Goal: Task Accomplishment & Management: Manage account settings

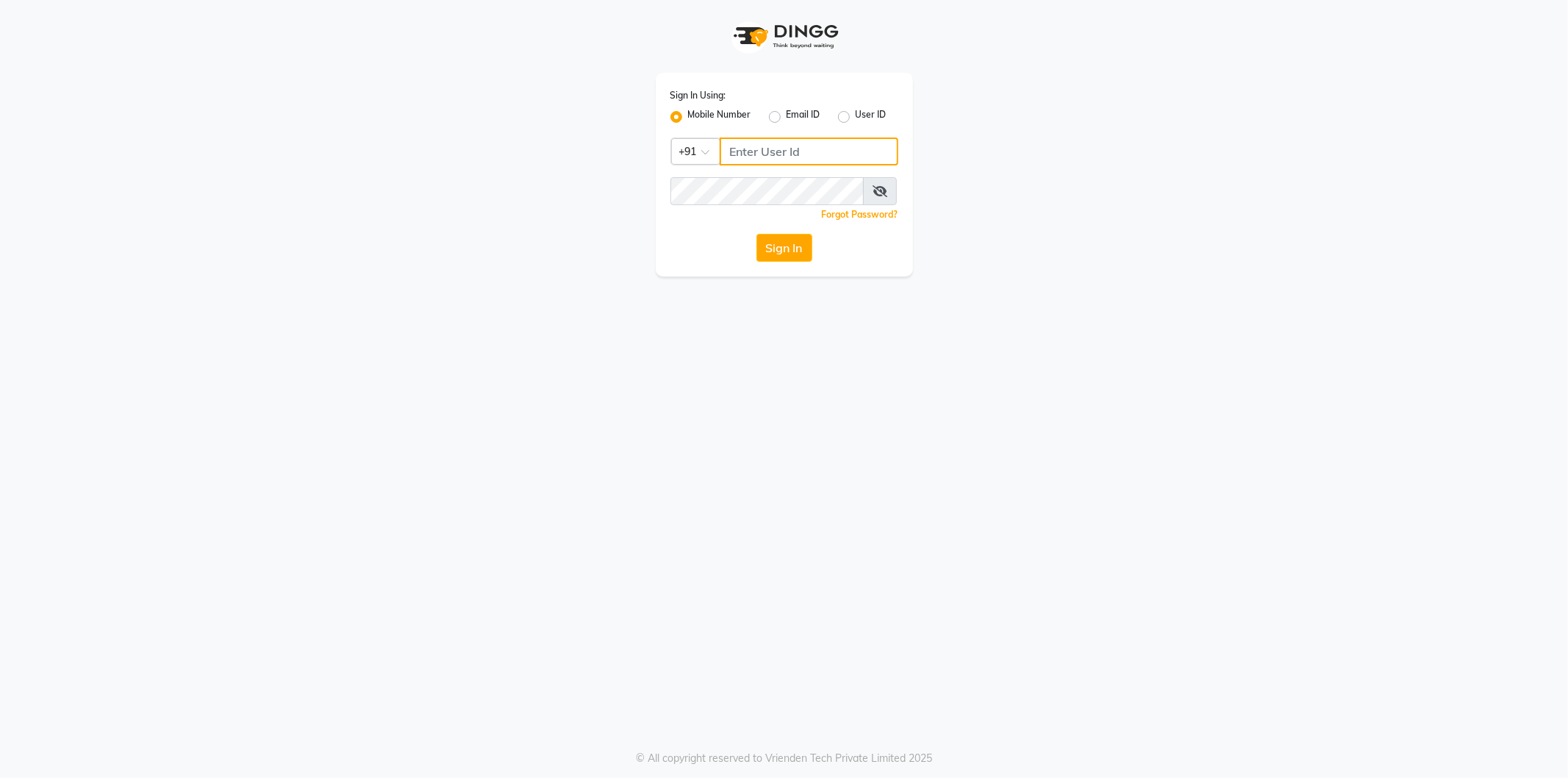
click at [775, 149] on input "Username" at bounding box center [809, 151] width 178 height 28
type input "9361615307"
click at [757, 233] on button "Sign In" at bounding box center [784, 247] width 56 height 28
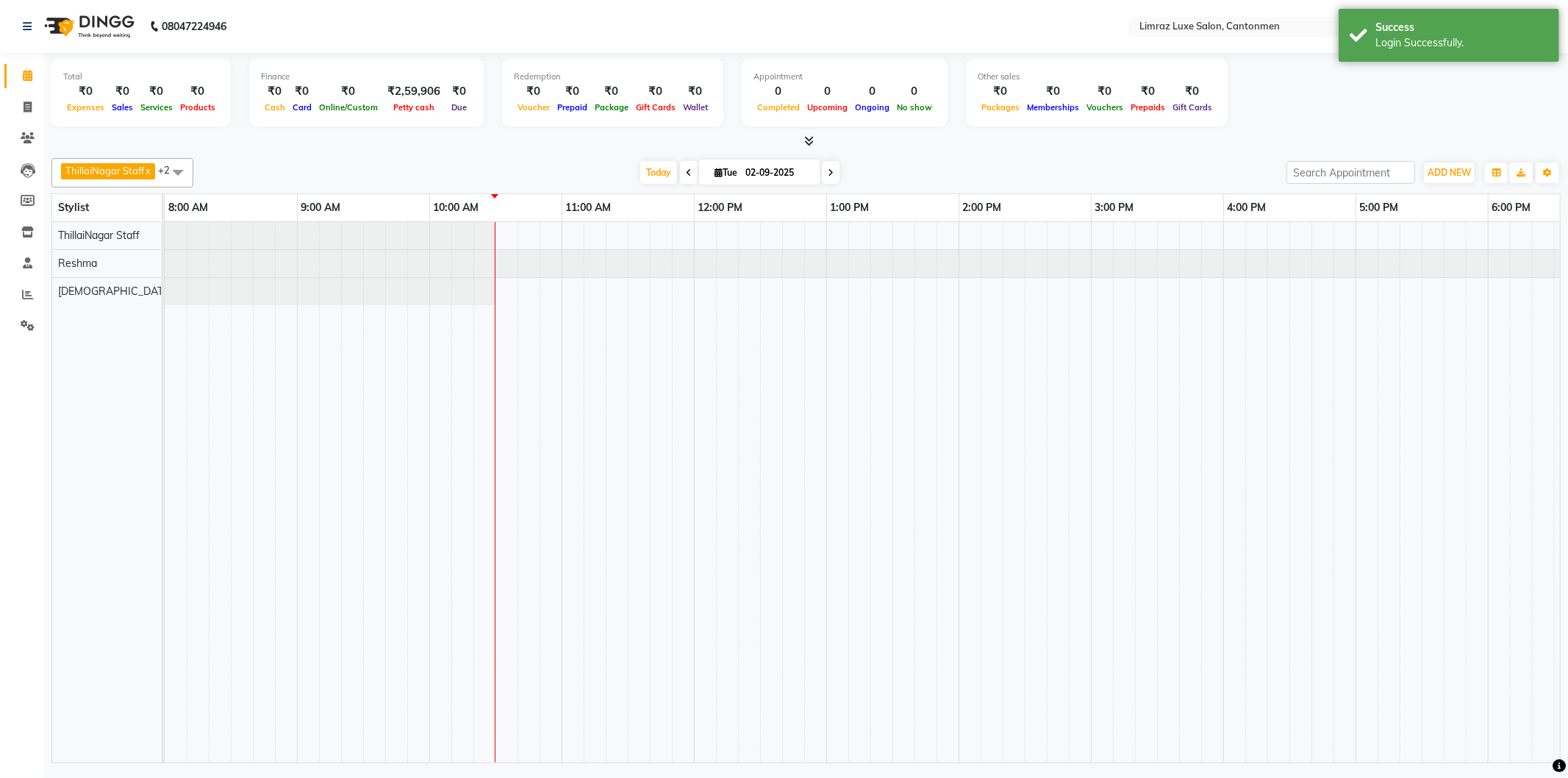
click at [180, 168] on span at bounding box center [177, 171] width 29 height 28
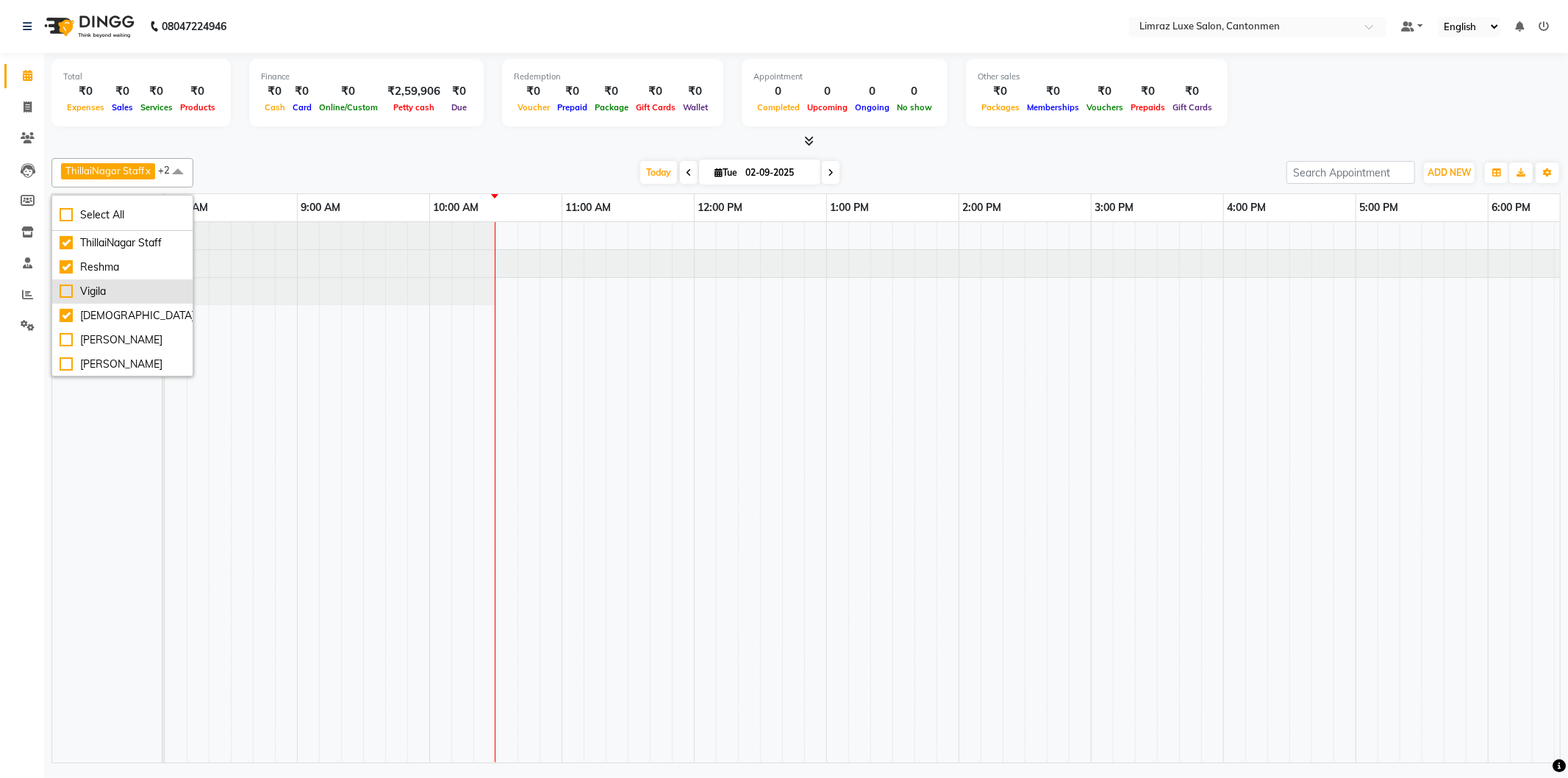
click at [119, 288] on div "Vigila" at bounding box center [122, 291] width 126 height 15
checkbox input "true"
click at [129, 270] on div "Reshma" at bounding box center [122, 266] width 126 height 15
checkbox input "false"
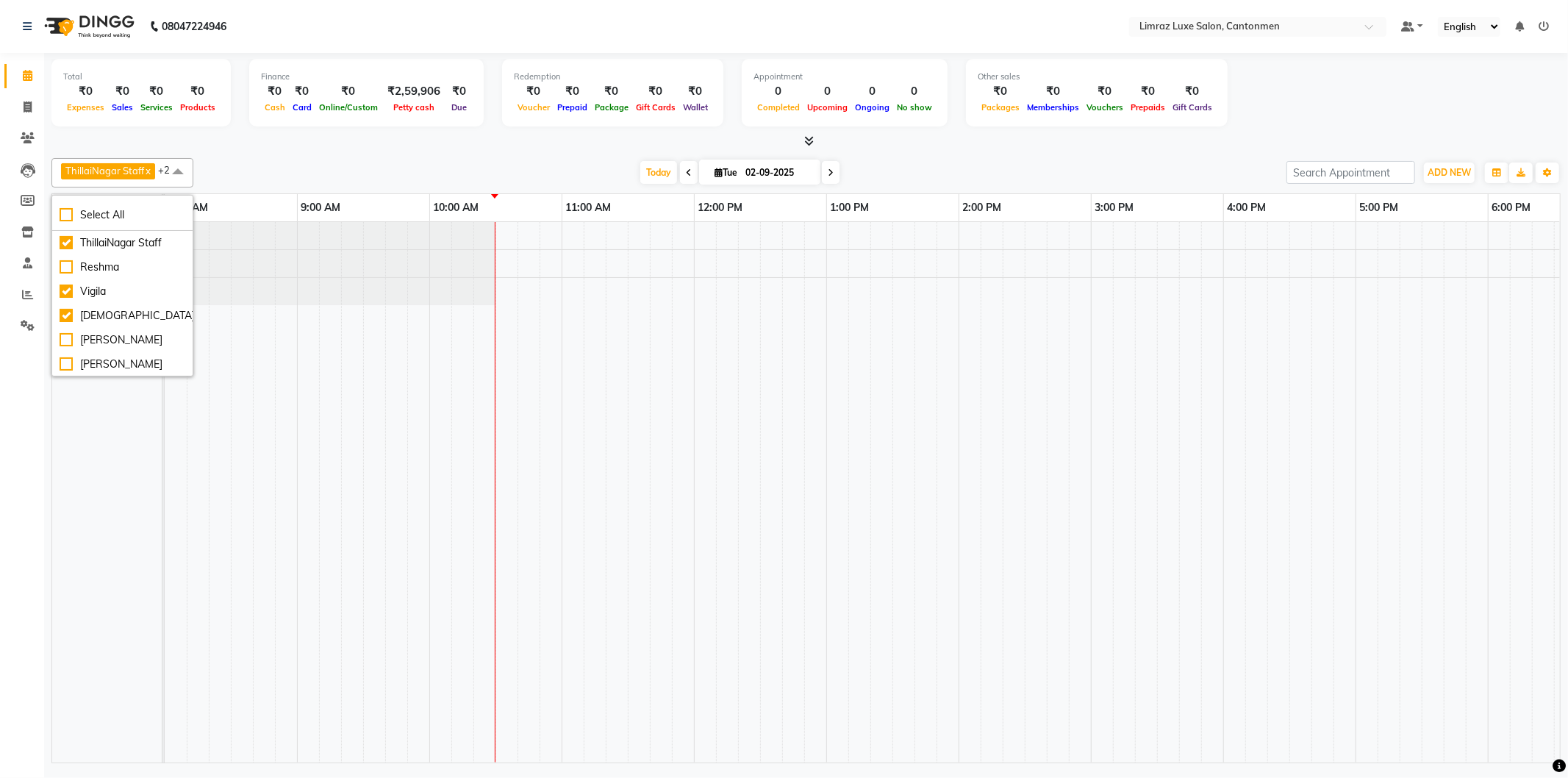
click at [308, 152] on div "ThillaiNagar Staff x Vijitha x Vigila x +2 Select All ThillaiNagar Staff Reshma…" at bounding box center [806, 457] width 1509 height 610
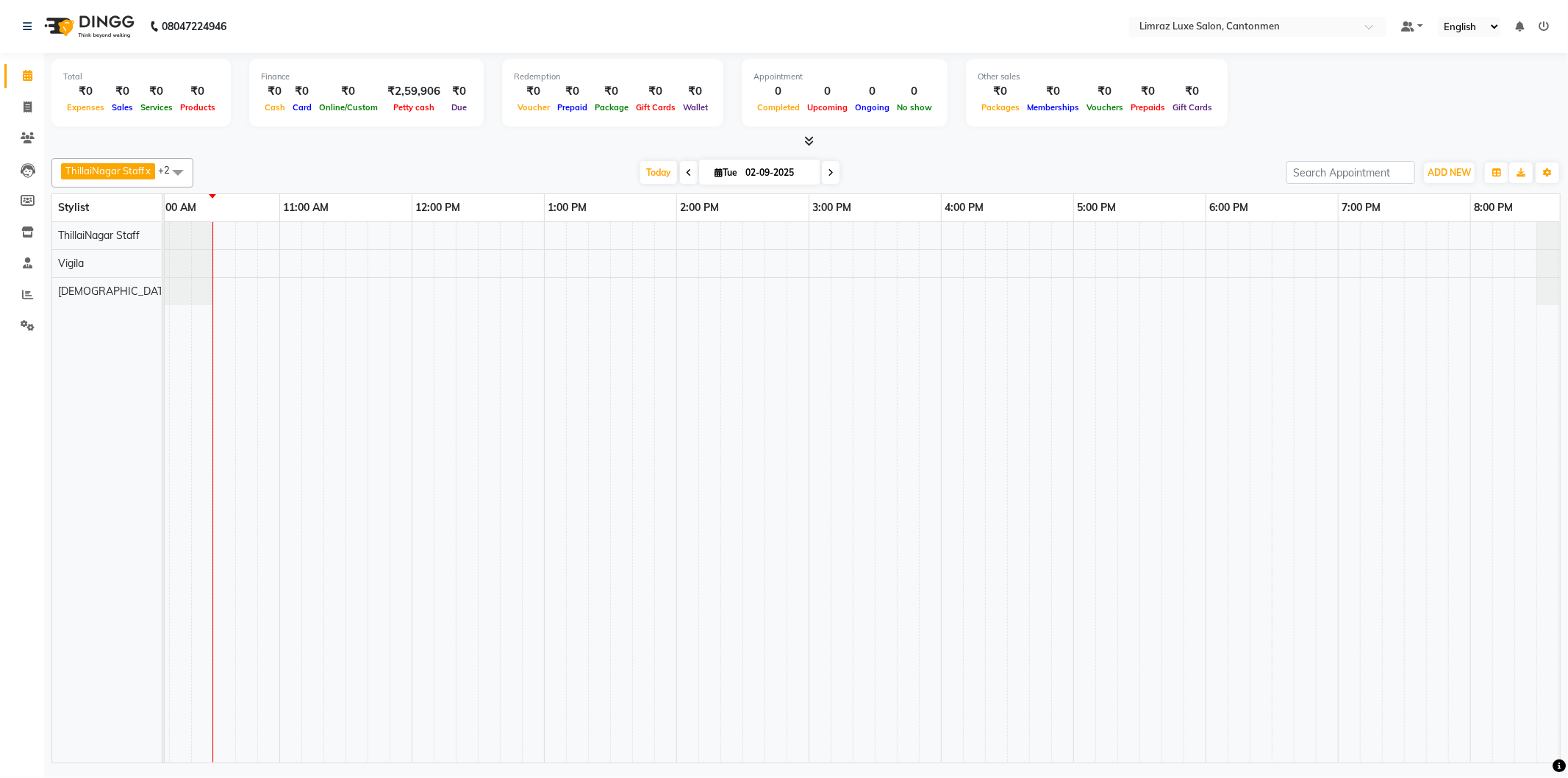
scroll to position [0, 325]
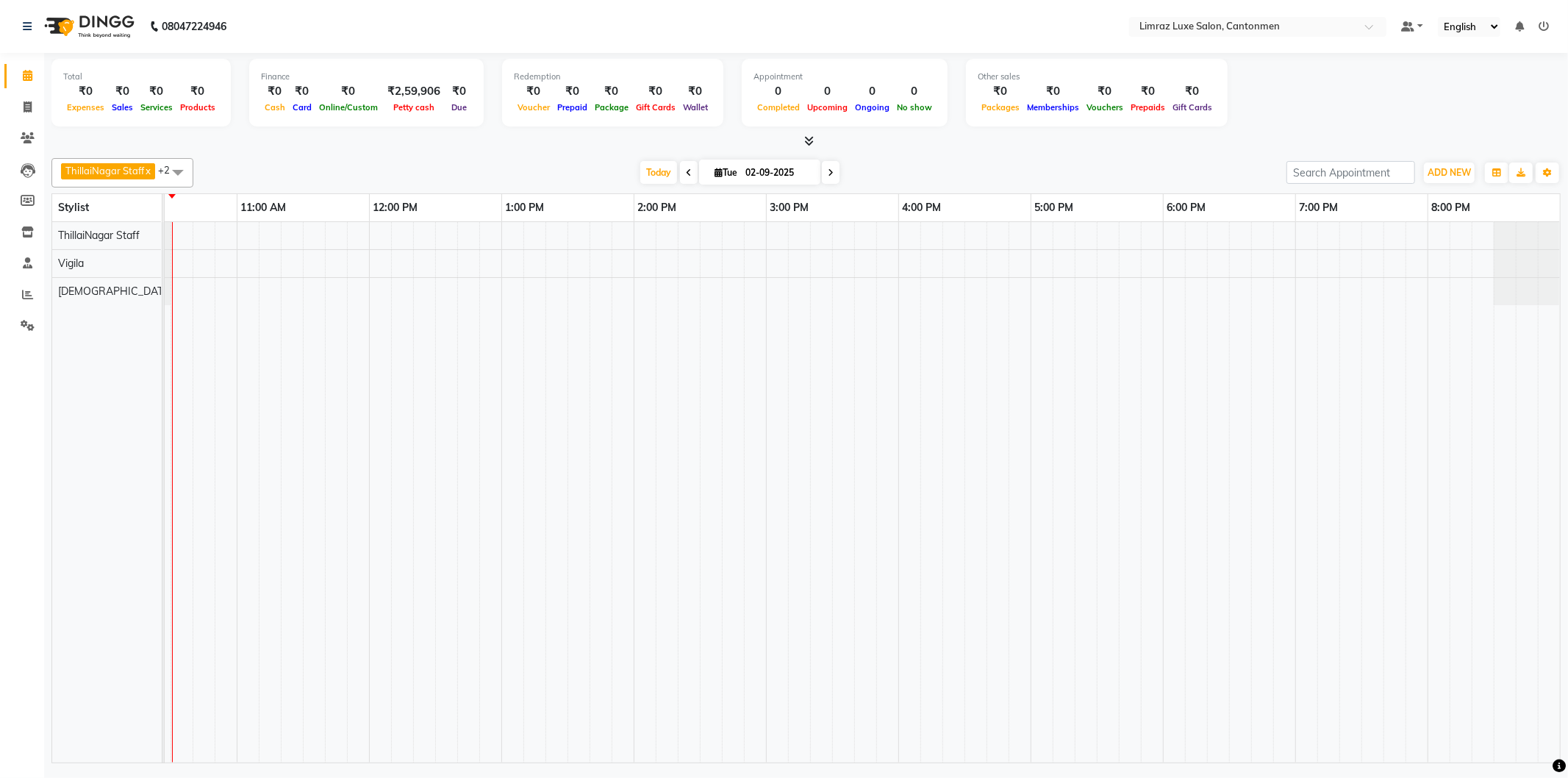
click at [327, 158] on div "ThillaiNagar Staff x Vijitha x Vigila x +2 Select All ThillaiNagar Staff Reshma…" at bounding box center [806, 172] width 1509 height 29
click at [562, 152] on div "ThillaiNagar Staff x Vijitha x Vigila x +2 Select All ThillaiNagar Staff Reshma…" at bounding box center [806, 457] width 1509 height 610
click at [1549, 166] on button "Toggle Dropdown" at bounding box center [1547, 172] width 23 height 20
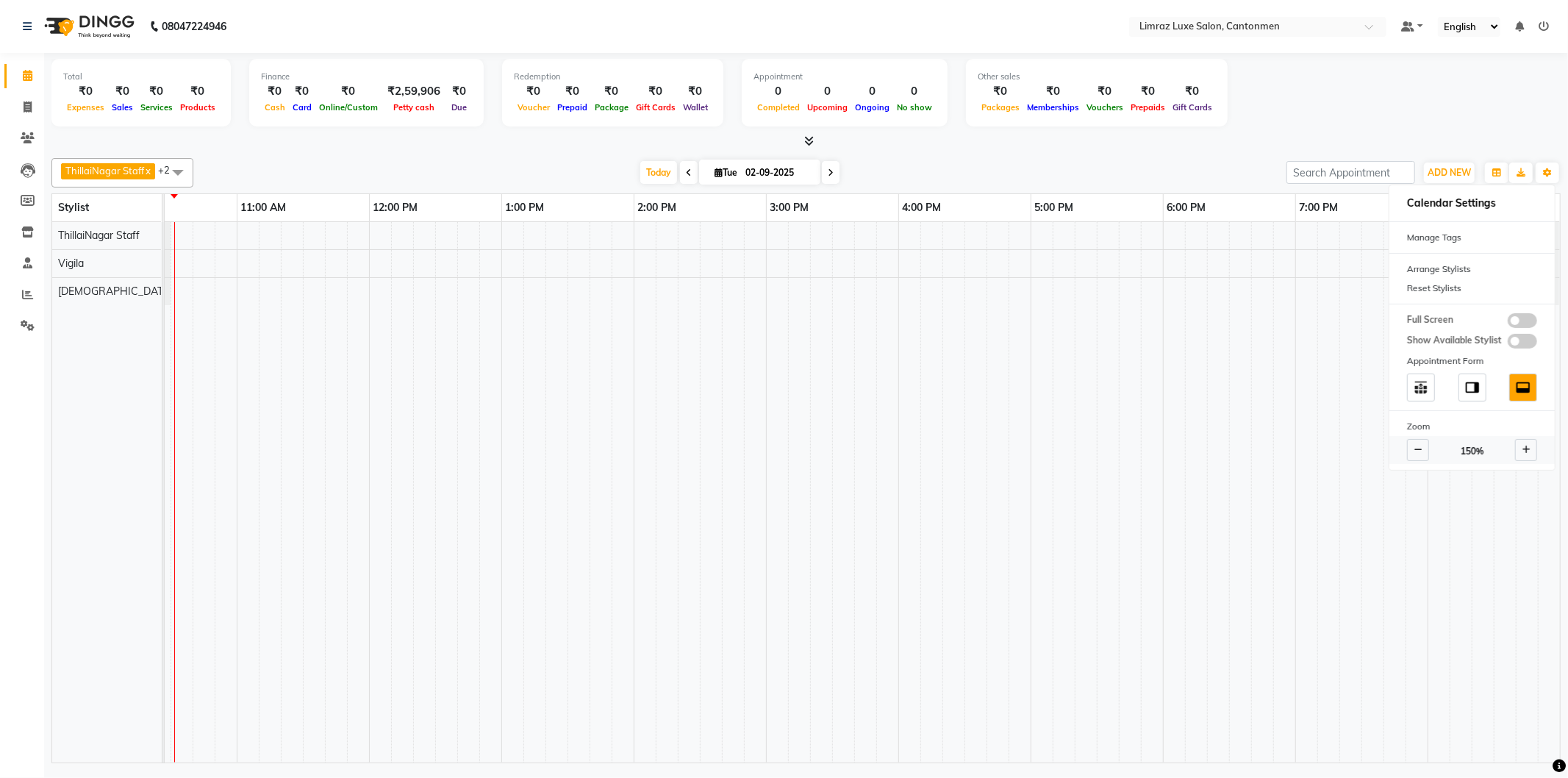
click at [1416, 446] on icon at bounding box center [1418, 450] width 8 height 9
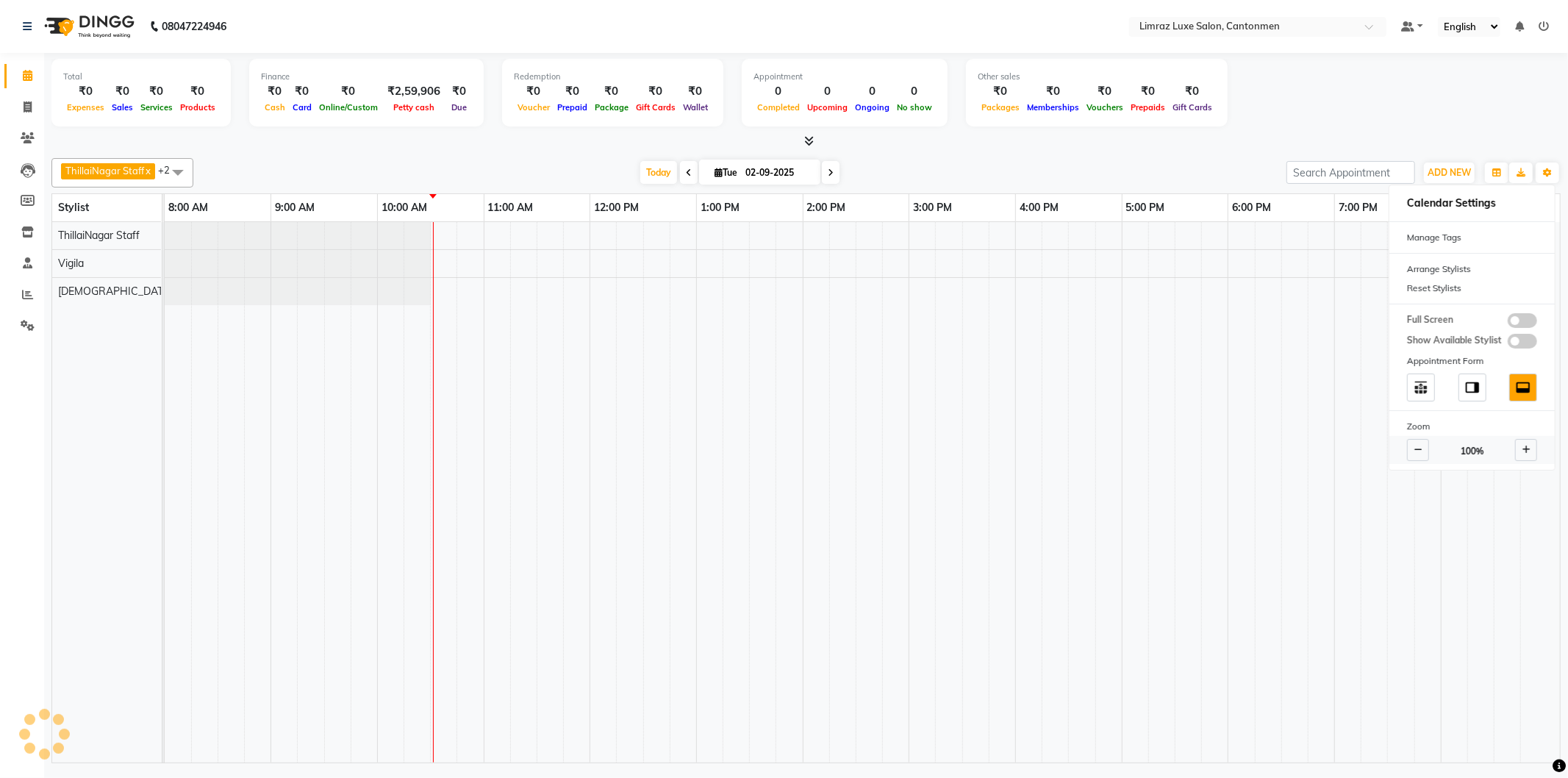
scroll to position [0, 0]
click at [1302, 114] on div "Total ₹0 Expenses ₹0 Sales ₹0 Services ₹0 Products Finance ₹0 Cash ₹0 Card ₹0 O…" at bounding box center [806, 94] width 1509 height 72
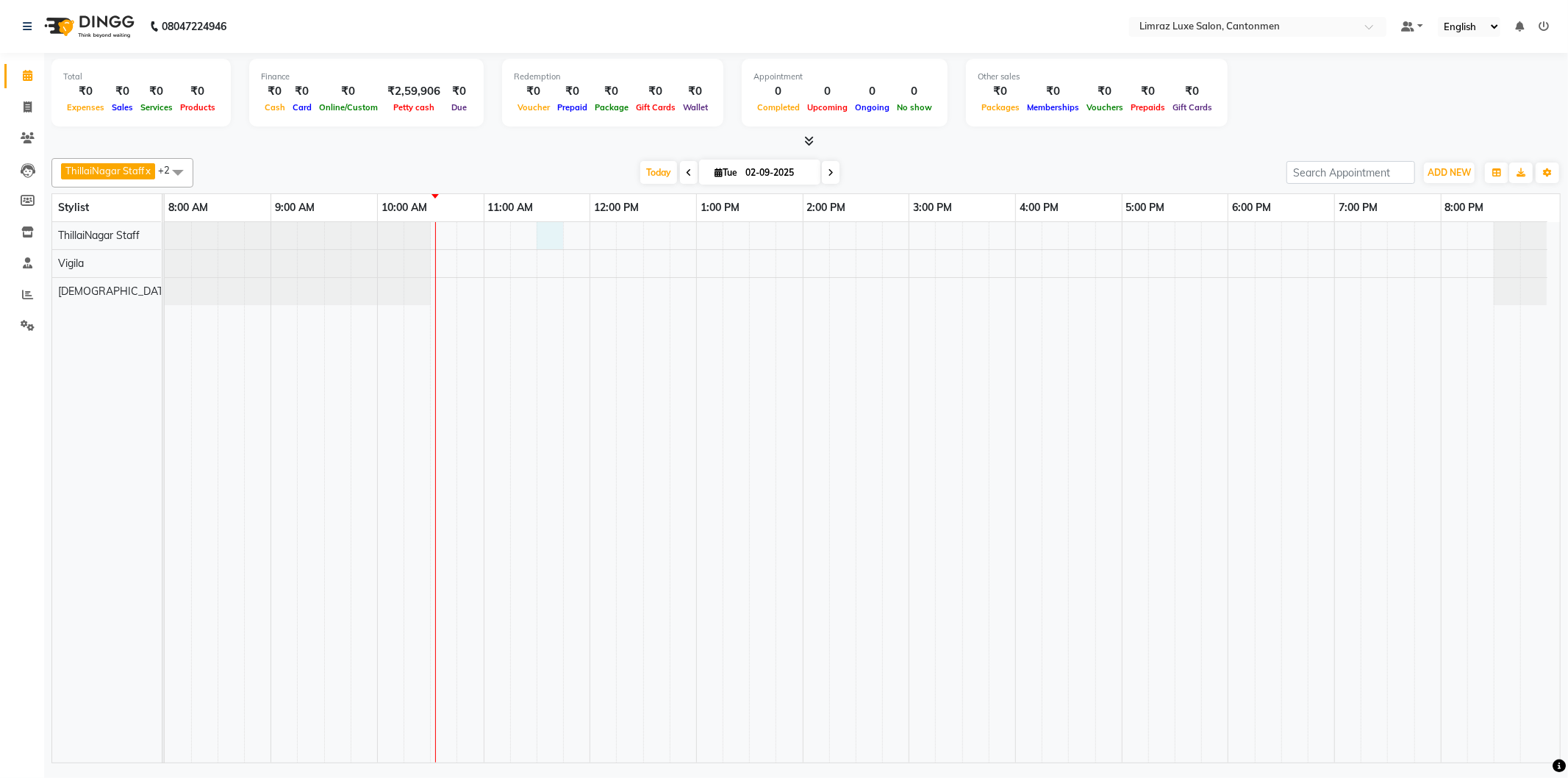
click at [554, 236] on div at bounding box center [862, 492] width 1395 height 540
select select "87280"
select select "tentative"
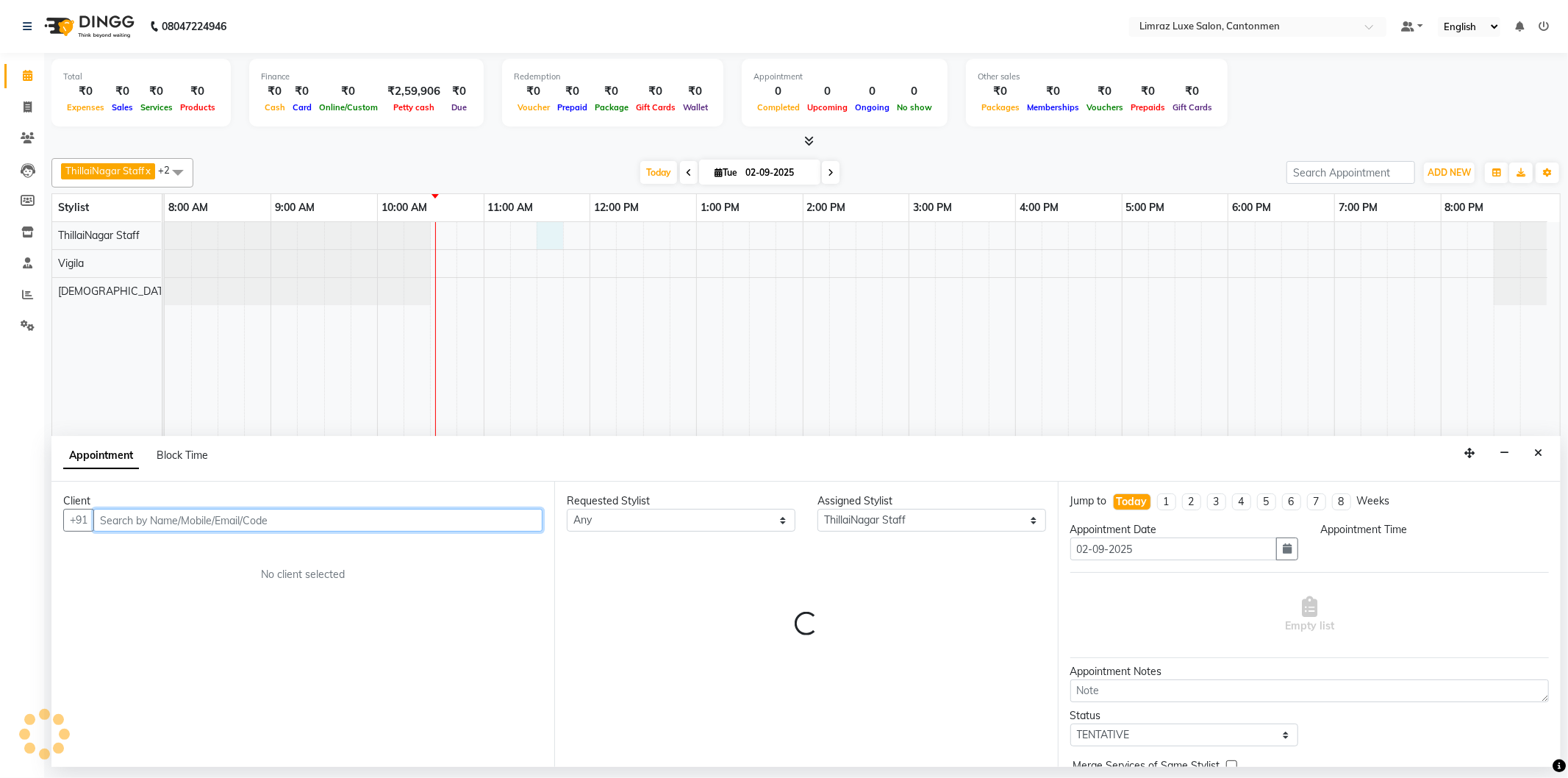
select select "690"
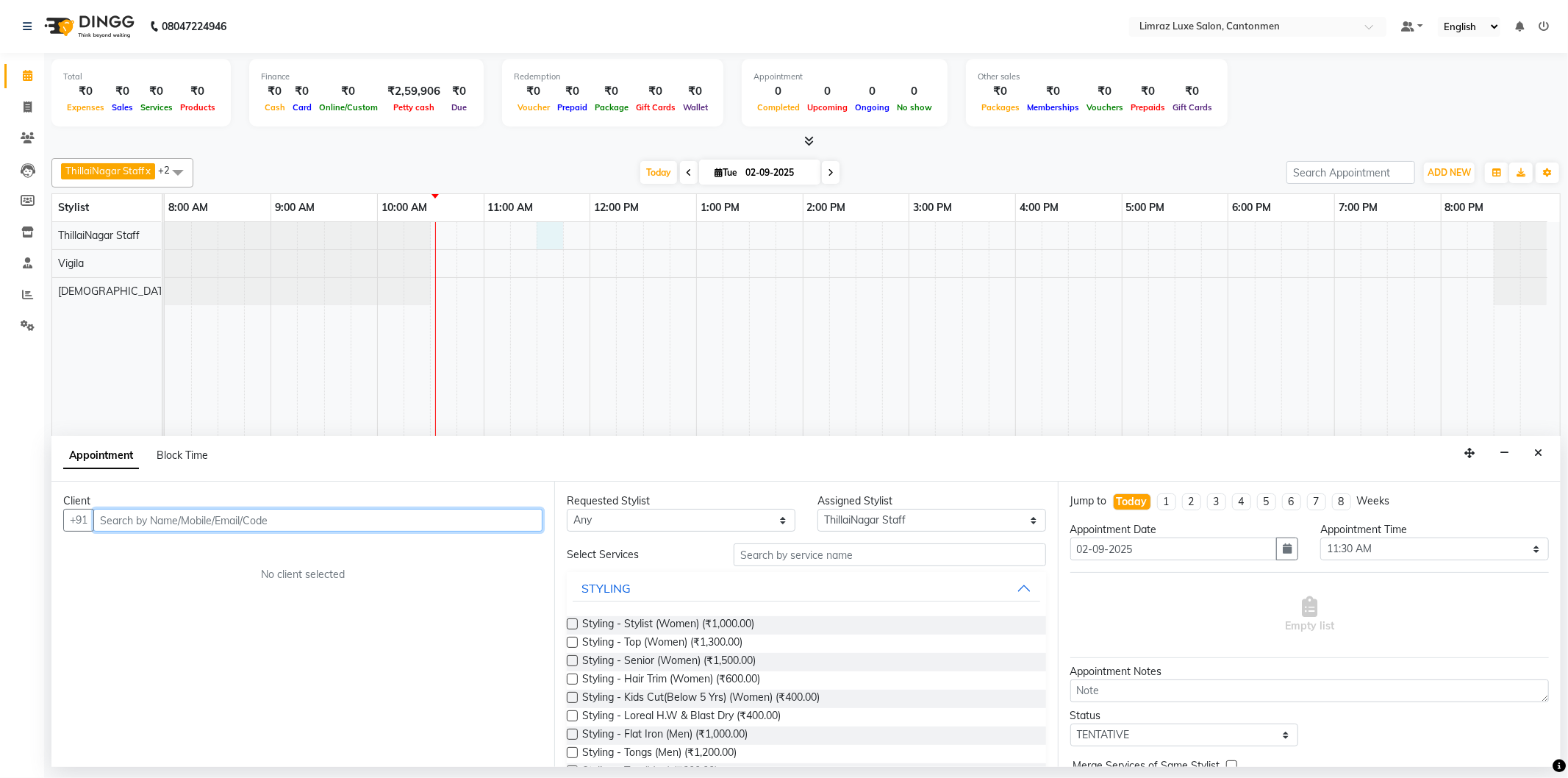
click at [258, 520] on input "text" at bounding box center [318, 520] width 449 height 23
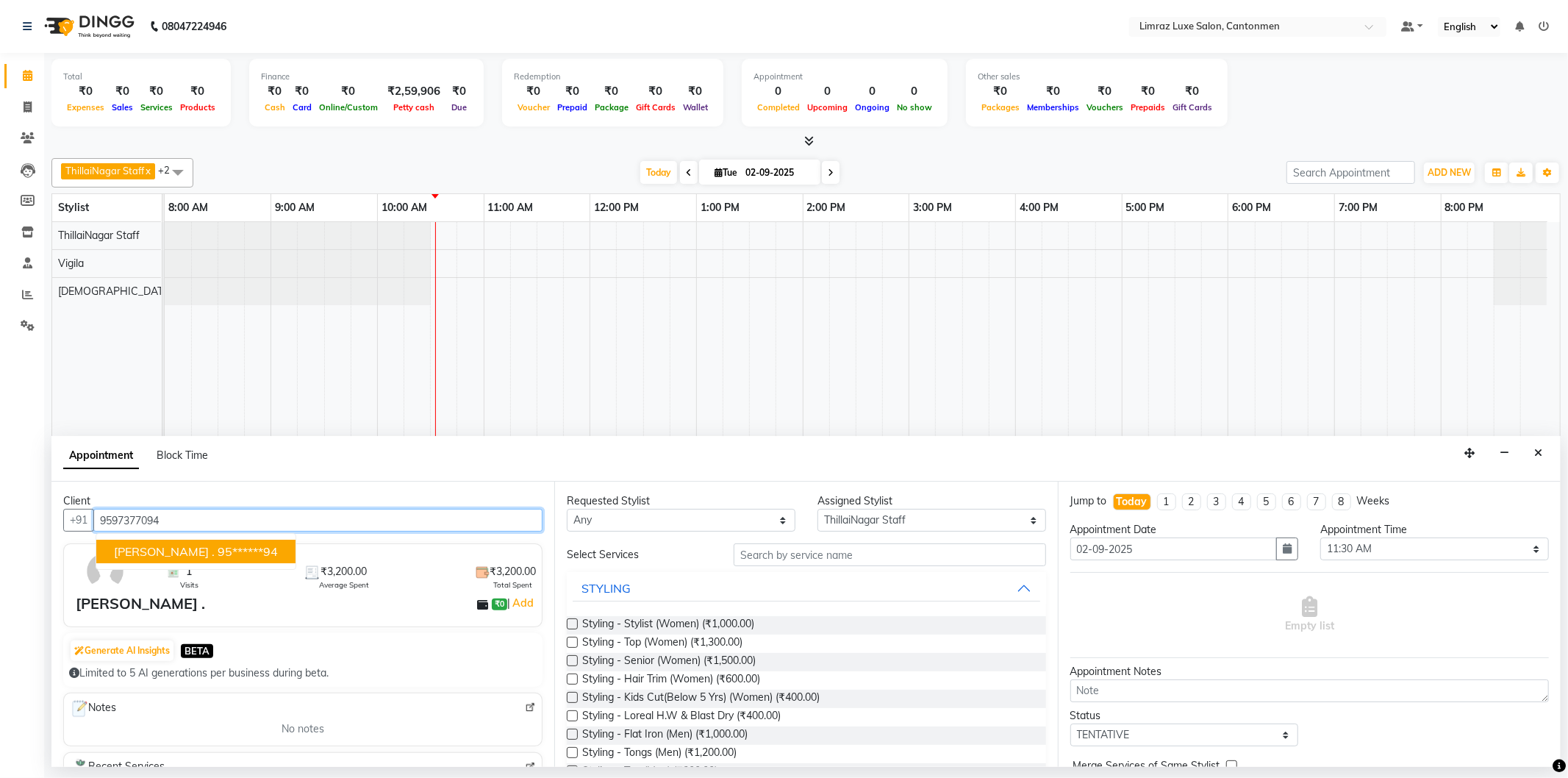
click at [233, 555] on ngb-highlight "95******94" at bounding box center [248, 551] width 61 height 14
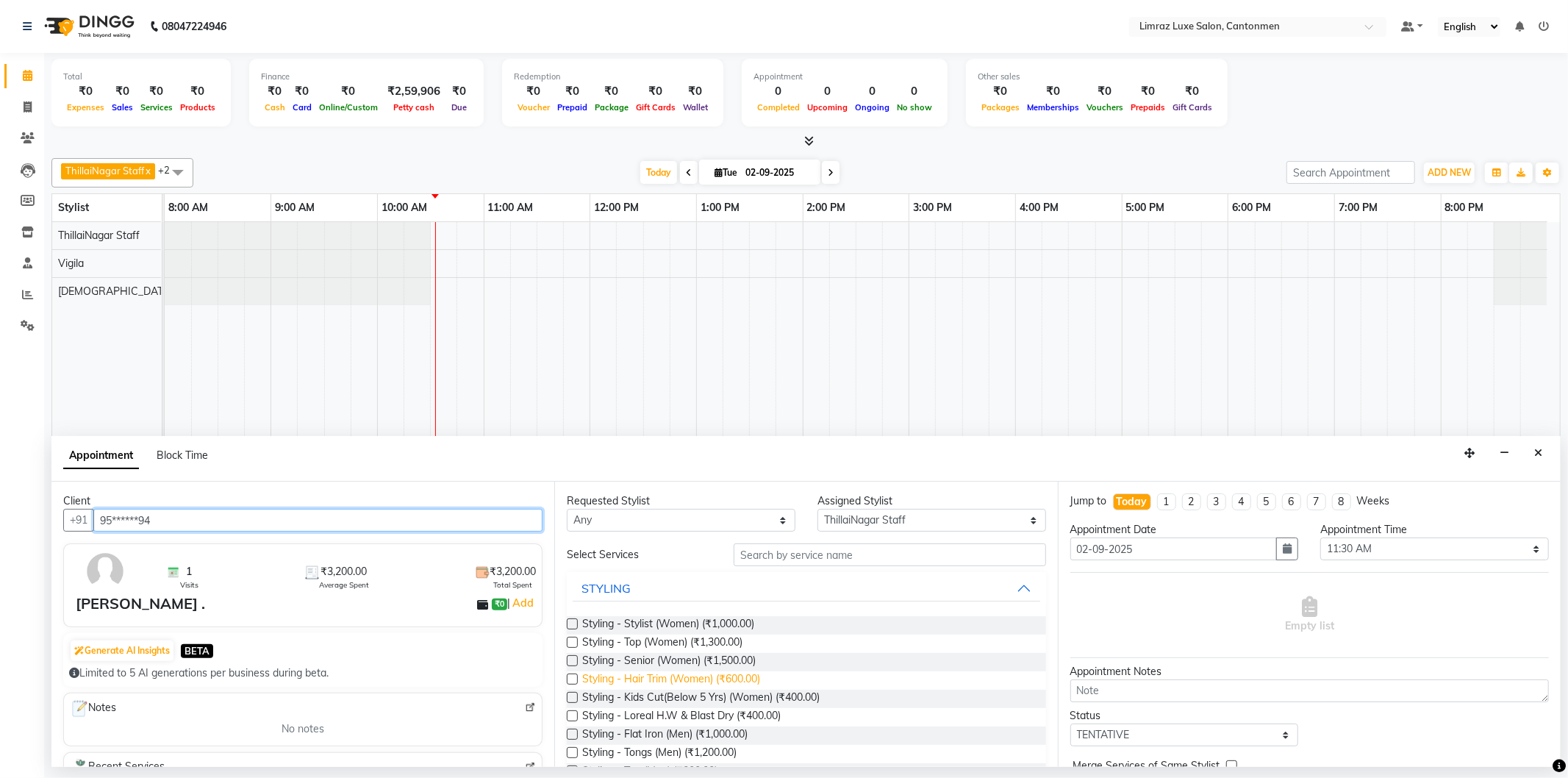
scroll to position [82, 0]
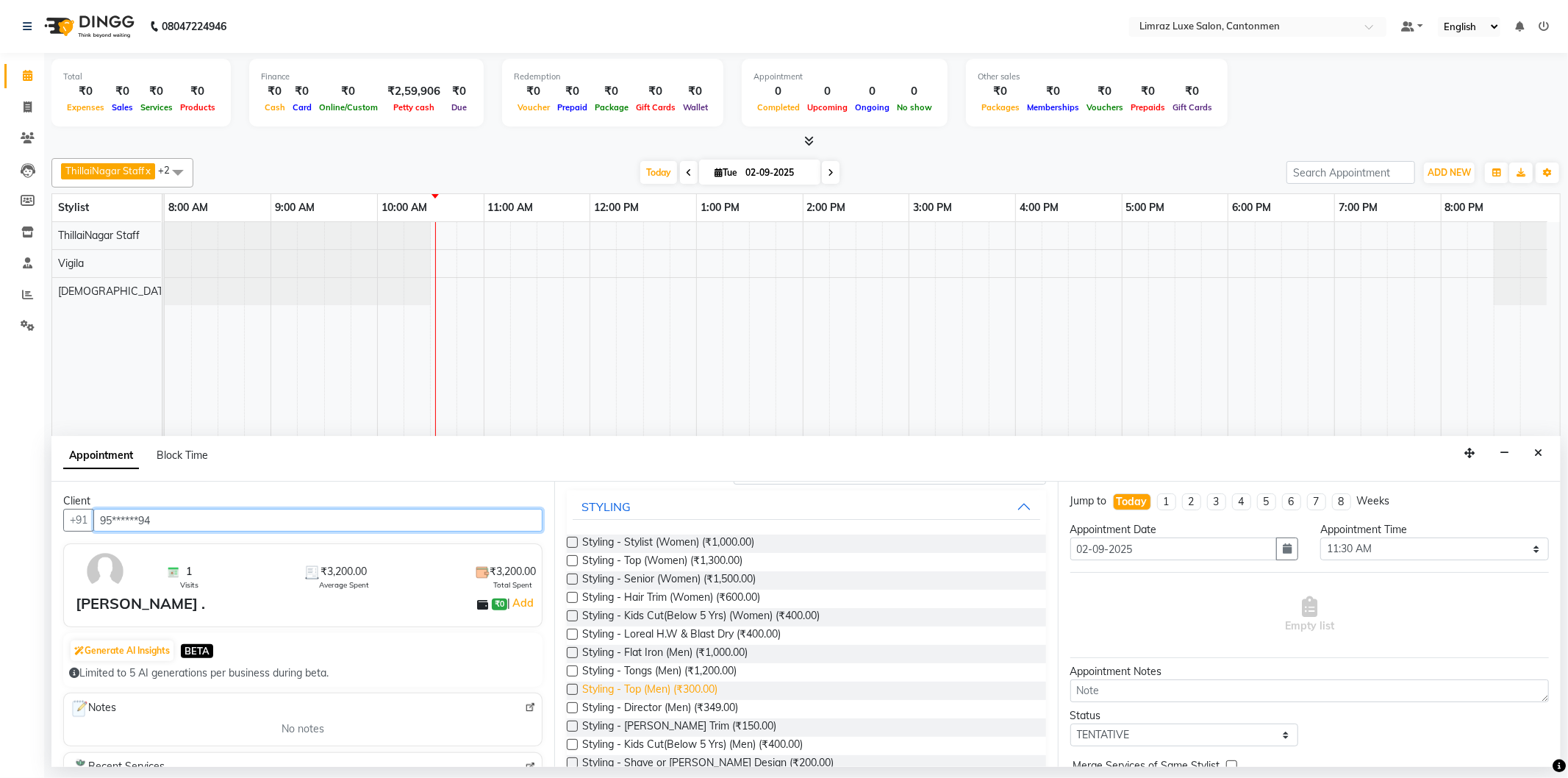
type input "95******94"
click at [691, 691] on span "Styling - Top (Men) (₹300.00)" at bounding box center [650, 691] width 135 height 19
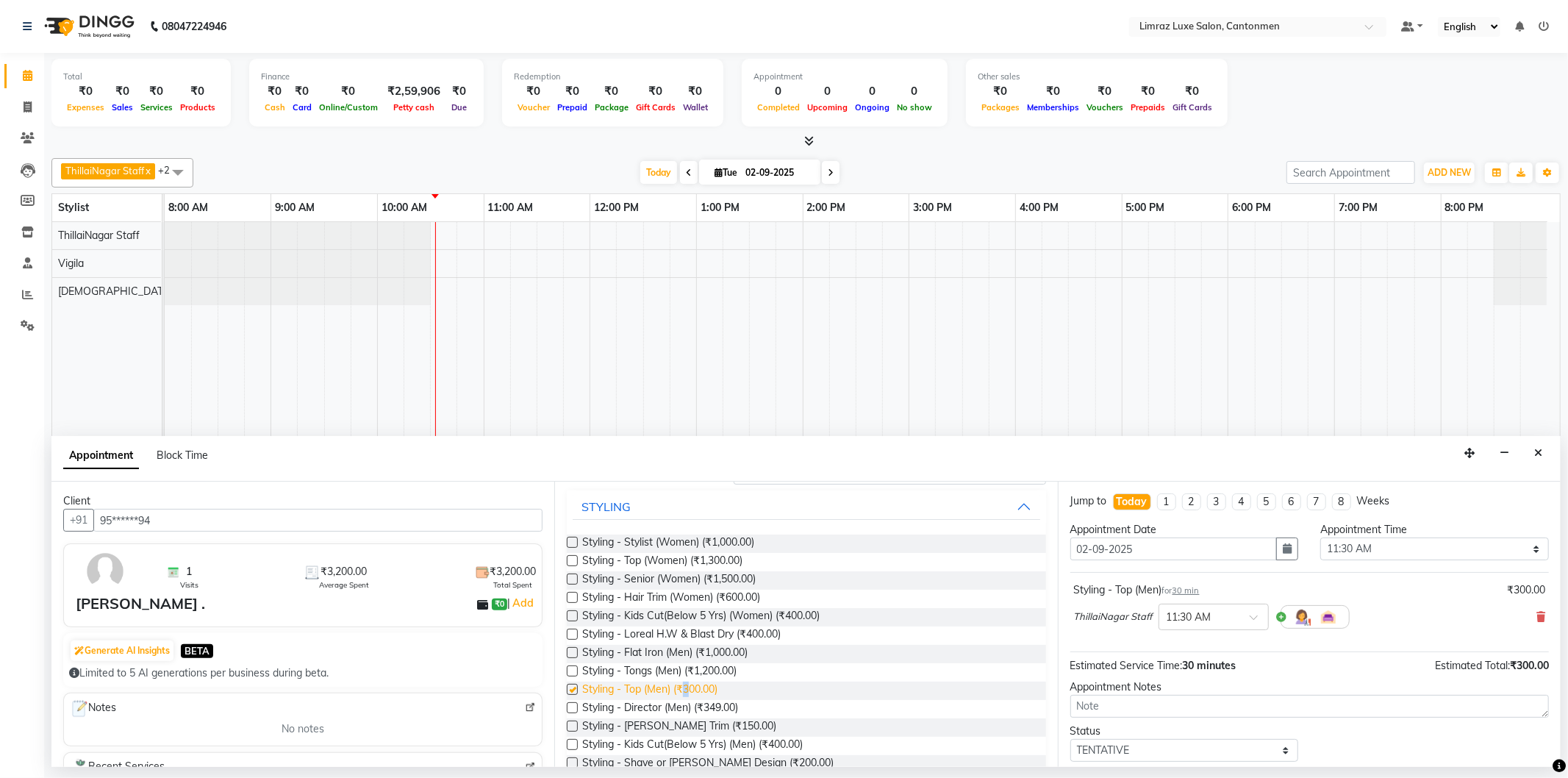
checkbox input "false"
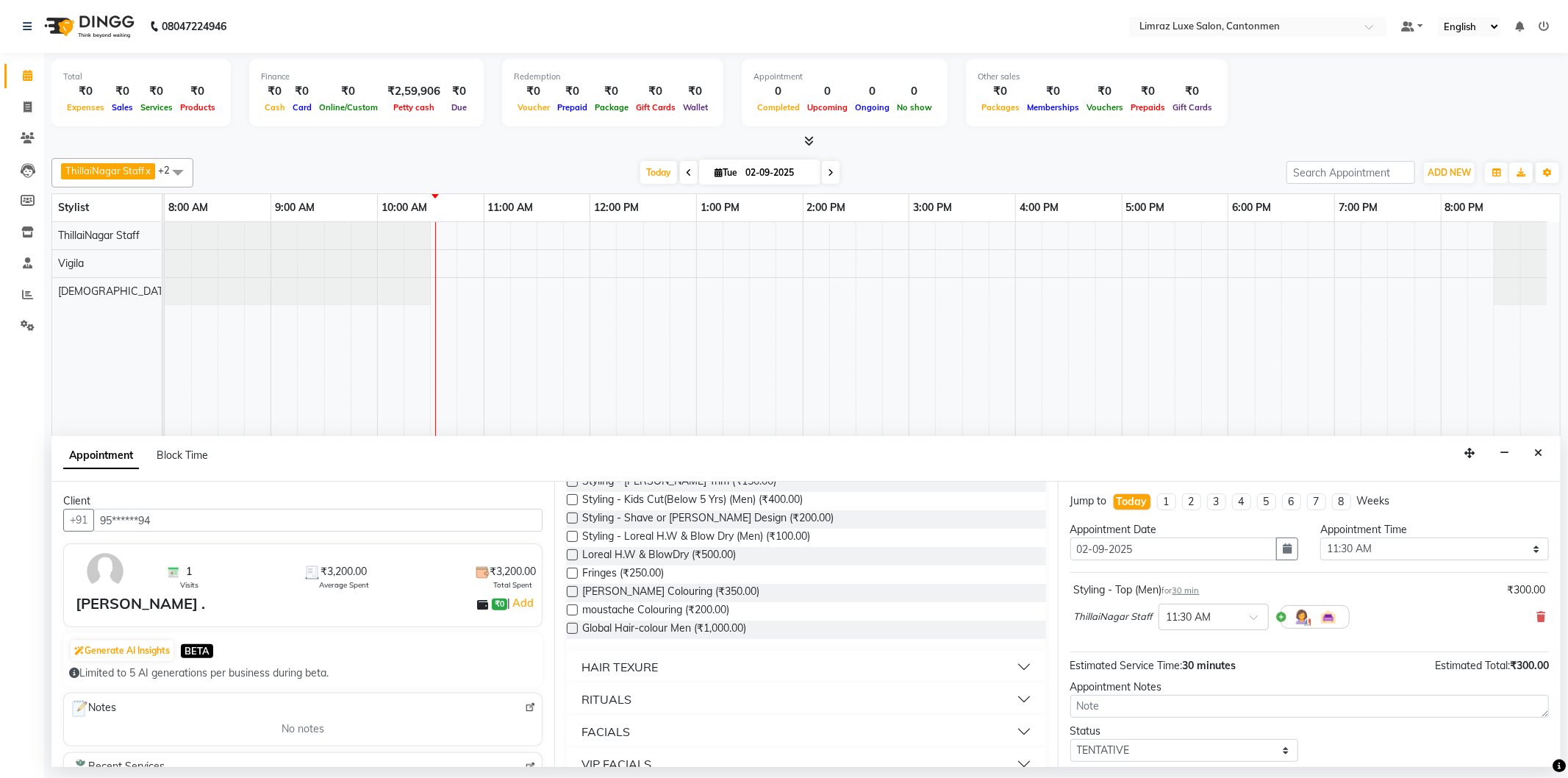
scroll to position [489, 0]
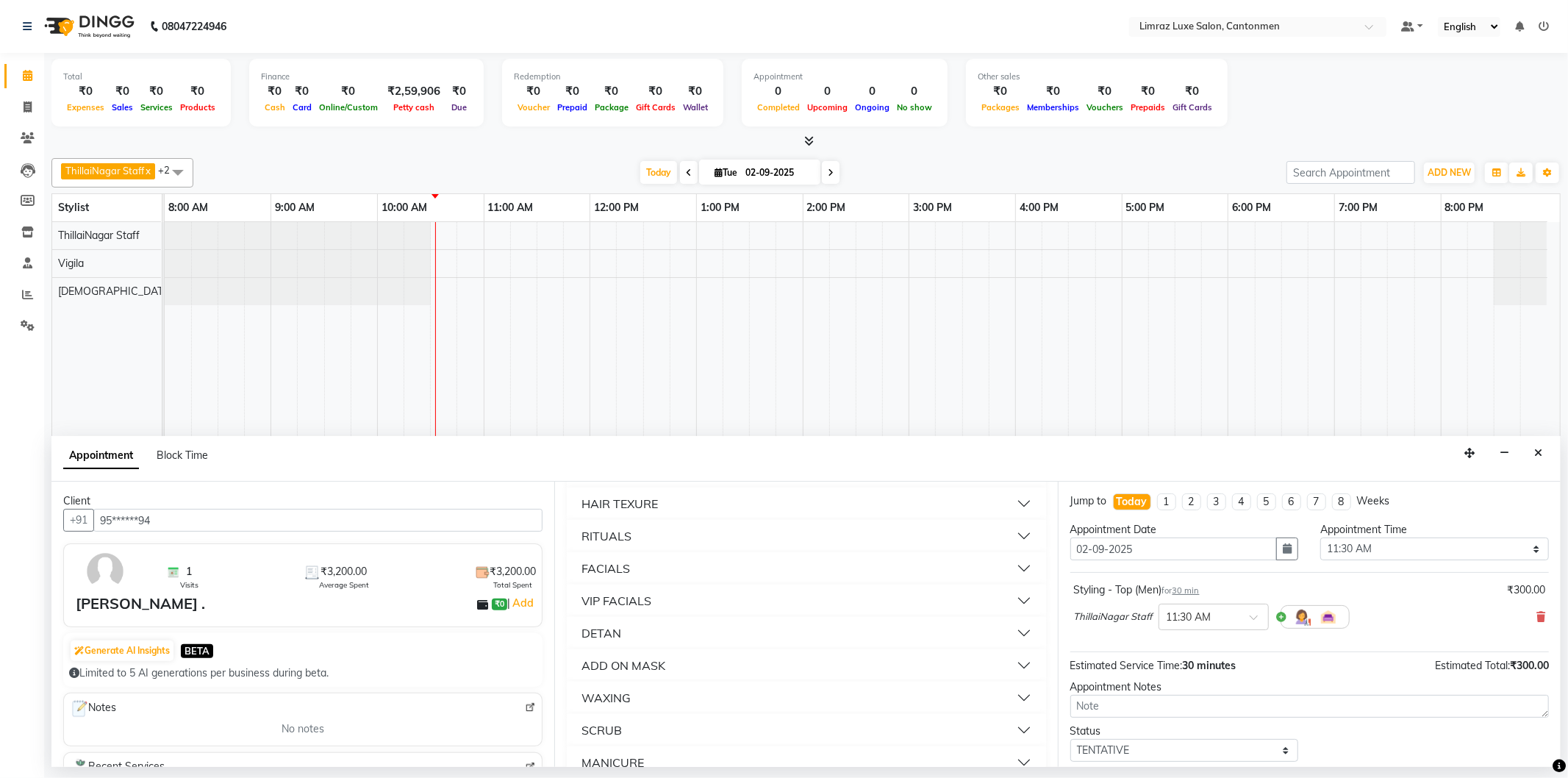
click at [653, 574] on button "FACIALS" at bounding box center [806, 569] width 467 height 27
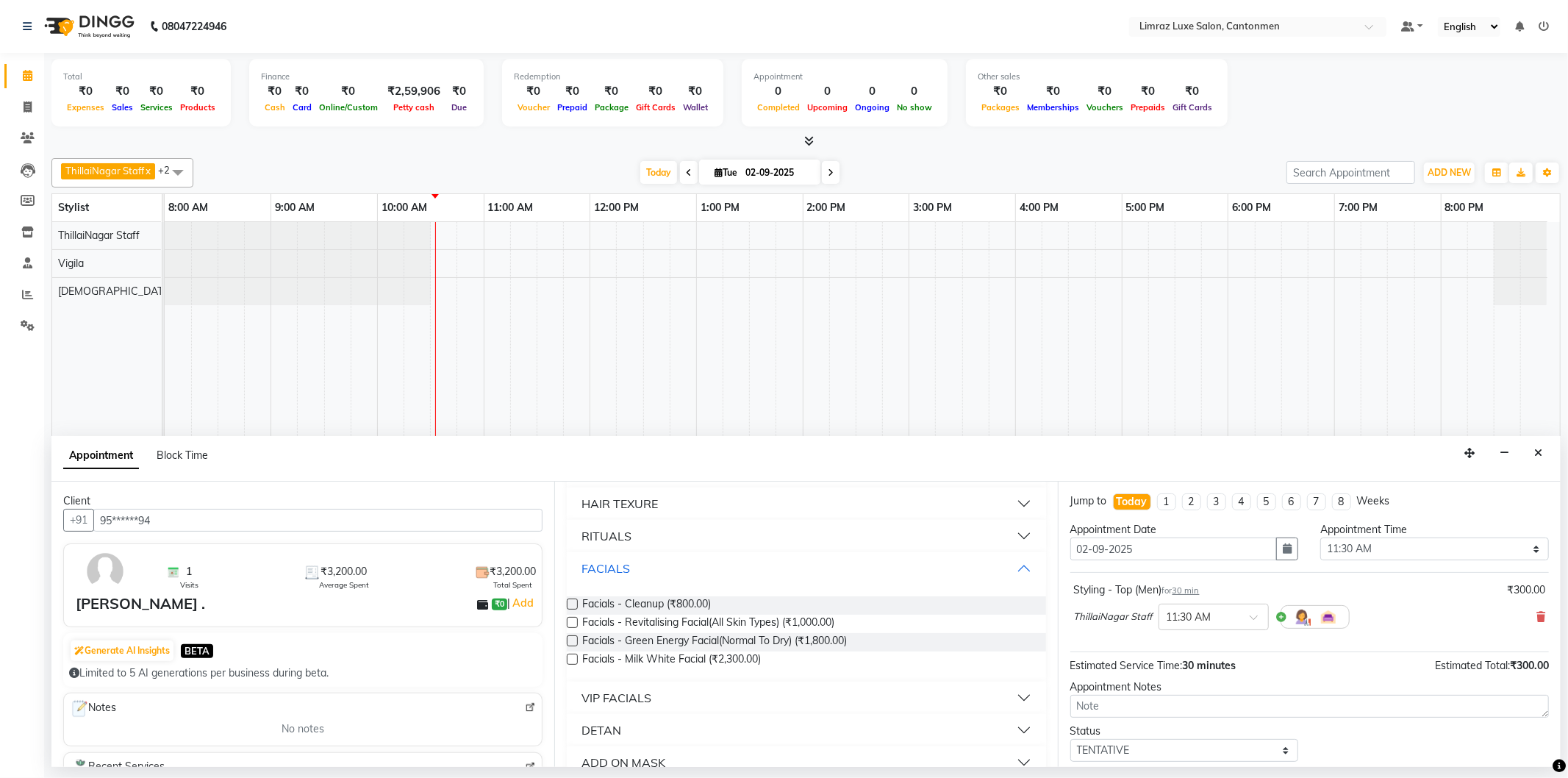
click at [653, 574] on button "FACIALS" at bounding box center [806, 569] width 467 height 27
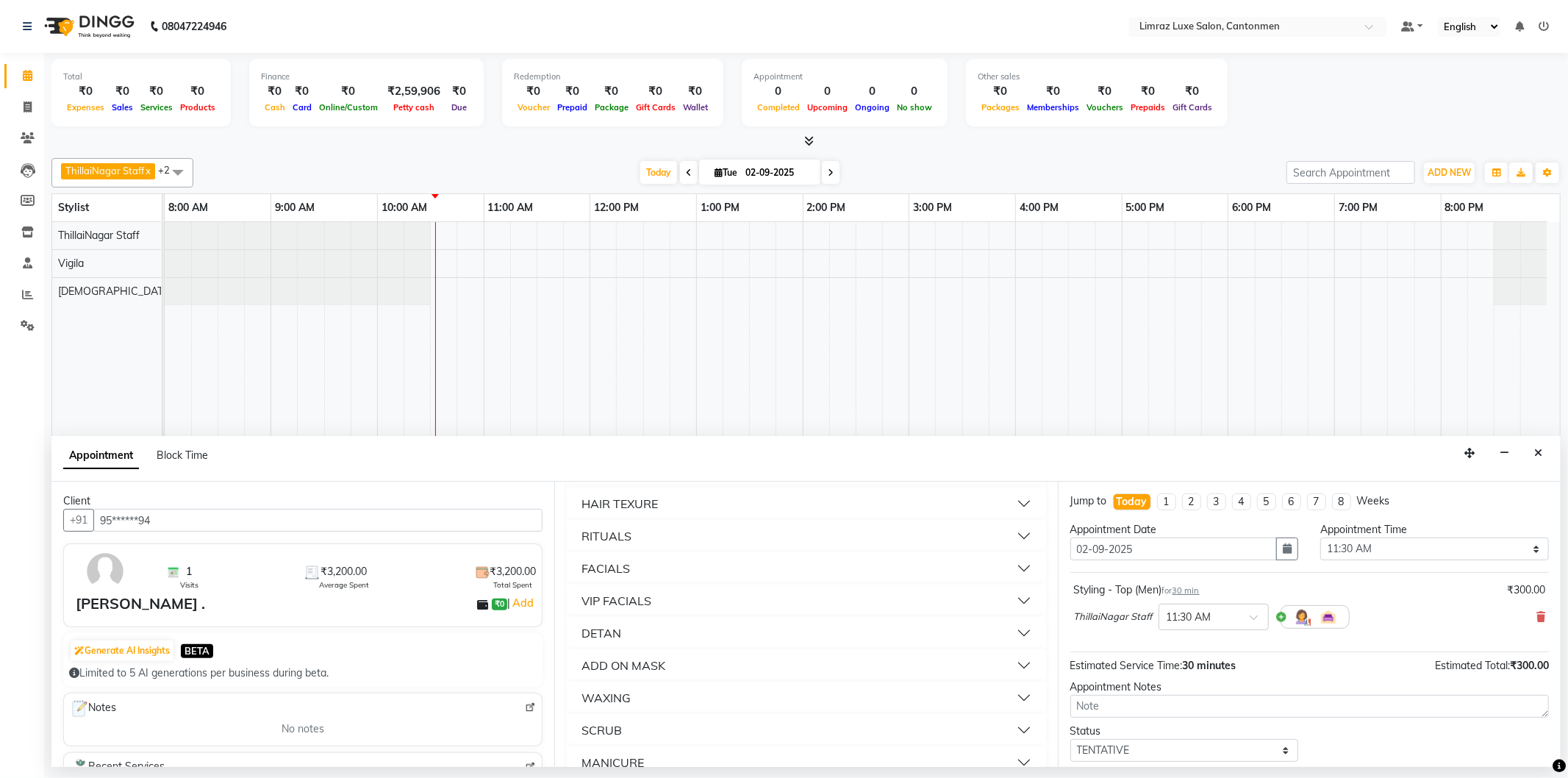
click at [637, 606] on div "VIP FACIALS" at bounding box center [616, 601] width 70 height 18
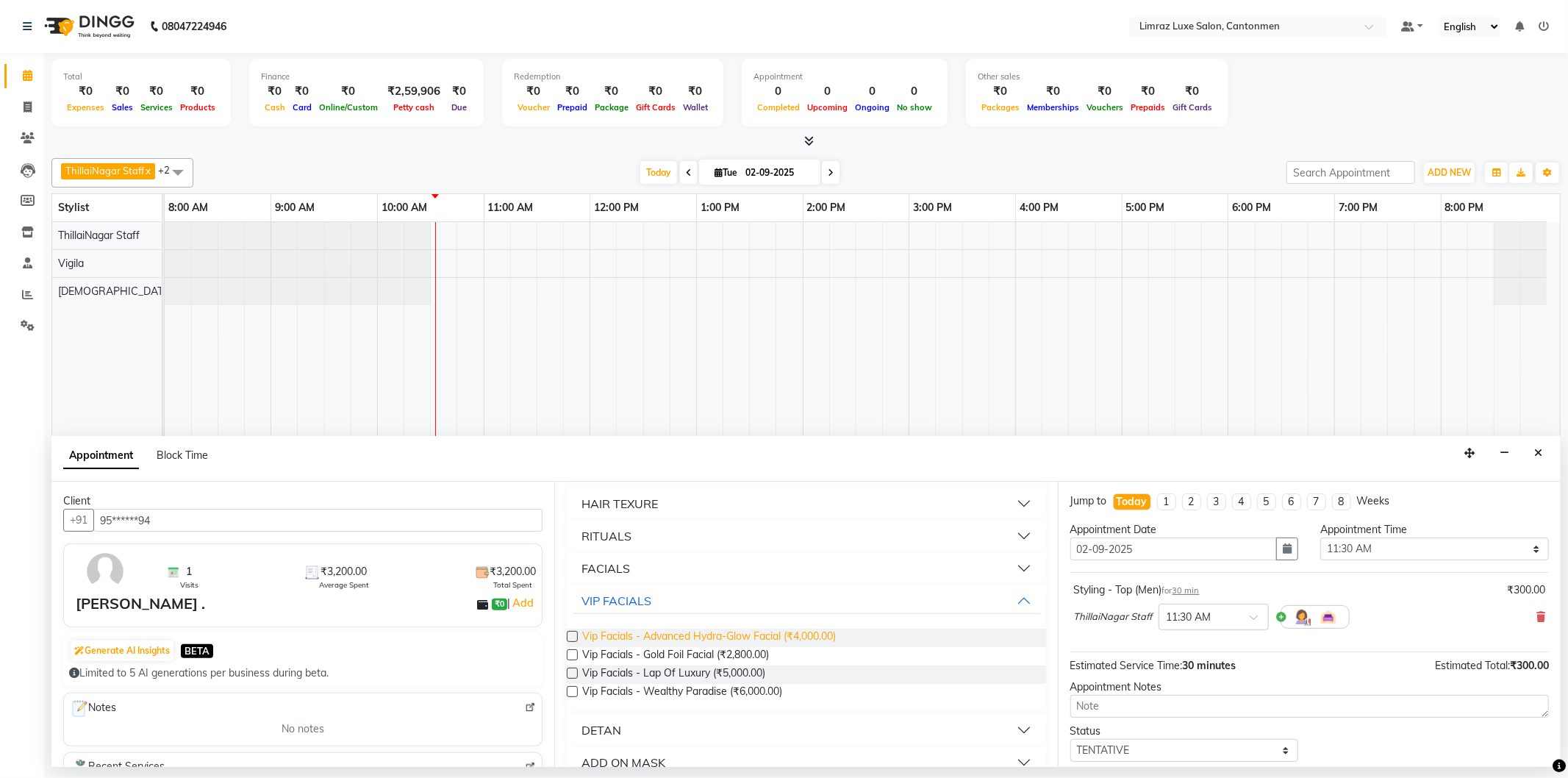
drag, startPoint x: 625, startPoint y: 640, endPoint x: 644, endPoint y: 640, distance: 19.0
click at [634, 640] on span "Vip Facials - Advanced Hydra-Glow Facial (₹4,000.00)" at bounding box center [709, 637] width 254 height 19
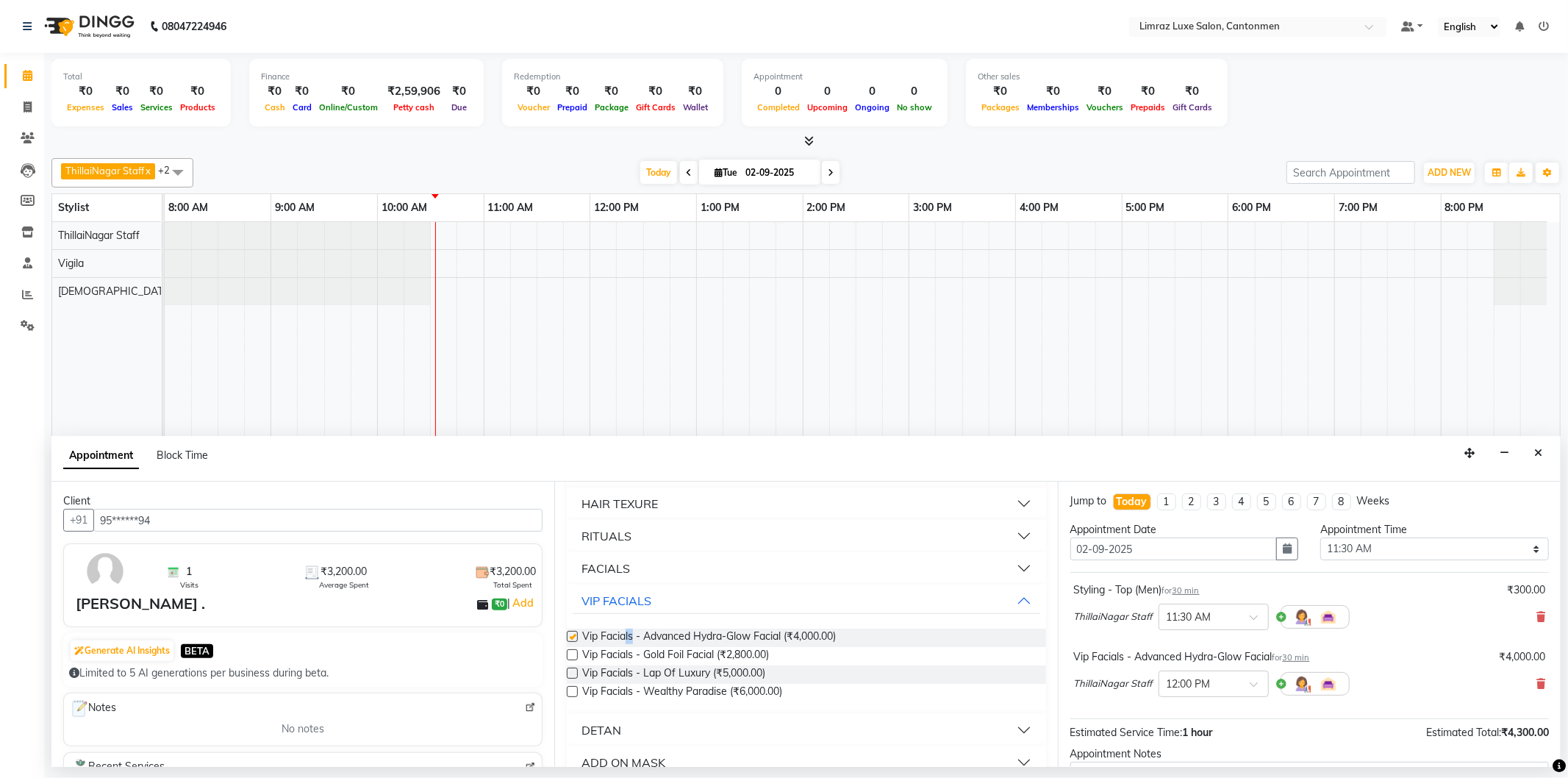
checkbox input "false"
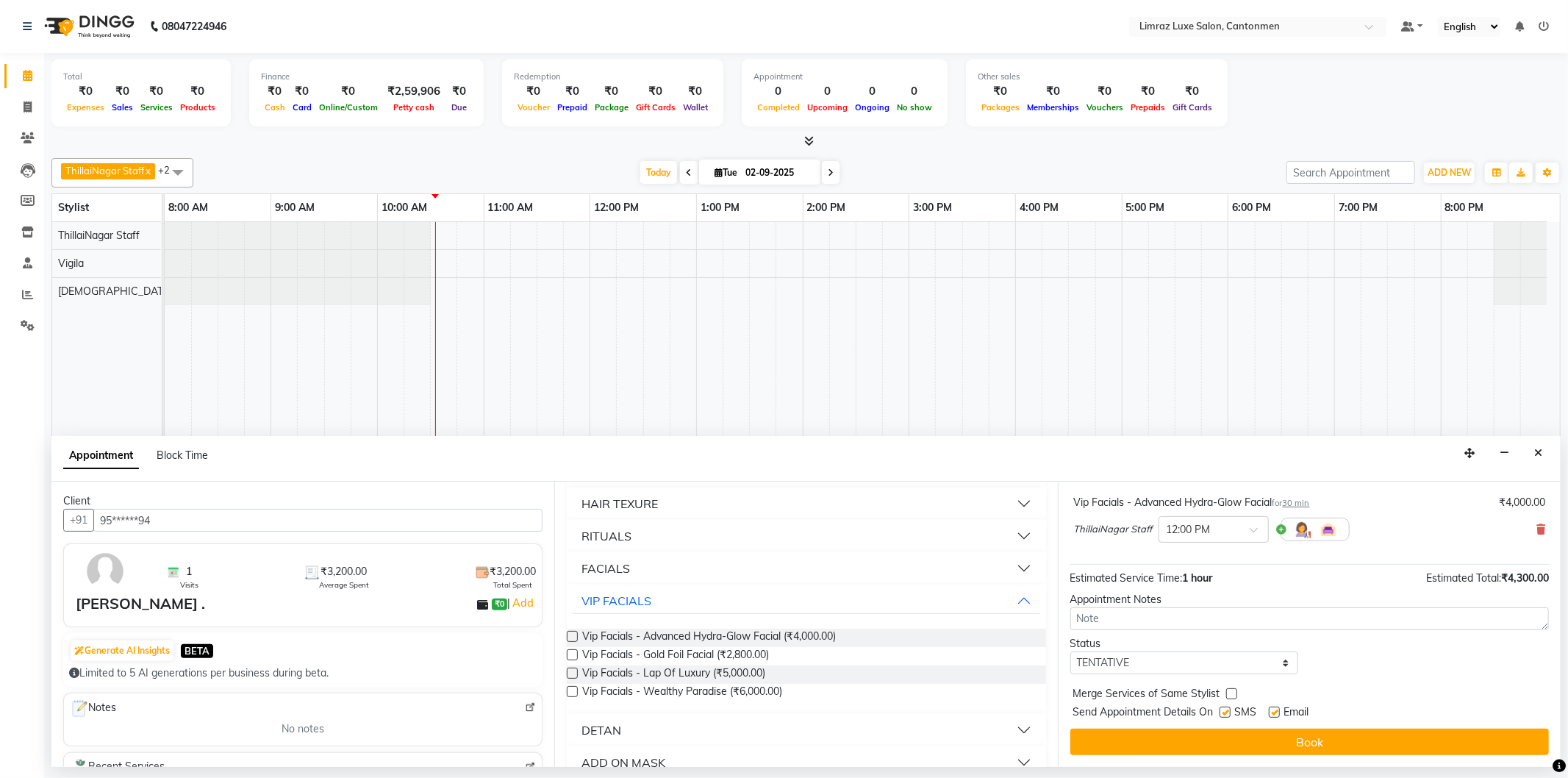
drag, startPoint x: 1230, startPoint y: 710, endPoint x: 1246, endPoint y: 709, distance: 16.0
click at [1231, 709] on label at bounding box center [1225, 712] width 11 height 11
click at [1229, 709] on input "checkbox" at bounding box center [1224, 713] width 10 height 10
checkbox input "false"
click at [1277, 708] on label at bounding box center [1274, 712] width 11 height 11
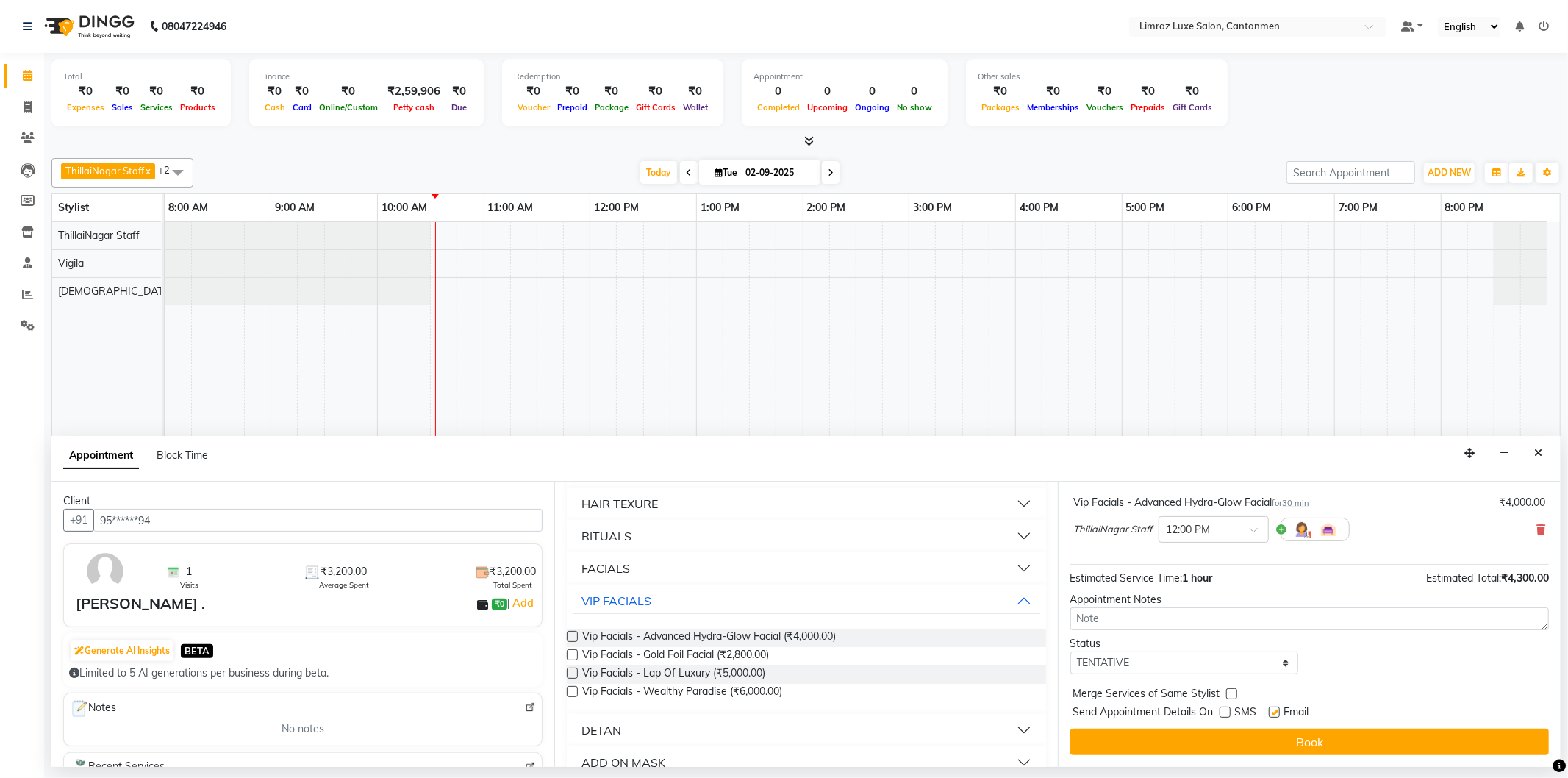
click at [1277, 708] on input "checkbox" at bounding box center [1273, 713] width 10 height 10
checkbox input "false"
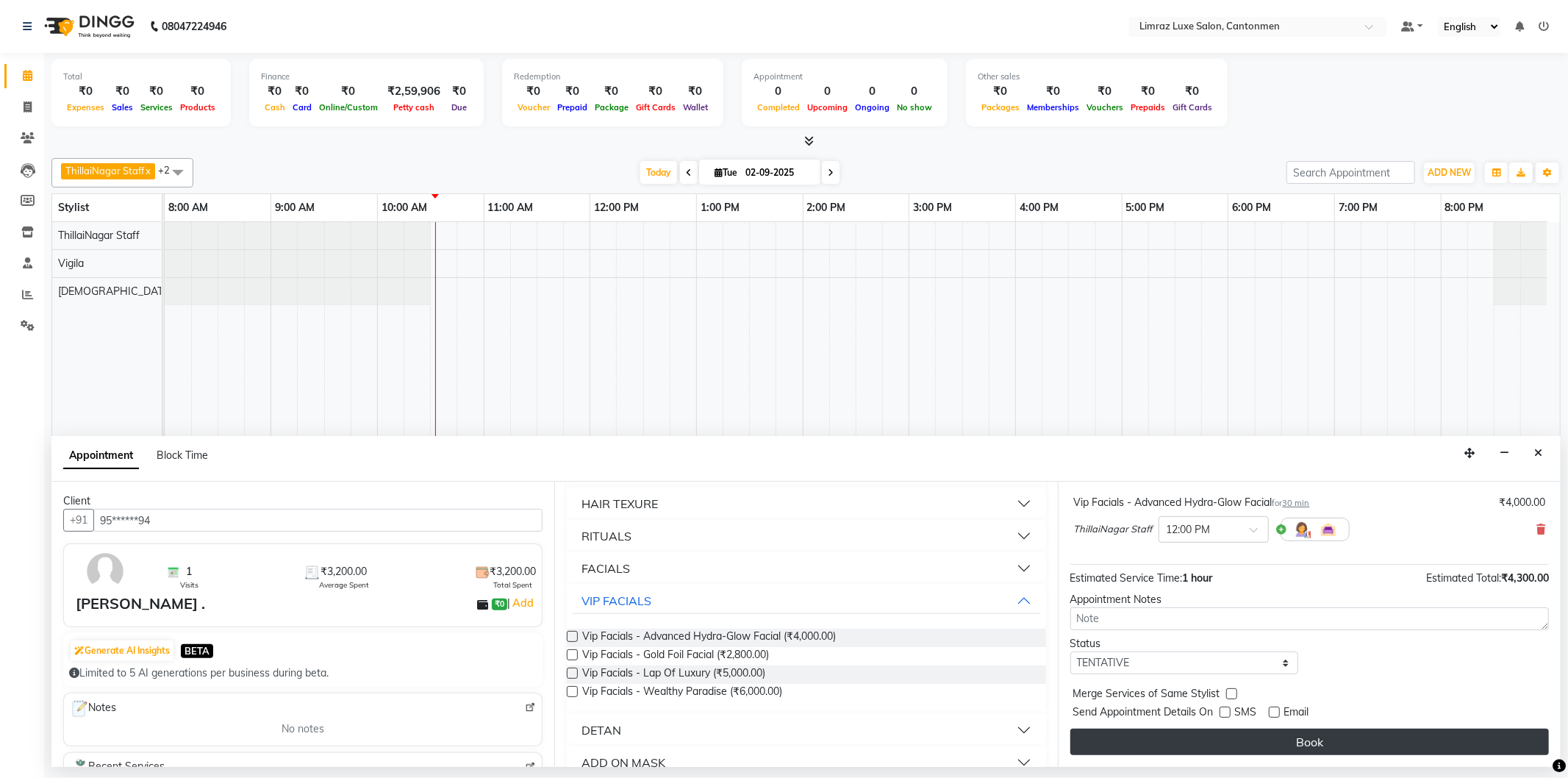
click at [1273, 732] on button "Book" at bounding box center [1309, 741] width 479 height 27
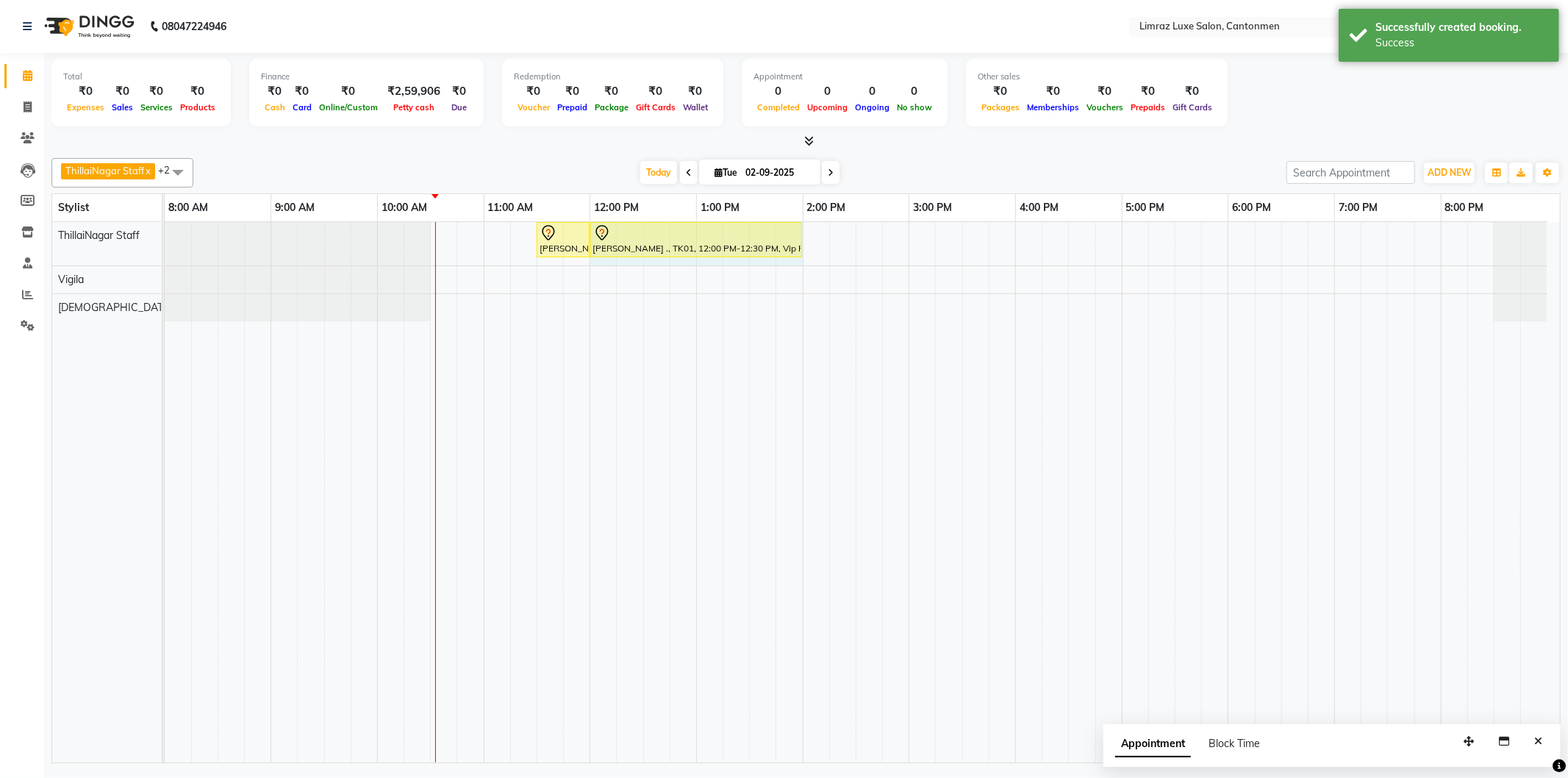
drag, startPoint x: 641, startPoint y: 235, endPoint x: 803, endPoint y: 242, distance: 162.2
click at [165, 242] on div "[PERSON_NAME] ., TK01, 11:30 AM-12:00 PM, Styling - Top (Men) [PERSON_NAME] ., …" at bounding box center [165, 243] width 0 height 44
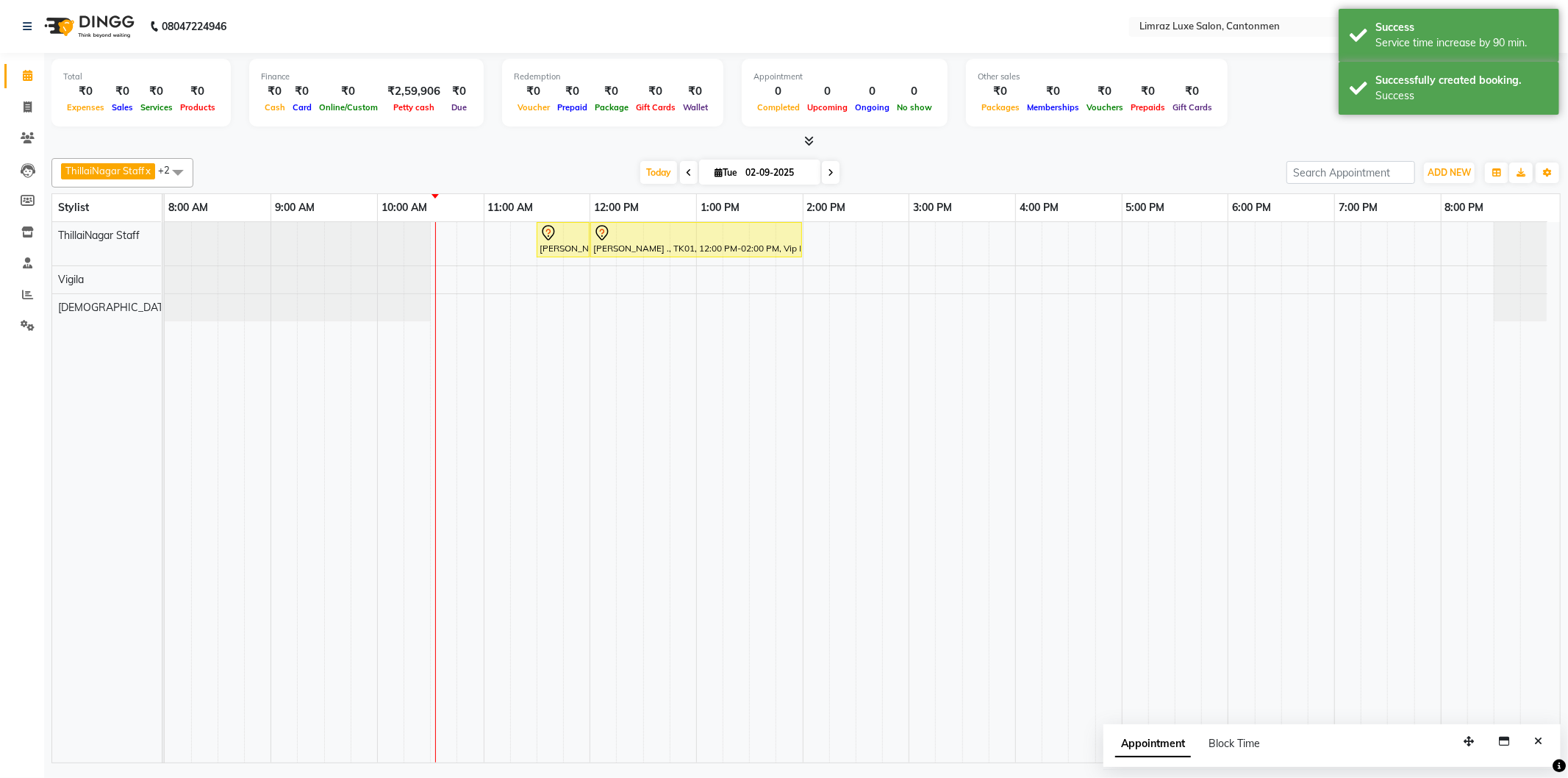
click at [880, 162] on div "[DATE] [DATE]" at bounding box center [740, 172] width 1079 height 22
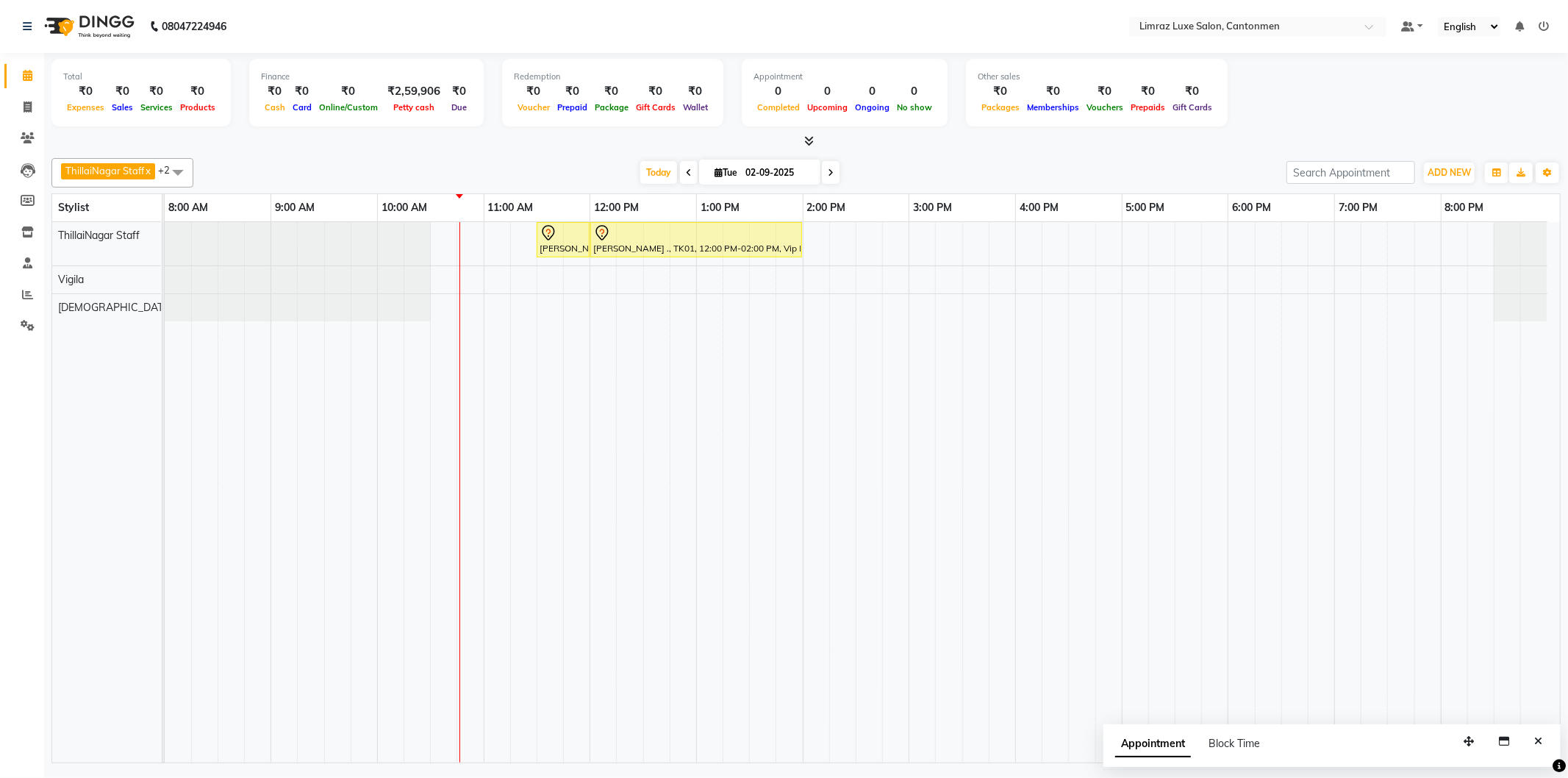
click at [480, 169] on div "[DATE] [DATE]" at bounding box center [740, 172] width 1079 height 22
click at [564, 159] on div "ThillaiNagar Staff x Vijitha x Vigila x +2 Select All ThillaiNagar Staff Reshma…" at bounding box center [806, 172] width 1509 height 29
click at [1541, 738] on icon "Close" at bounding box center [1538, 741] width 8 height 11
click at [685, 177] on span at bounding box center [689, 173] width 18 height 23
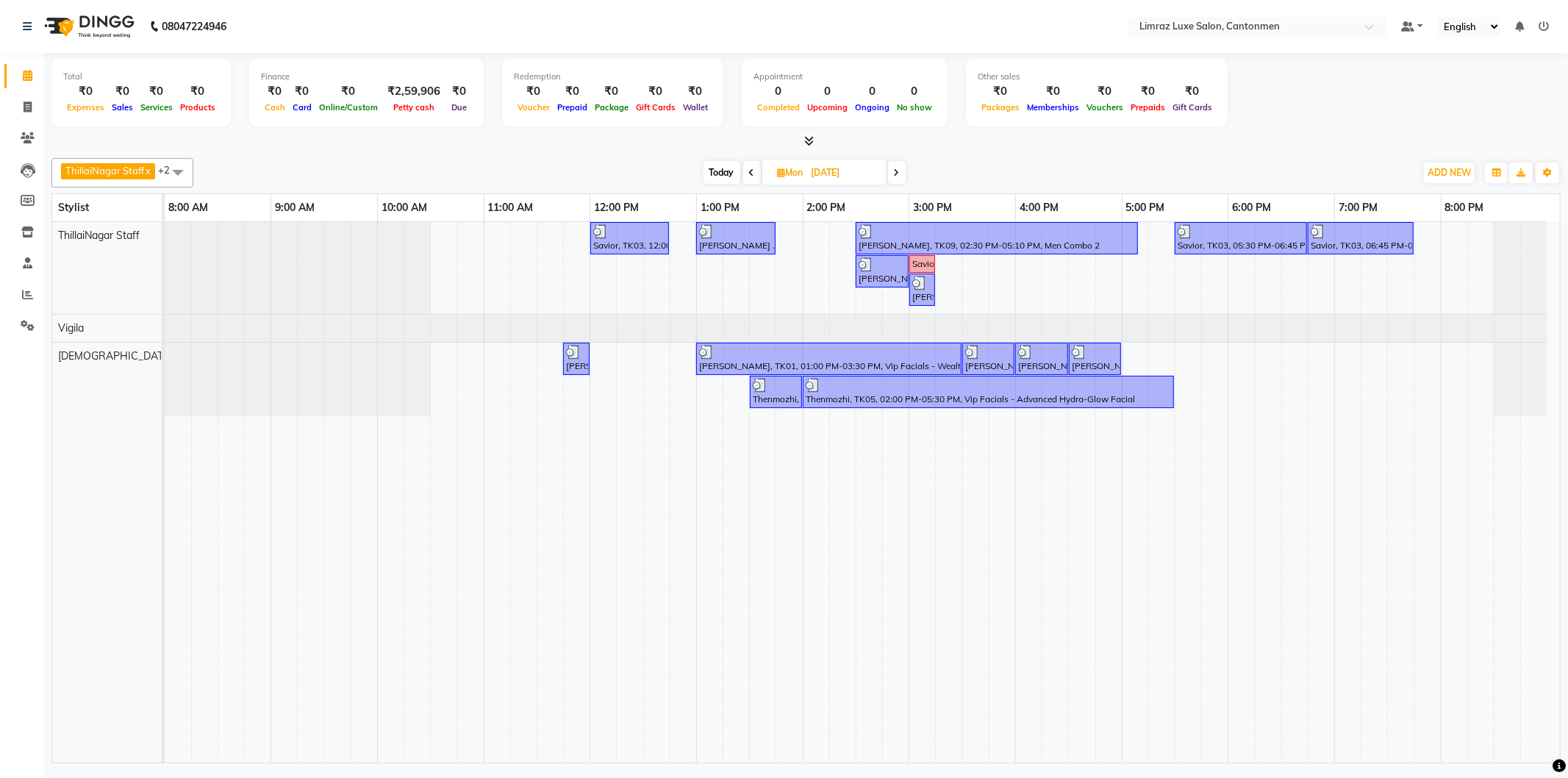
click at [899, 169] on icon at bounding box center [897, 173] width 6 height 9
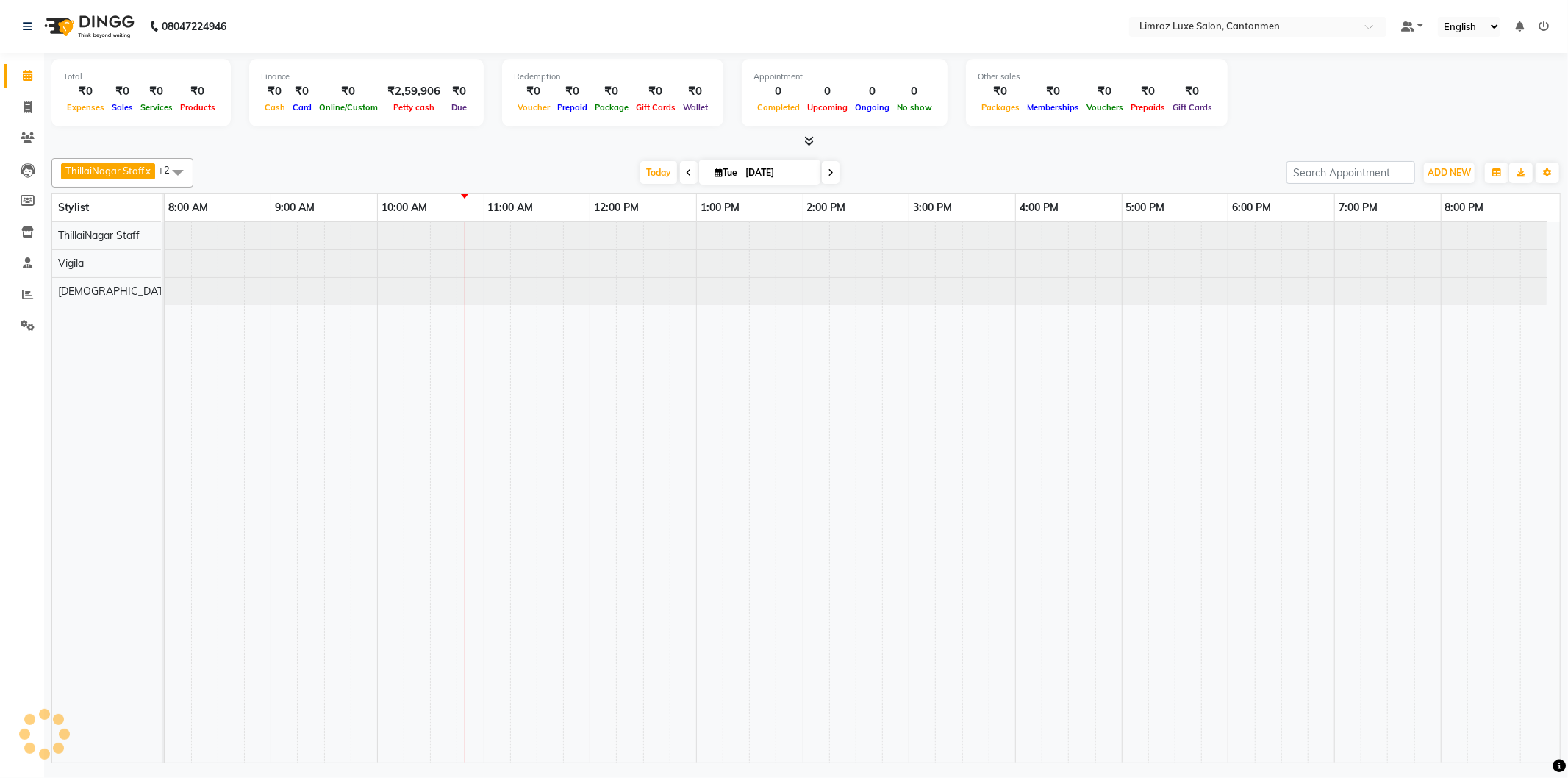
type input "02-09-2025"
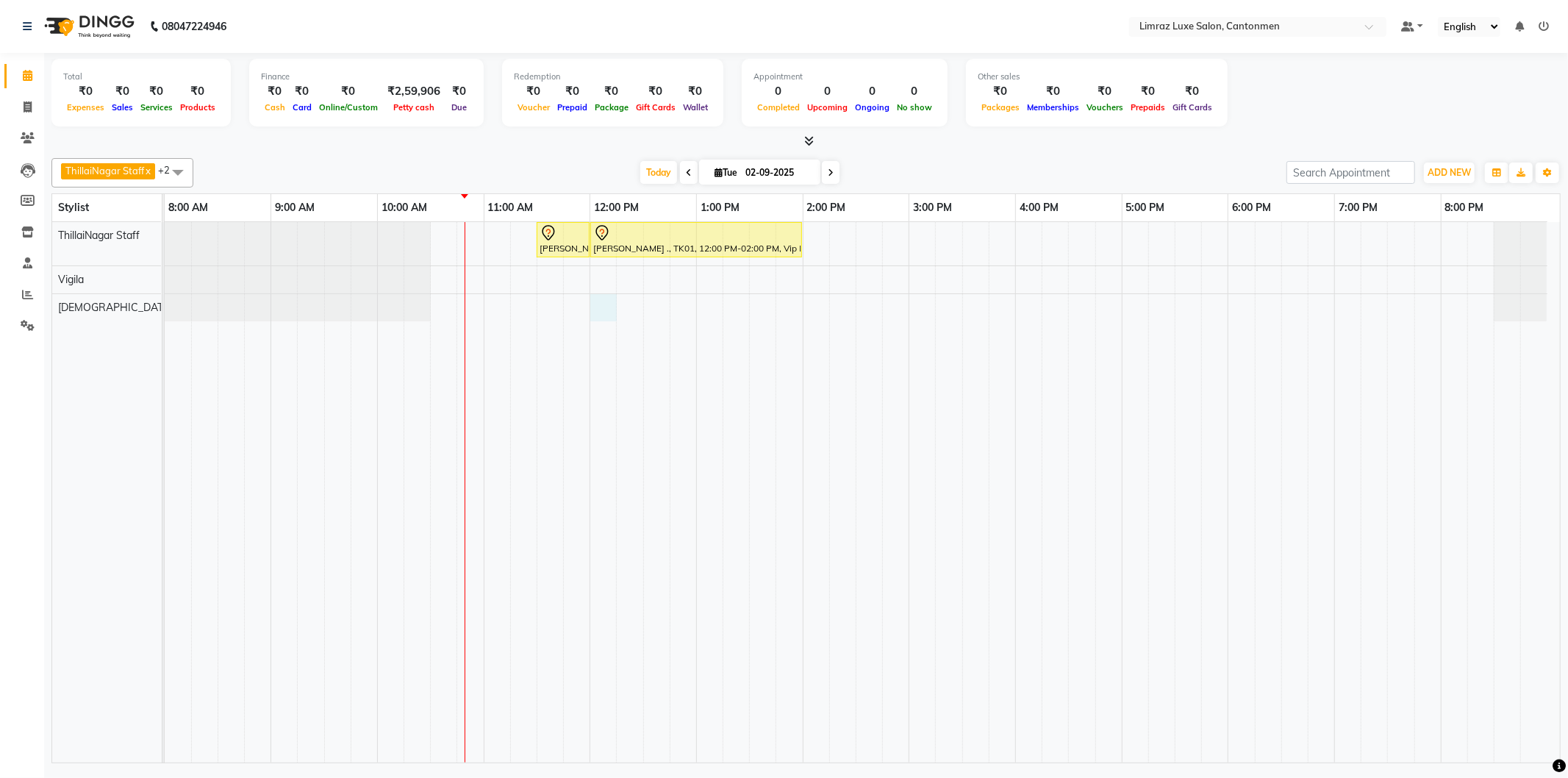
click at [599, 307] on div "[PERSON_NAME] ., TK01, 11:30 AM-12:00 PM, Styling - Top (Men) [PERSON_NAME] ., …" at bounding box center [862, 492] width 1395 height 540
select select "63048"
select select "720"
select select "tentative"
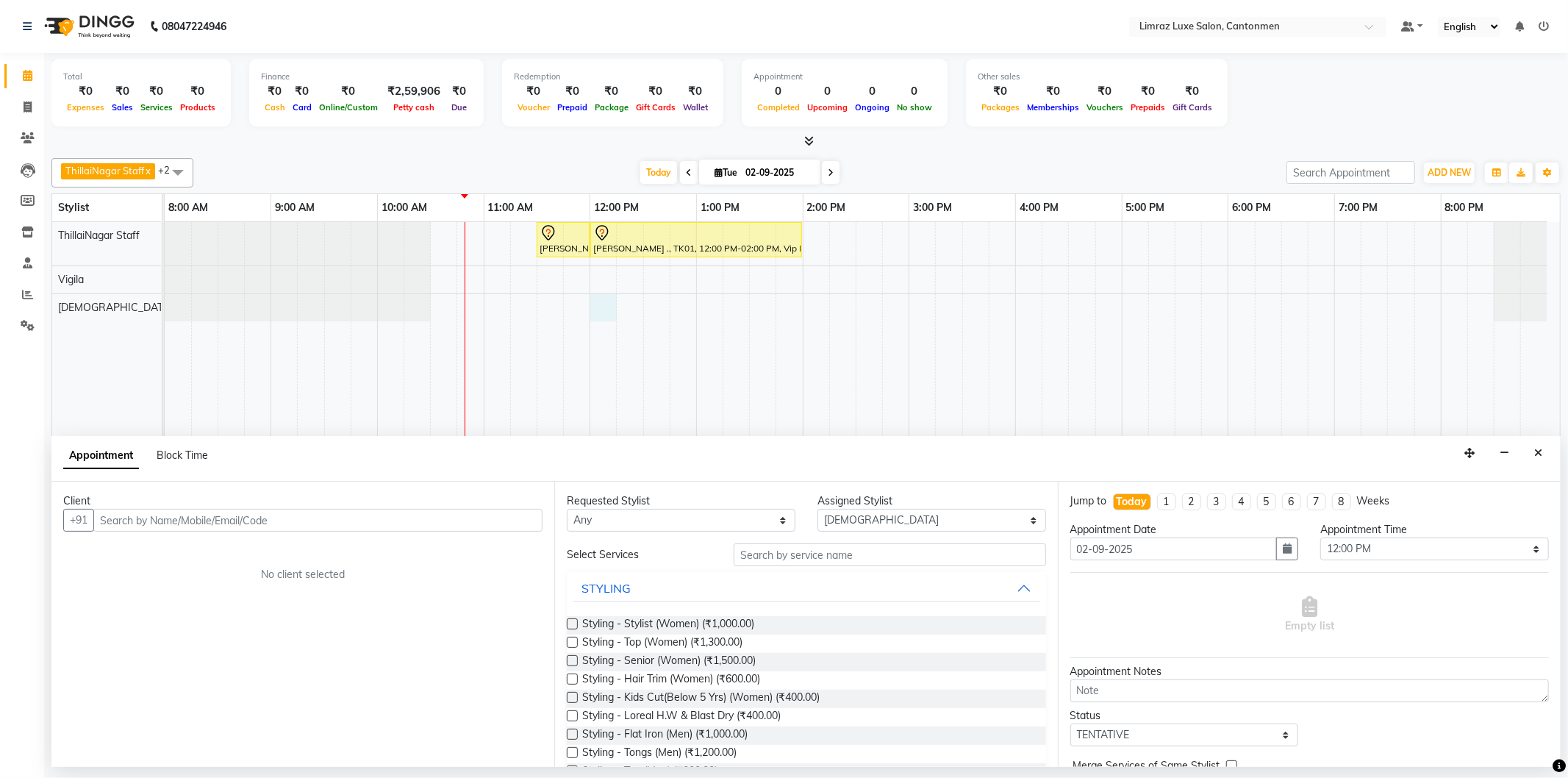
click at [370, 520] on input "text" at bounding box center [318, 520] width 449 height 23
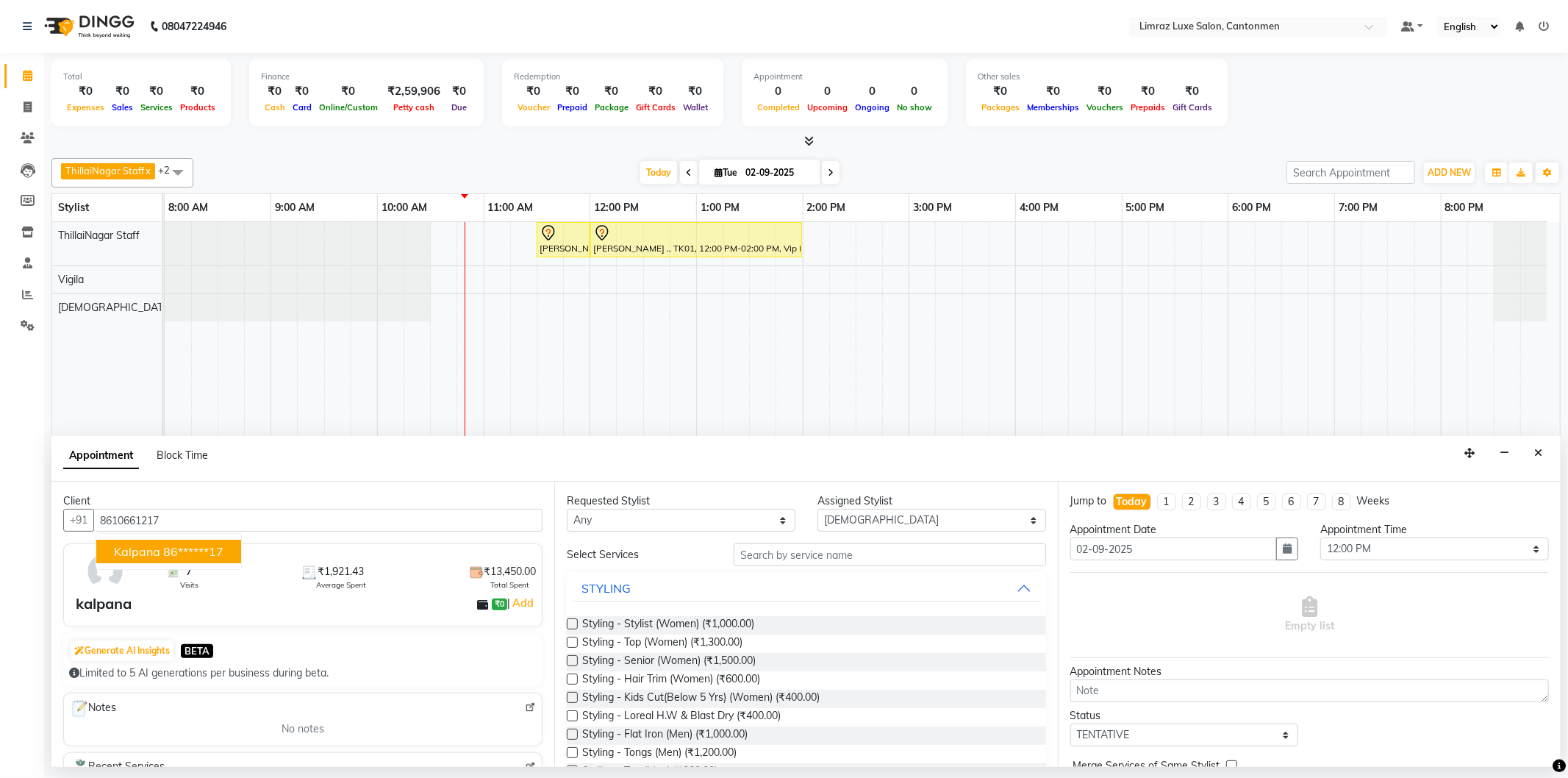
click at [197, 540] on button "kalpana 86******17" at bounding box center [168, 551] width 144 height 23
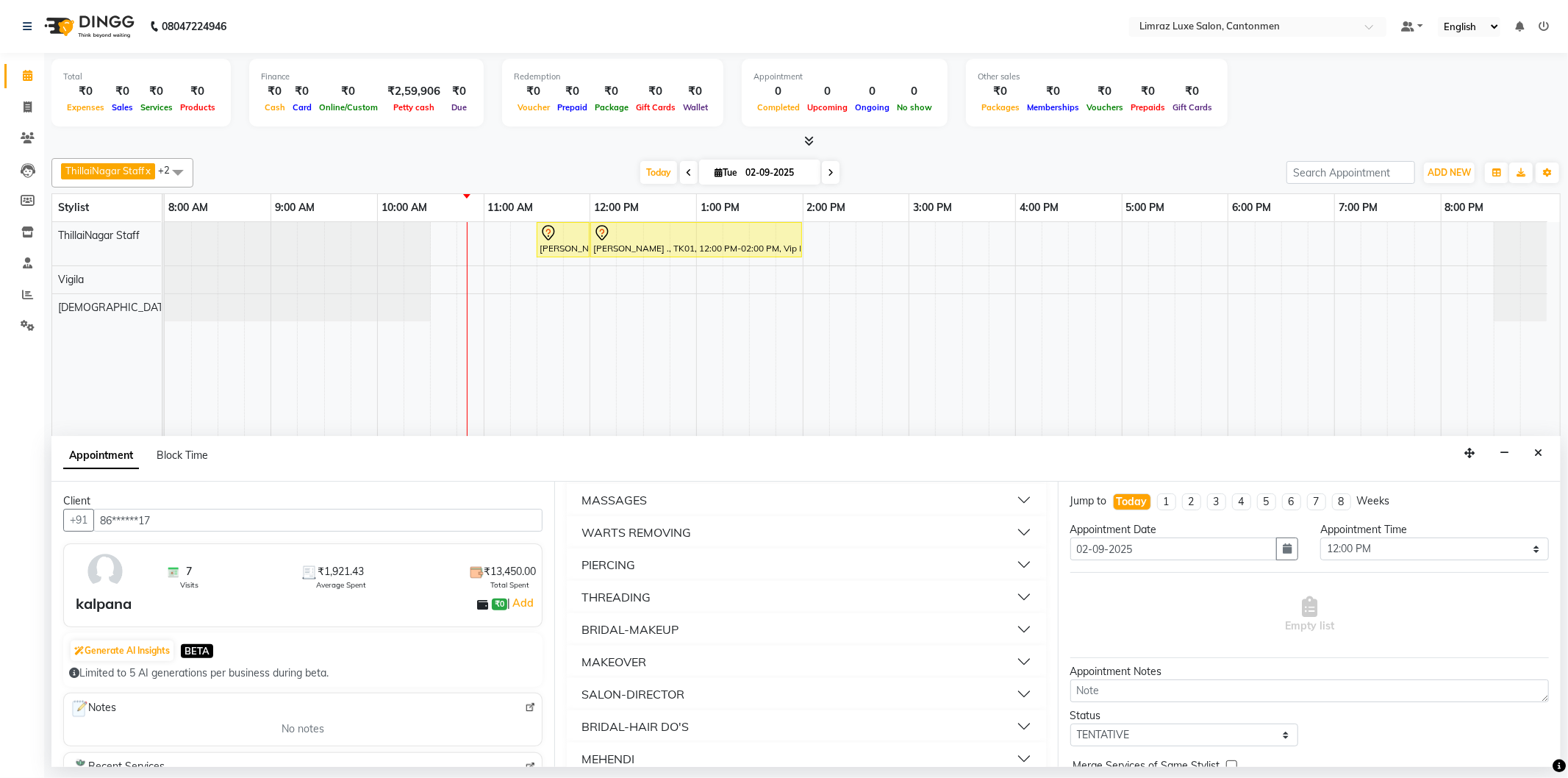
scroll to position [652, 0]
type input "86******17"
click at [645, 627] on button "PEDICURE" at bounding box center [806, 632] width 467 height 27
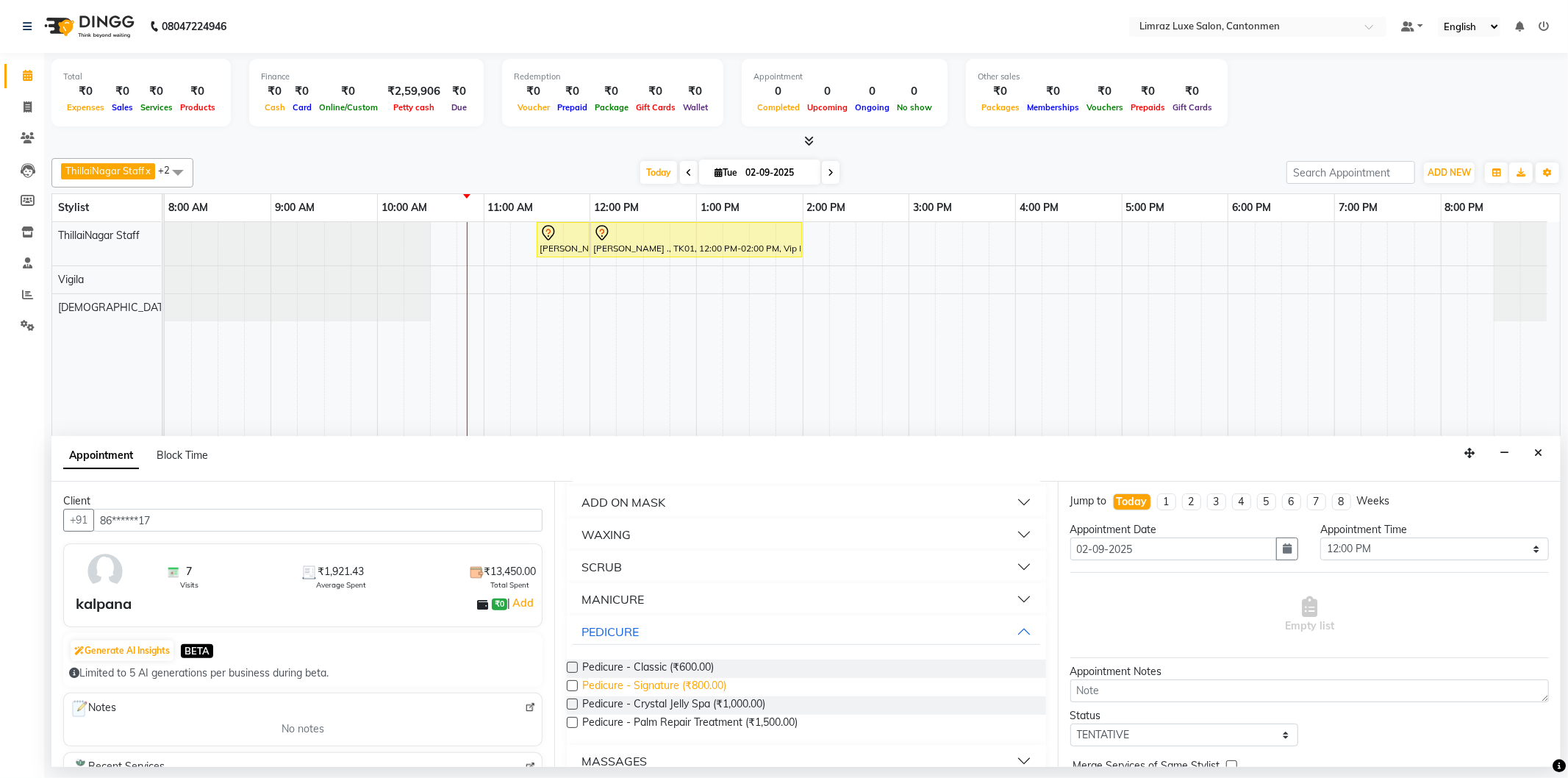
click at [628, 677] on span "Pedicure - Signature (₹800.00)" at bounding box center [654, 686] width 144 height 19
checkbox input "false"
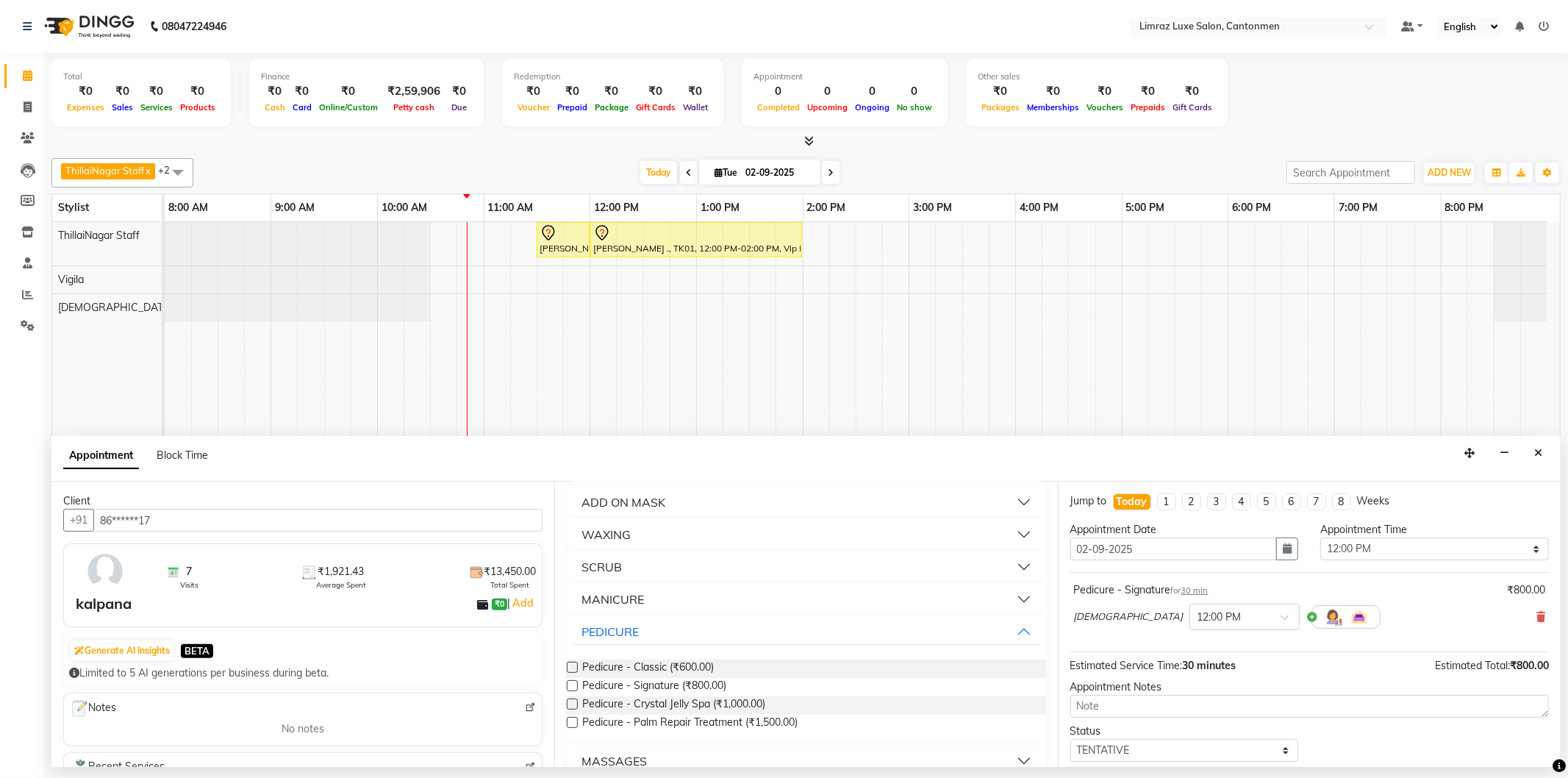
scroll to position [86, 0]
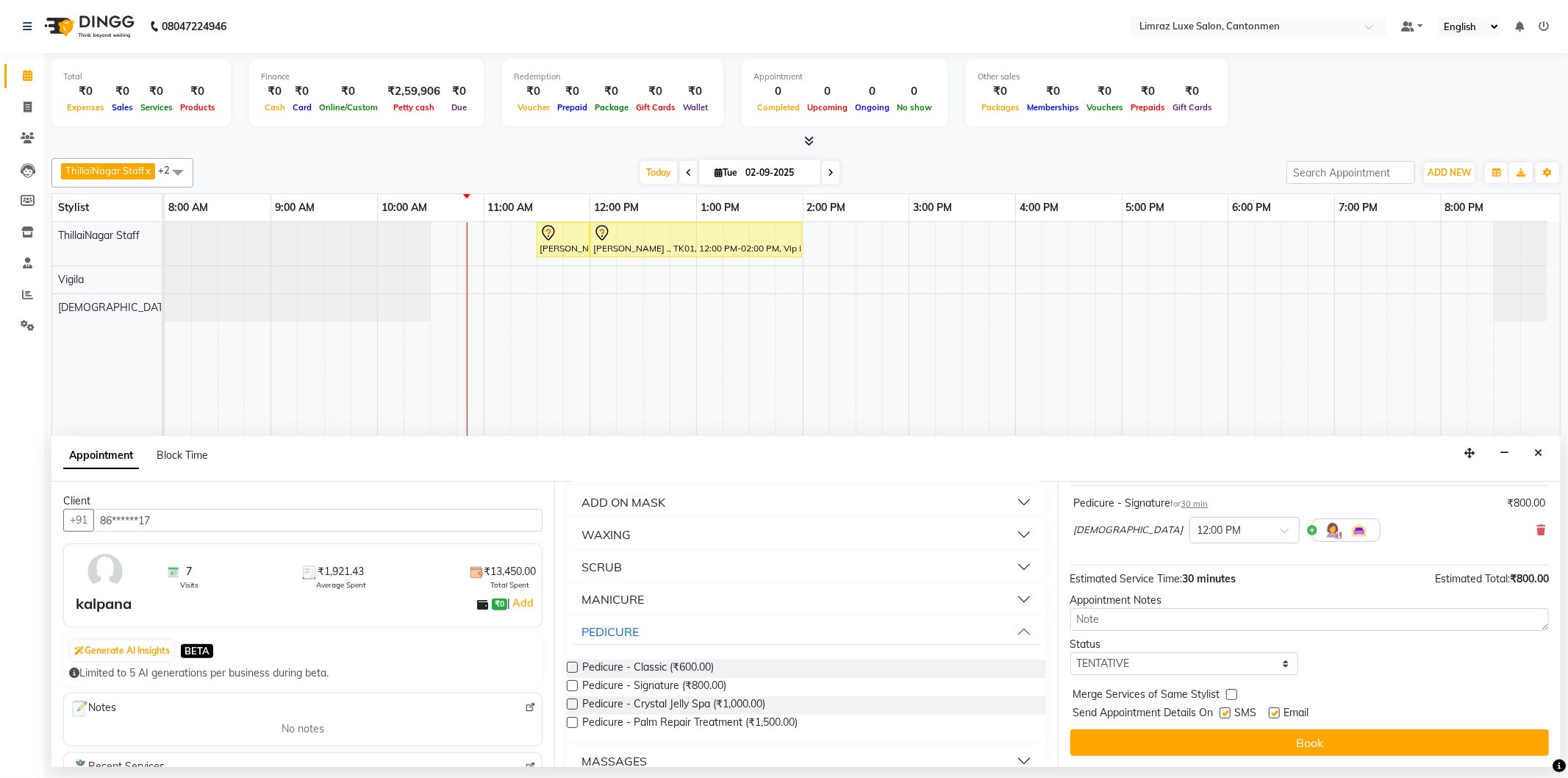
click at [1280, 708] on label at bounding box center [1274, 712] width 11 height 11
click at [1278, 709] on input "checkbox" at bounding box center [1273, 714] width 10 height 10
checkbox input "false"
click at [1227, 711] on label at bounding box center [1225, 712] width 11 height 11
click at [1227, 711] on input "checkbox" at bounding box center [1224, 714] width 10 height 10
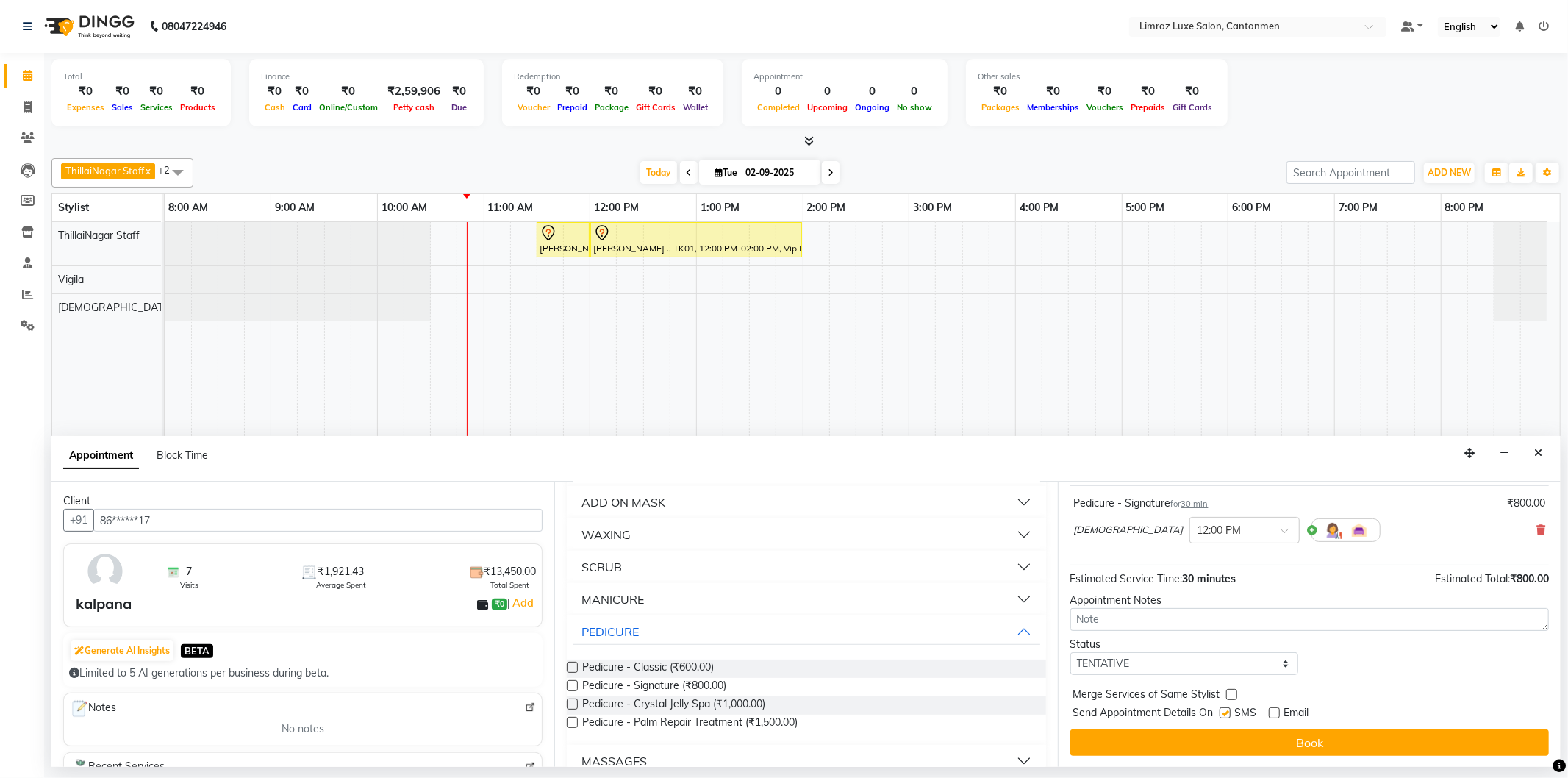
checkbox input "false"
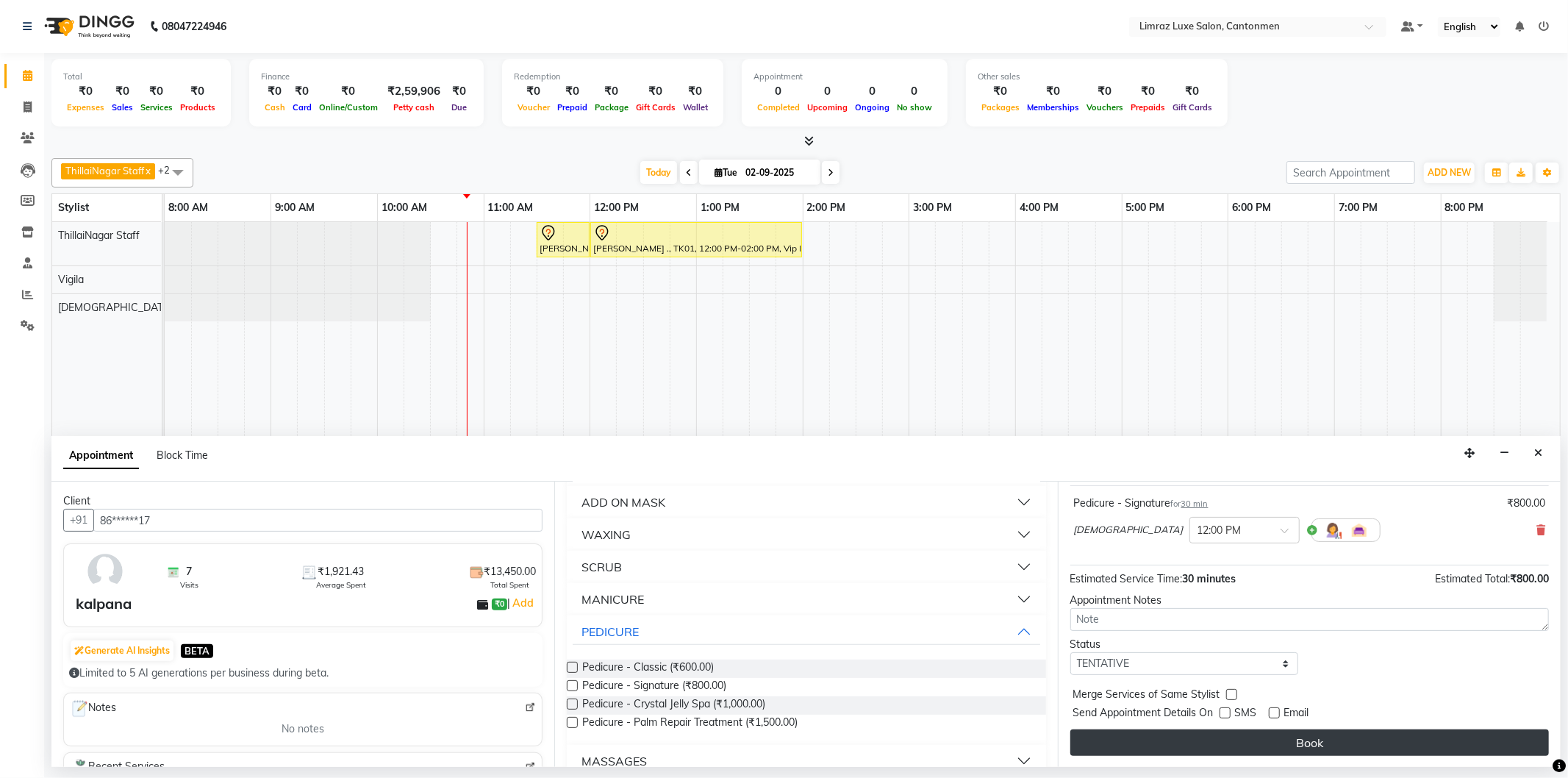
click at [1221, 737] on button "Book" at bounding box center [1309, 742] width 479 height 27
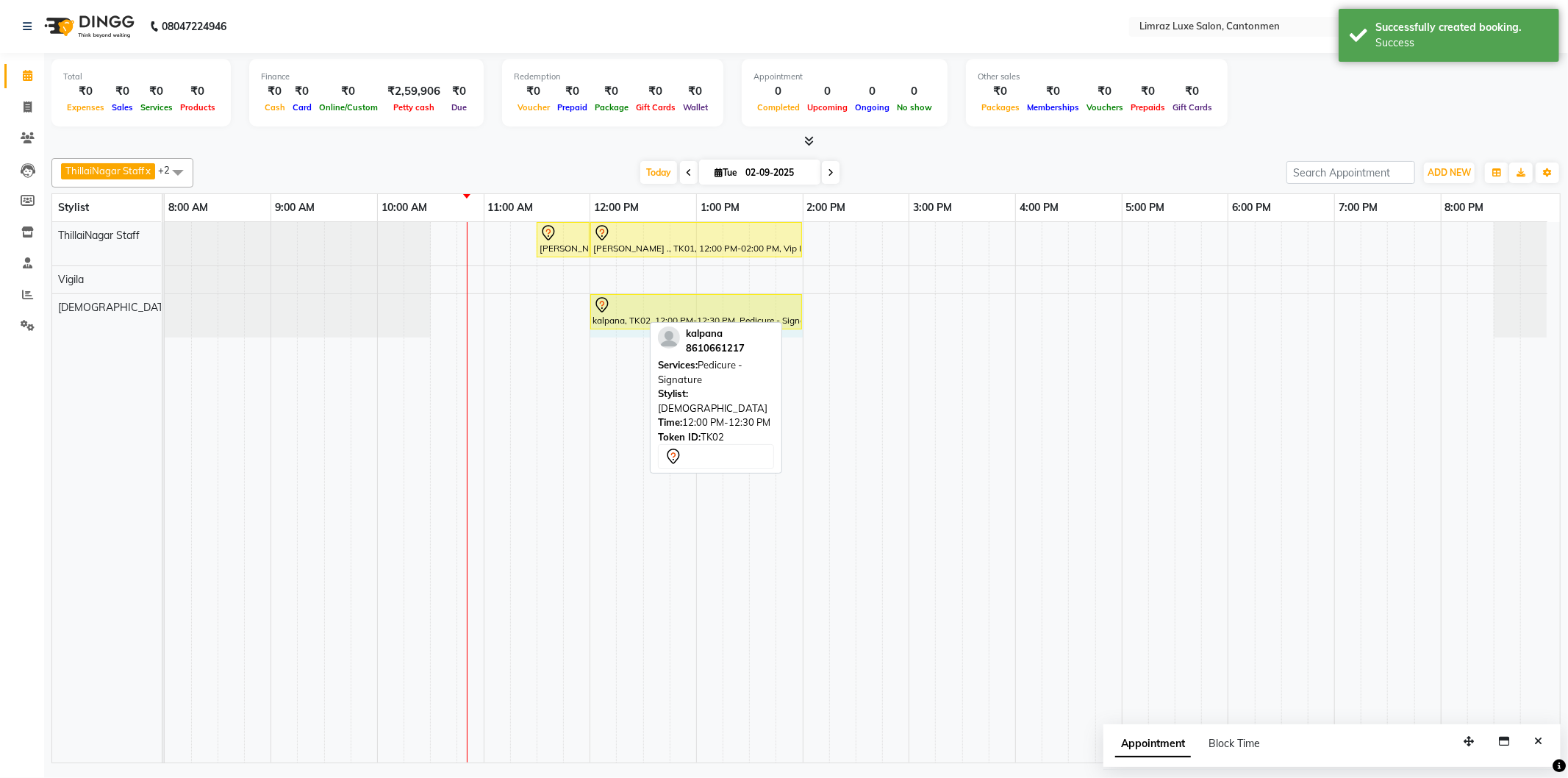
drag, startPoint x: 640, startPoint y: 311, endPoint x: 784, endPoint y: 315, distance: 144.1
click at [165, 315] on div "kalpana, TK02, 12:00 PM-12:30 PM, Pedicure - Signature kalpana, TK02, 12:00 PM-…" at bounding box center [165, 315] width 0 height 44
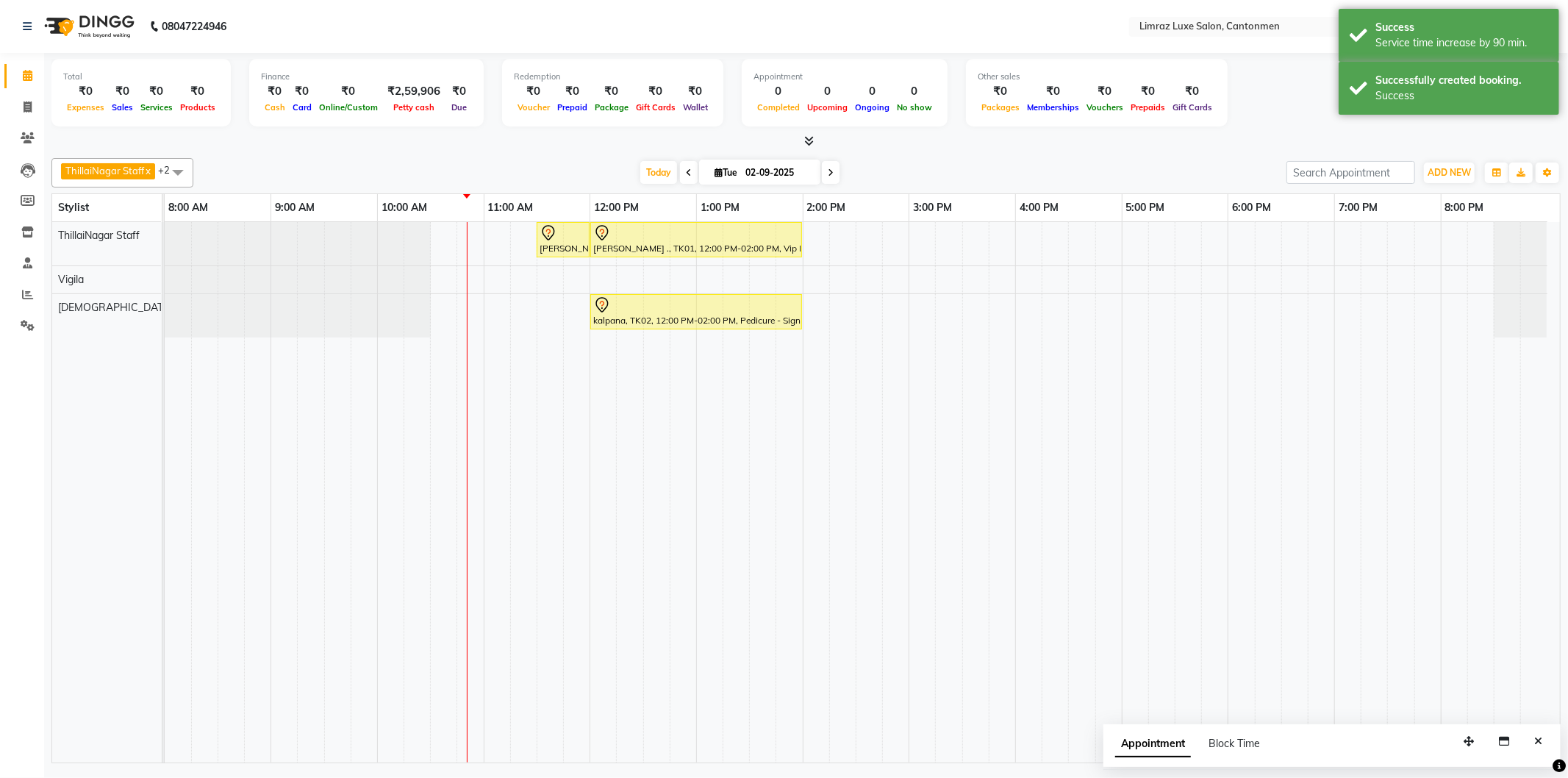
click at [948, 149] on div at bounding box center [806, 141] width 1509 height 15
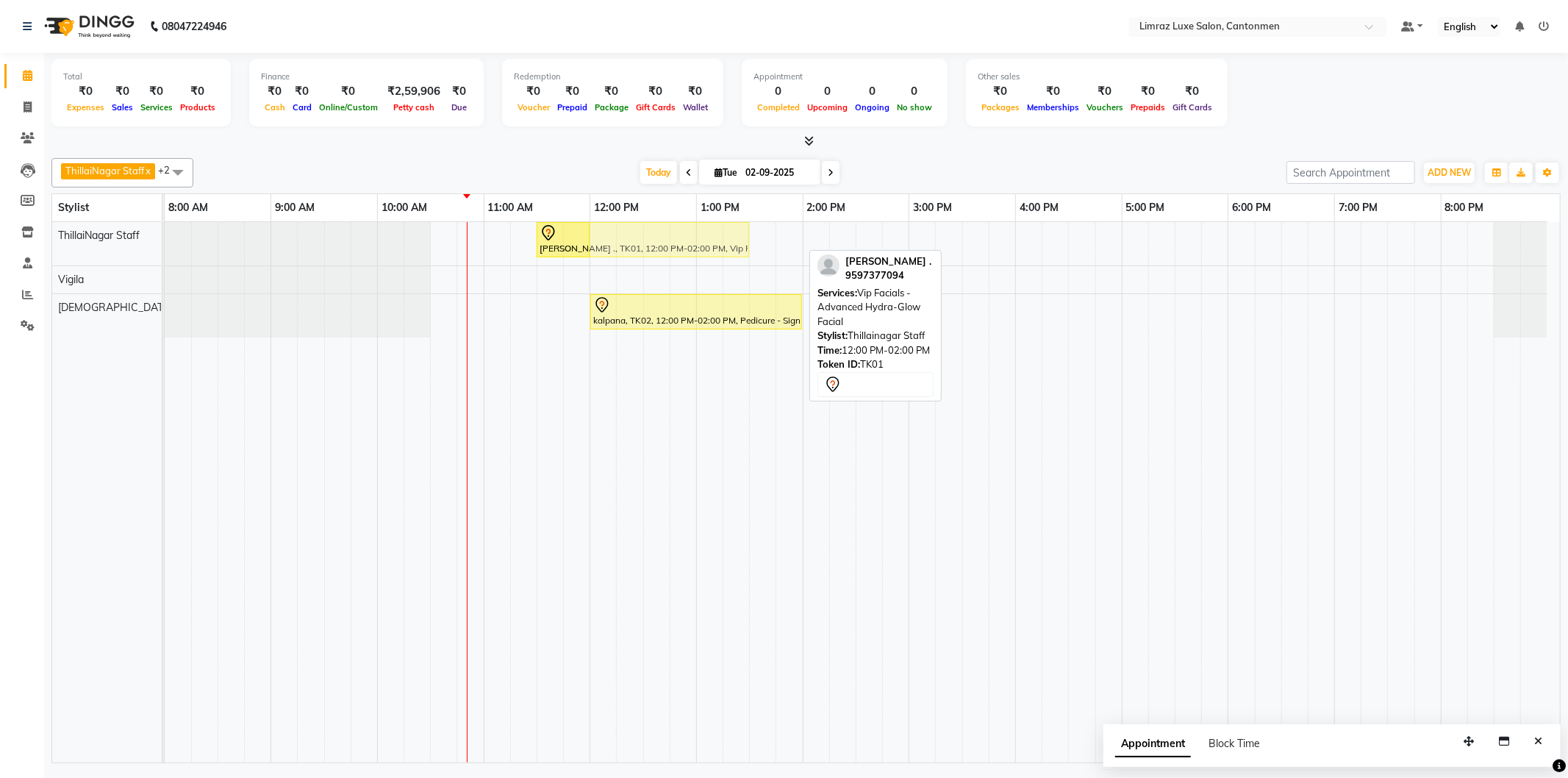
drag, startPoint x: 664, startPoint y: 239, endPoint x: 605, endPoint y: 250, distance: 60.0
click at [165, 250] on div "[PERSON_NAME] ., TK01, 11:30 AM-12:00 PM, Styling - Top (Men) [PERSON_NAME] ., …" at bounding box center [165, 243] width 0 height 44
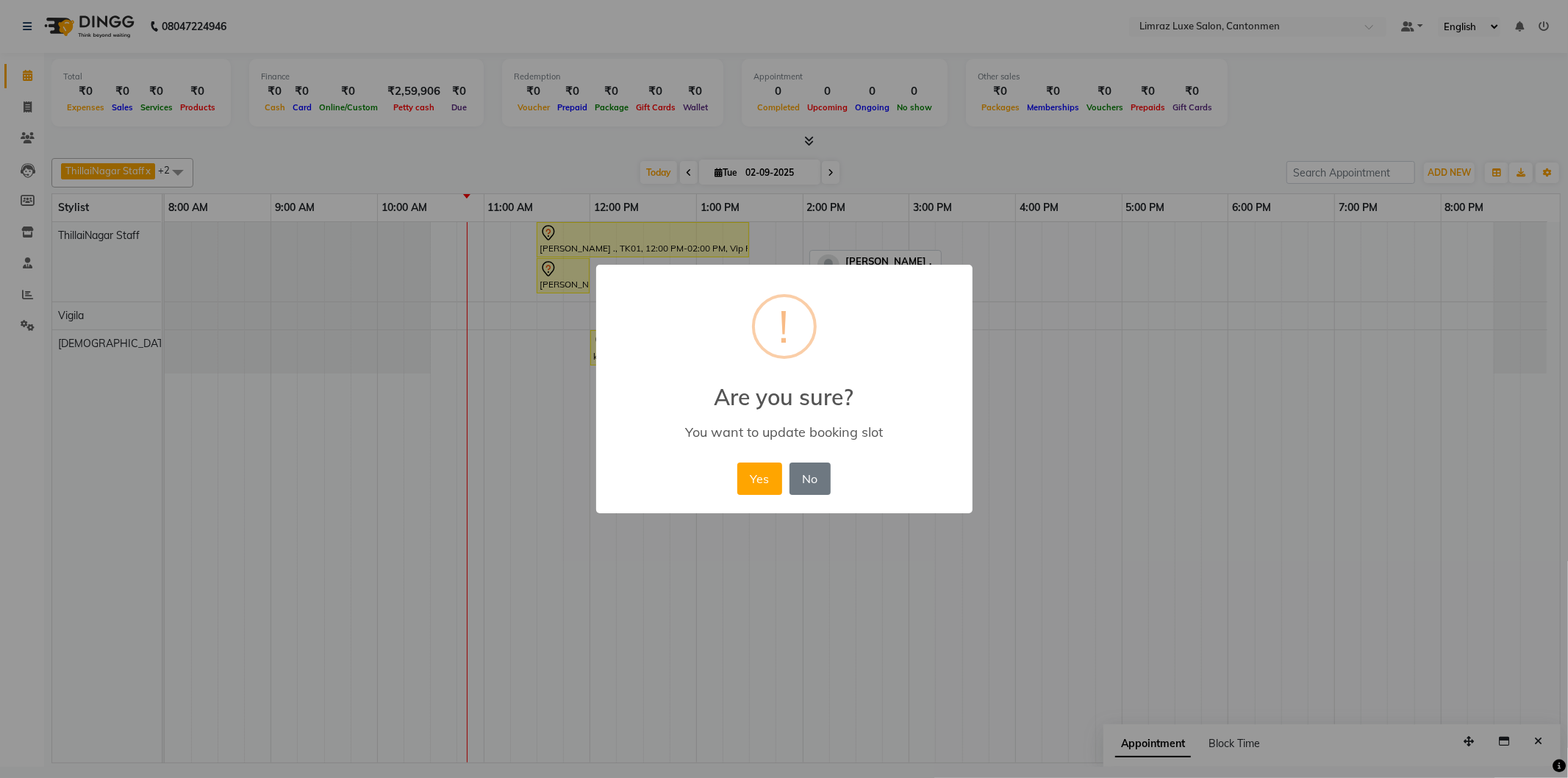
click at [737, 463] on button "Yes" at bounding box center [759, 479] width 45 height 32
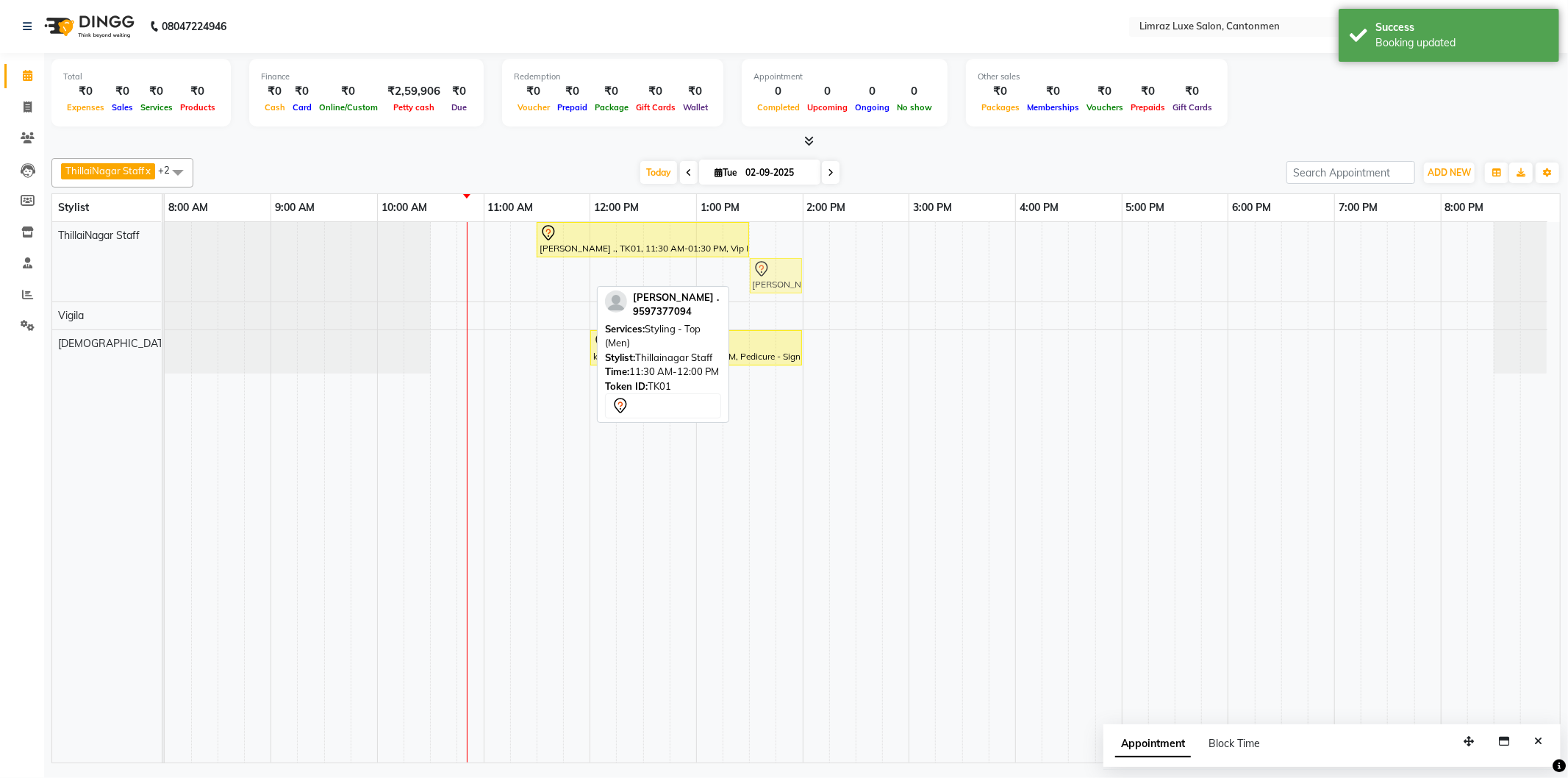
drag, startPoint x: 562, startPoint y: 279, endPoint x: 762, endPoint y: 253, distance: 201.7
click at [762, 253] on div "[PERSON_NAME] ., TK01, 11:30 AM-01:30 PM, Vip Facials - Advanced Hydra-Glow Fac…" at bounding box center [862, 492] width 1395 height 540
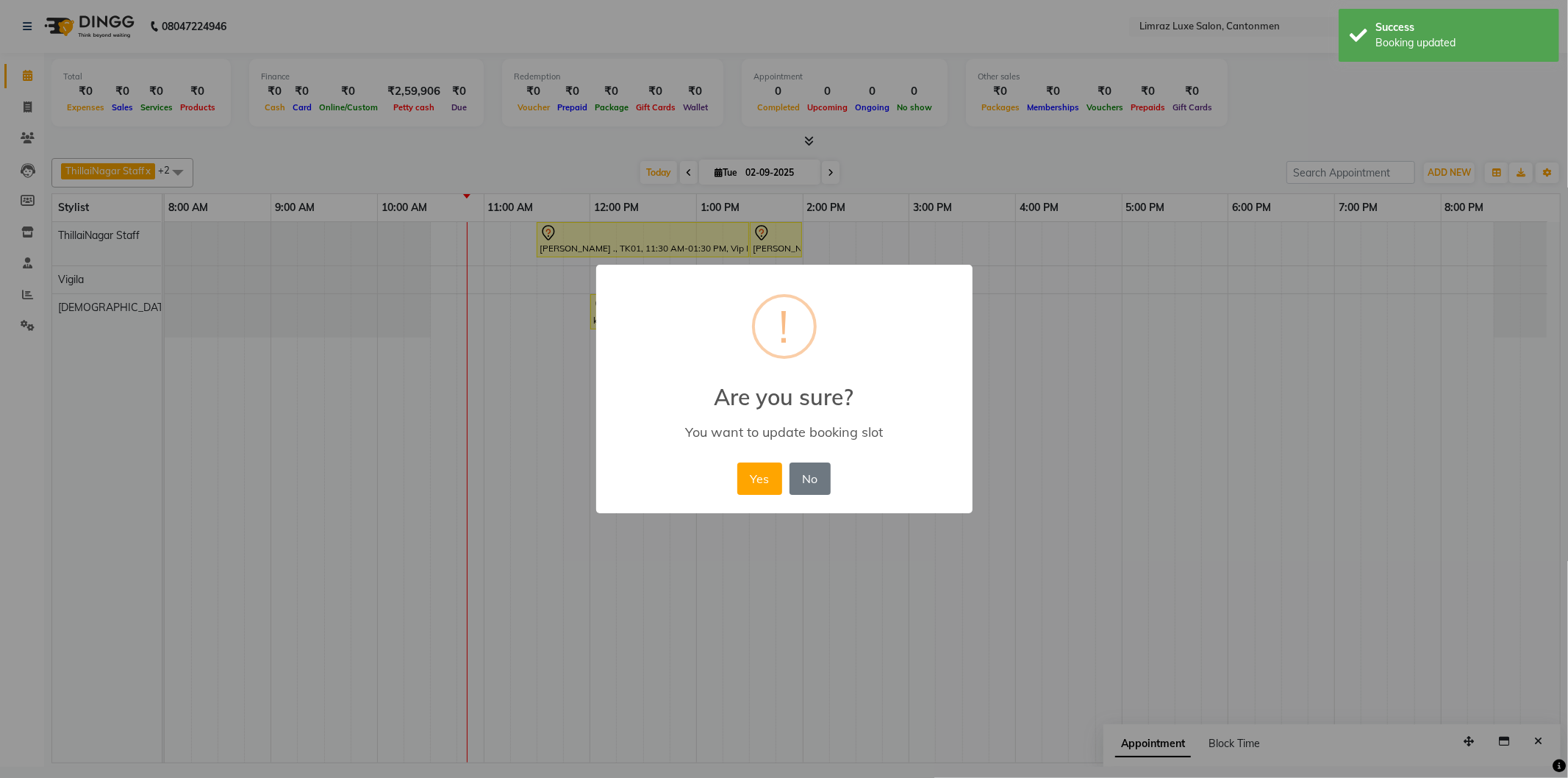
click at [737, 463] on button "Yes" at bounding box center [759, 479] width 45 height 32
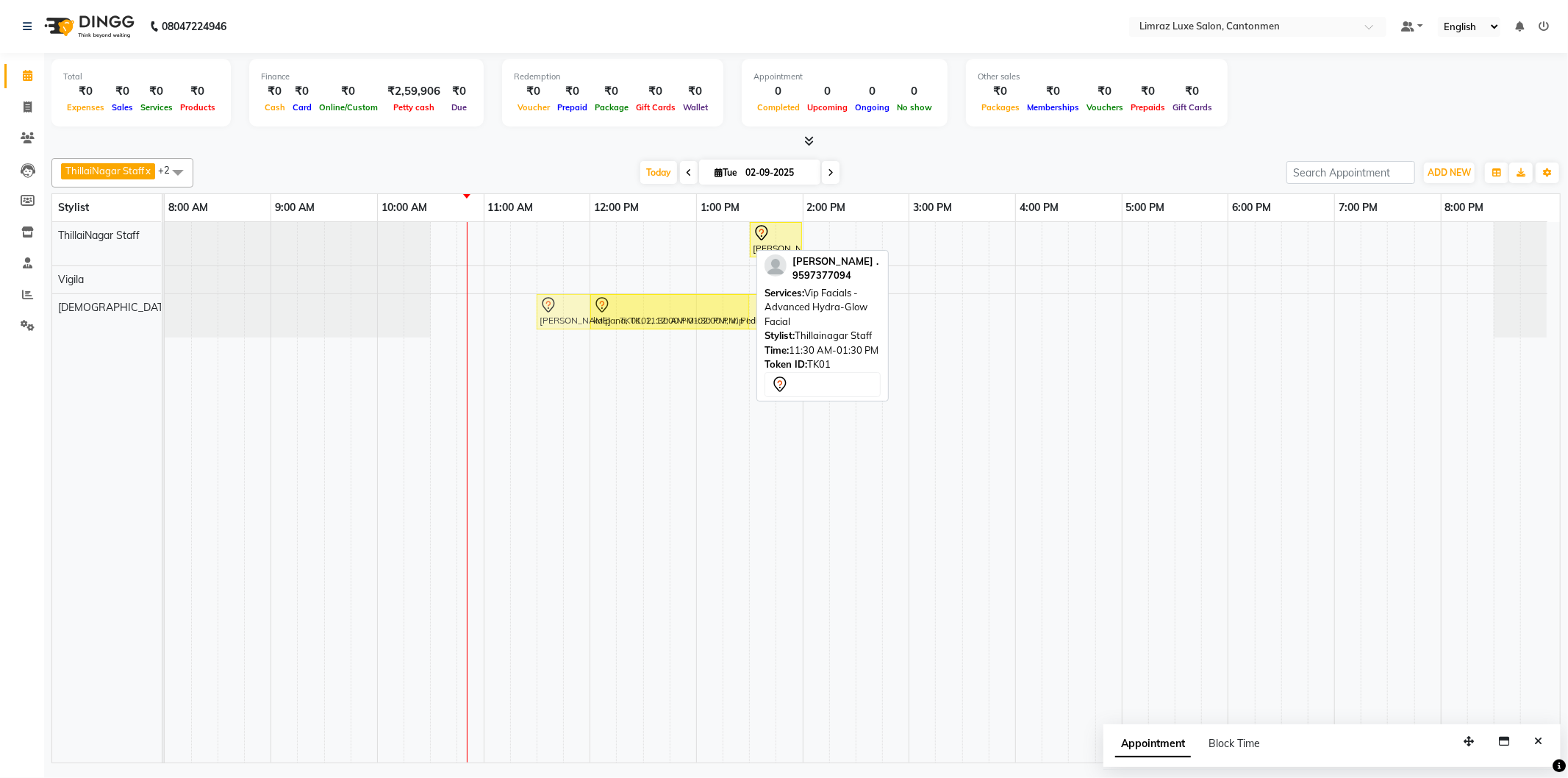
drag, startPoint x: 612, startPoint y: 237, endPoint x: 611, endPoint y: 296, distance: 59.0
click at [611, 304] on tbody "[PERSON_NAME] ., TK01, 11:30 AM-01:30 PM, Vip Facials - Advanced Hydra-Glow Fac…" at bounding box center [856, 279] width 1383 height 115
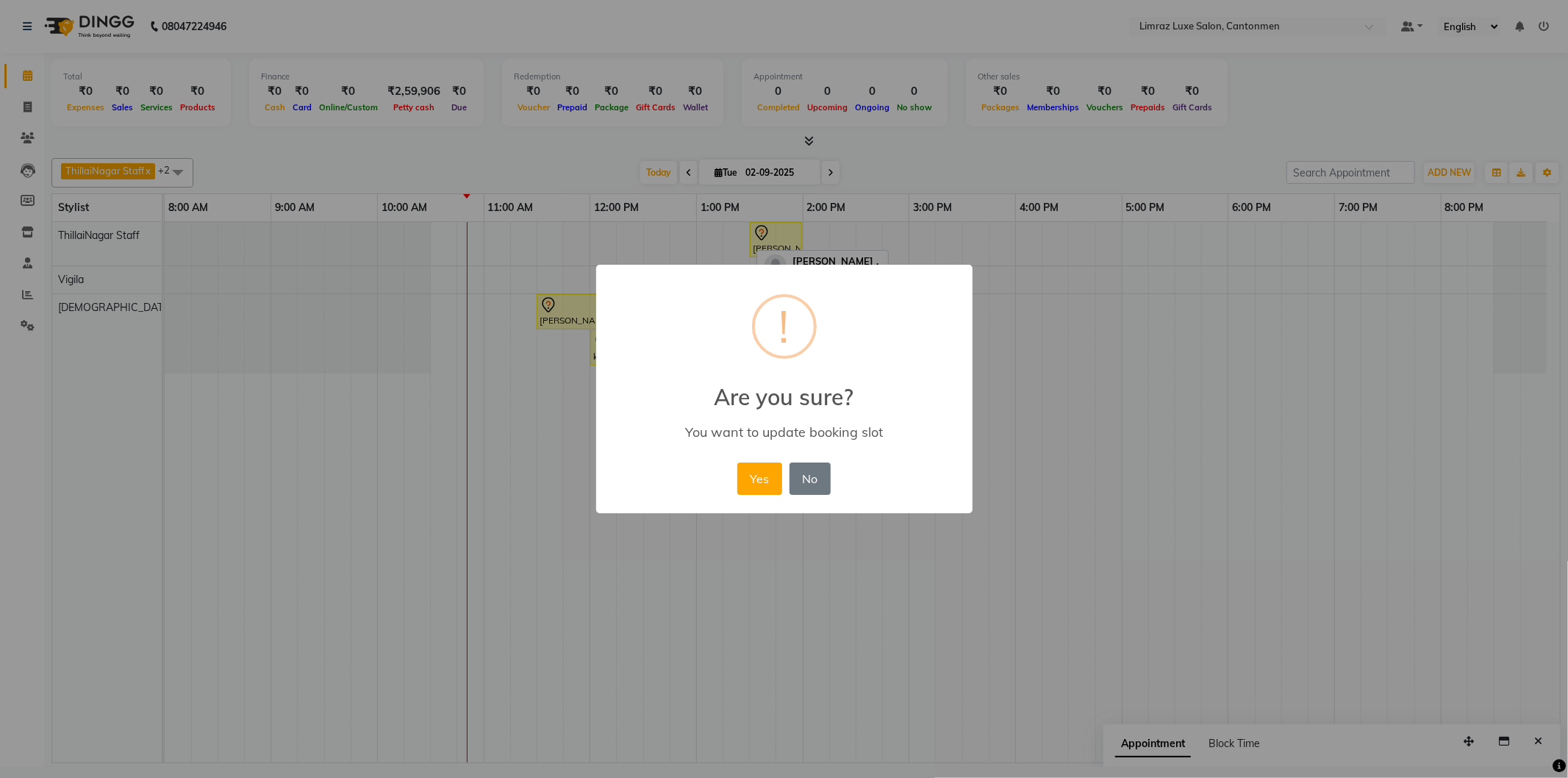
click at [737, 463] on button "Yes" at bounding box center [759, 479] width 45 height 32
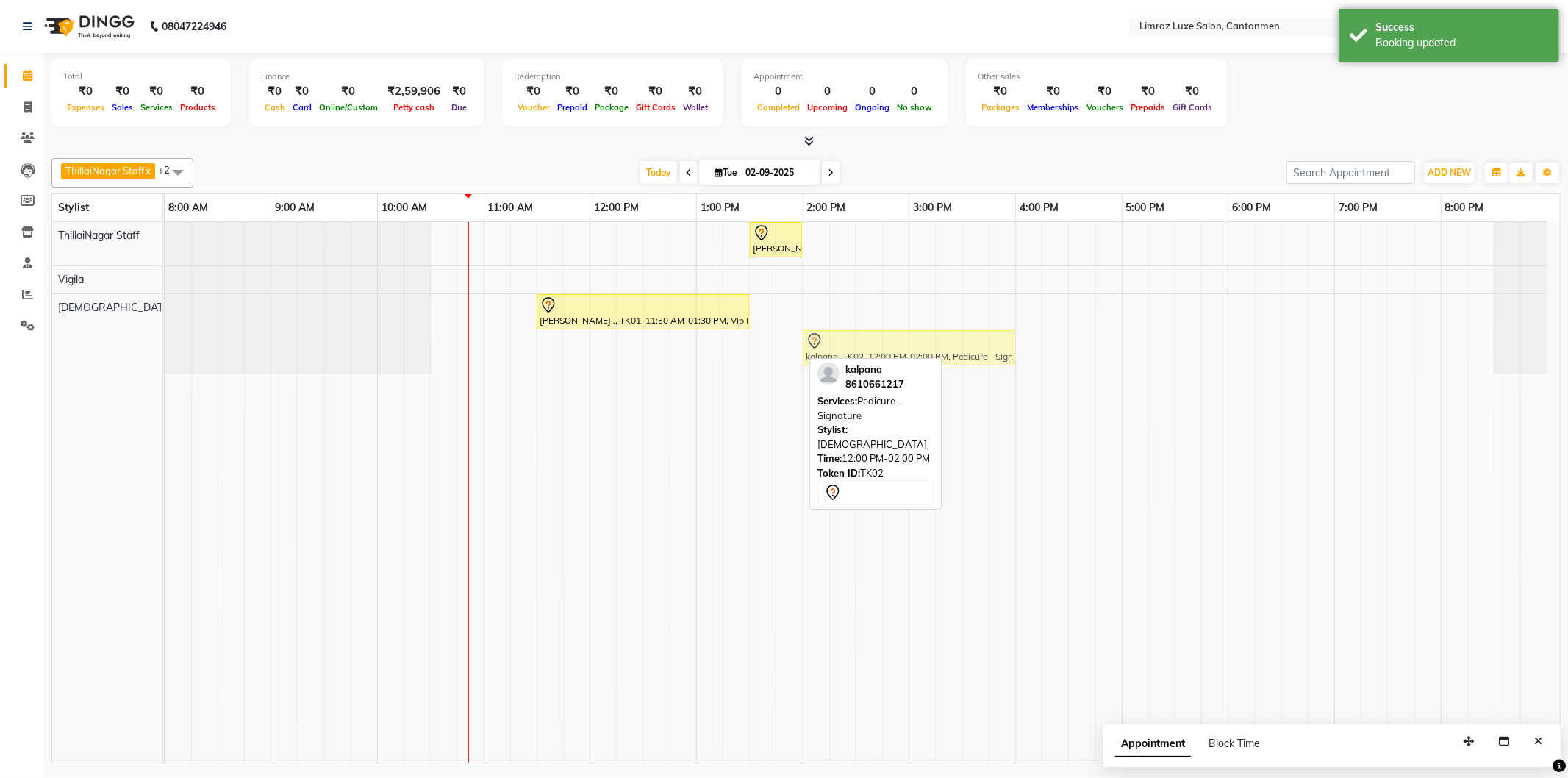
drag, startPoint x: 681, startPoint y: 354, endPoint x: 884, endPoint y: 332, distance: 204.2
click at [165, 332] on div "[PERSON_NAME] ., TK01, 11:30 AM-01:30 PM, Vip Facials - Advanced Hydra-Glow Fac…" at bounding box center [165, 333] width 0 height 79
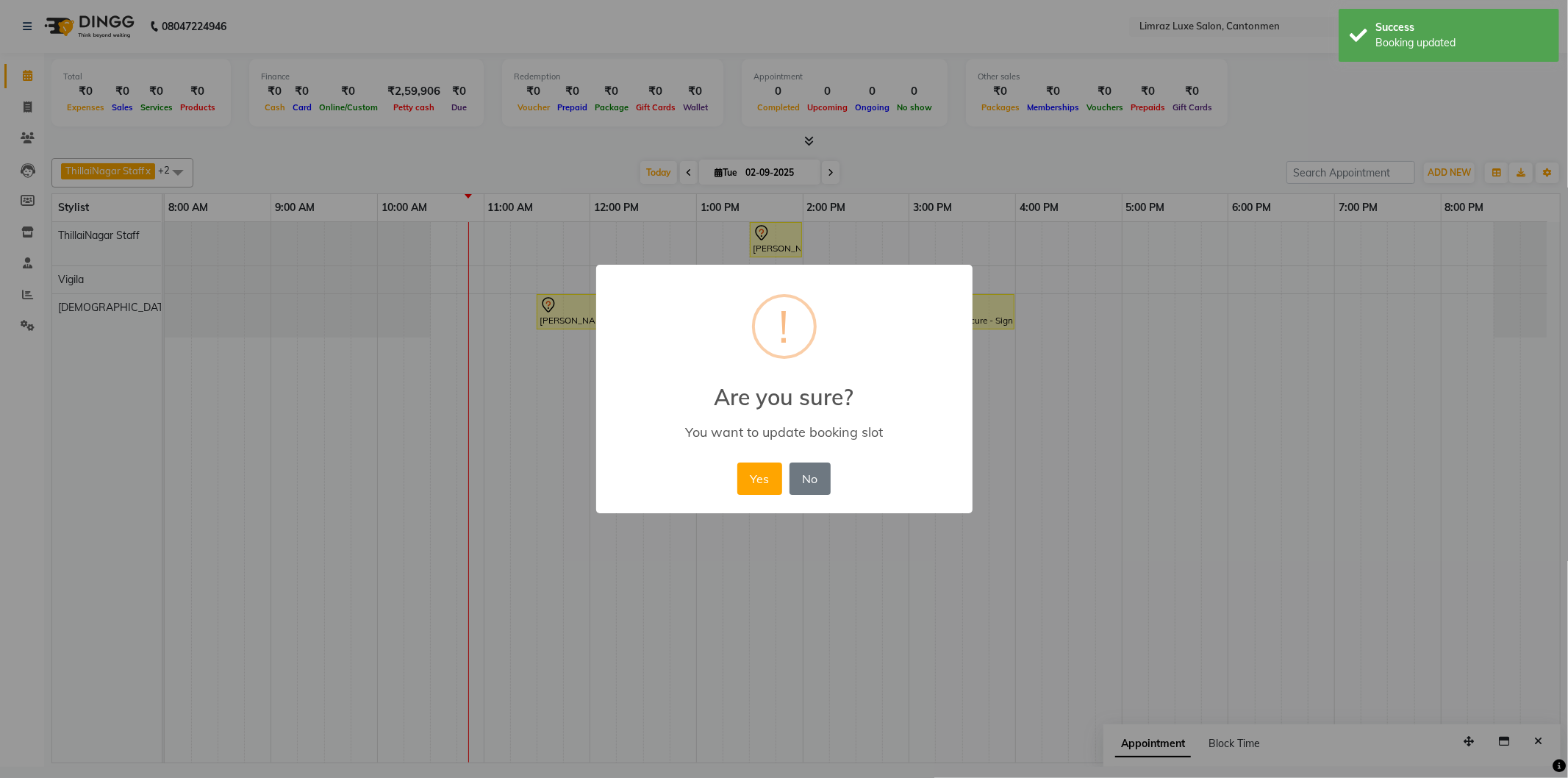
click at [737, 463] on button "Yes" at bounding box center [759, 479] width 45 height 32
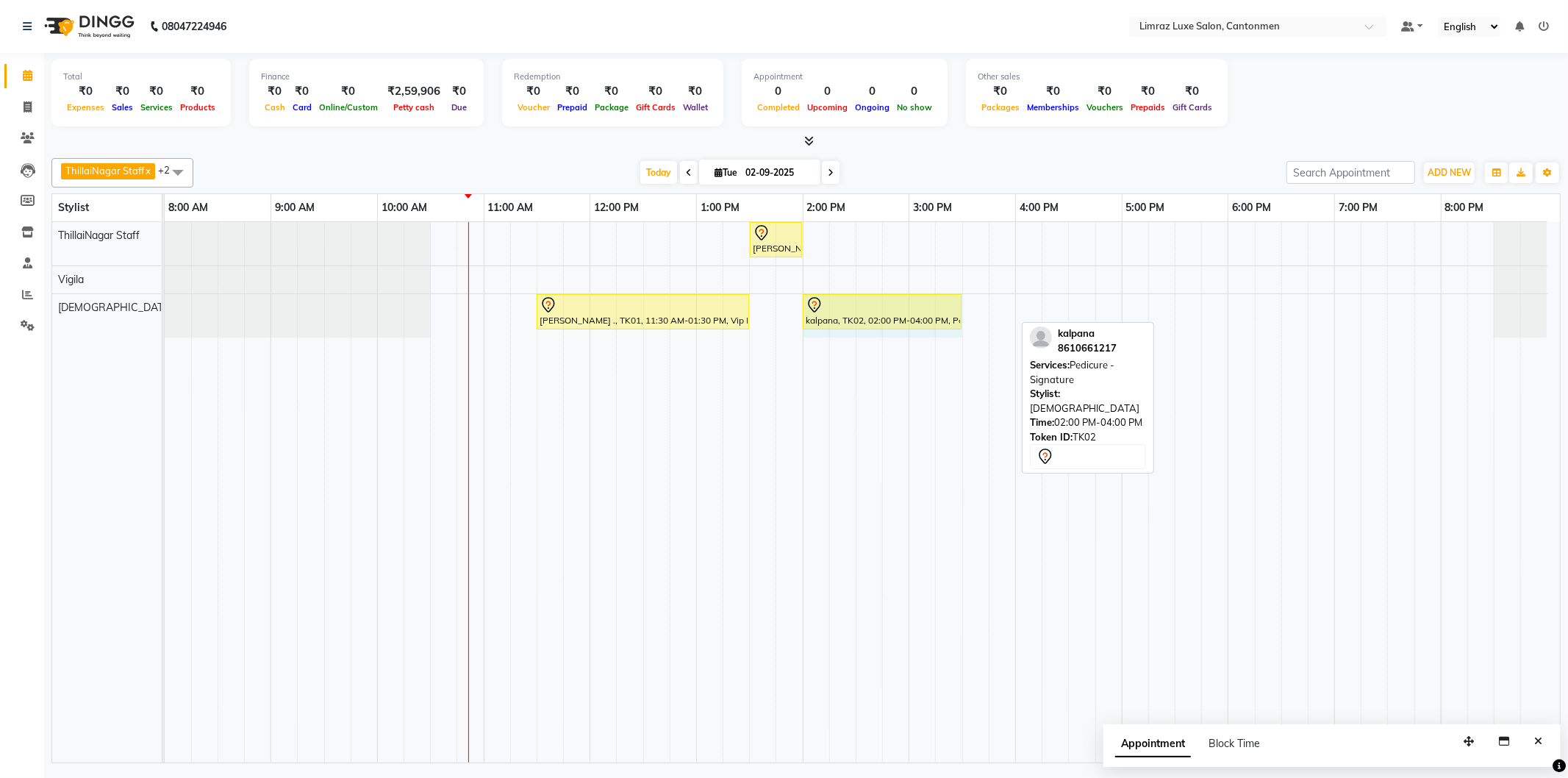
click at [165, 321] on div "[PERSON_NAME] ., TK01, 11:30 AM-01:30 PM, Vip Facials - Advanced Hydra-Glow Fac…" at bounding box center [165, 315] width 0 height 44
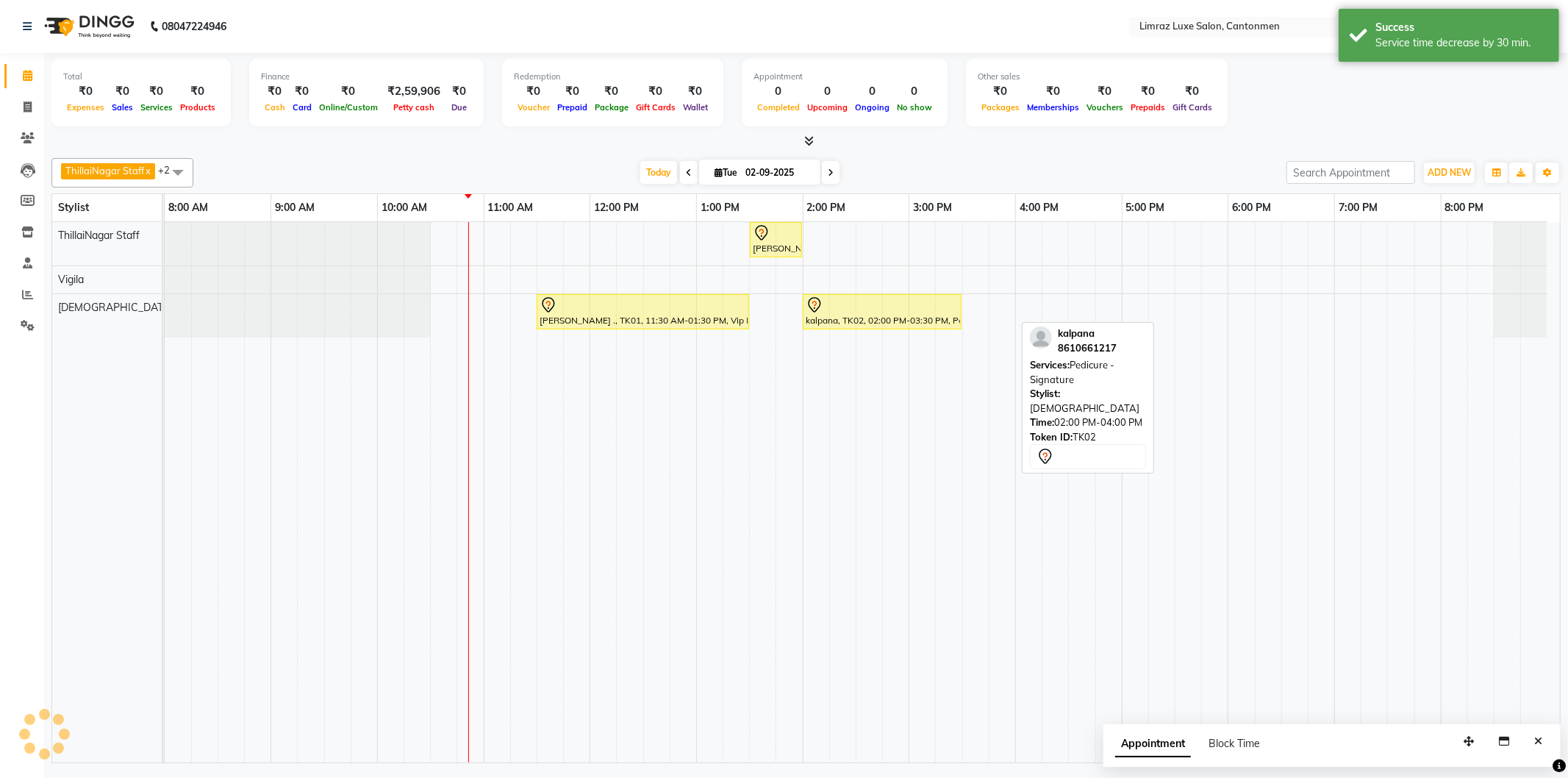
click at [965, 160] on div "ThillaiNagar Staff x Vijitha x Vigila x +2 Select All ThillaiNagar Staff Reshma…" at bounding box center [806, 172] width 1509 height 29
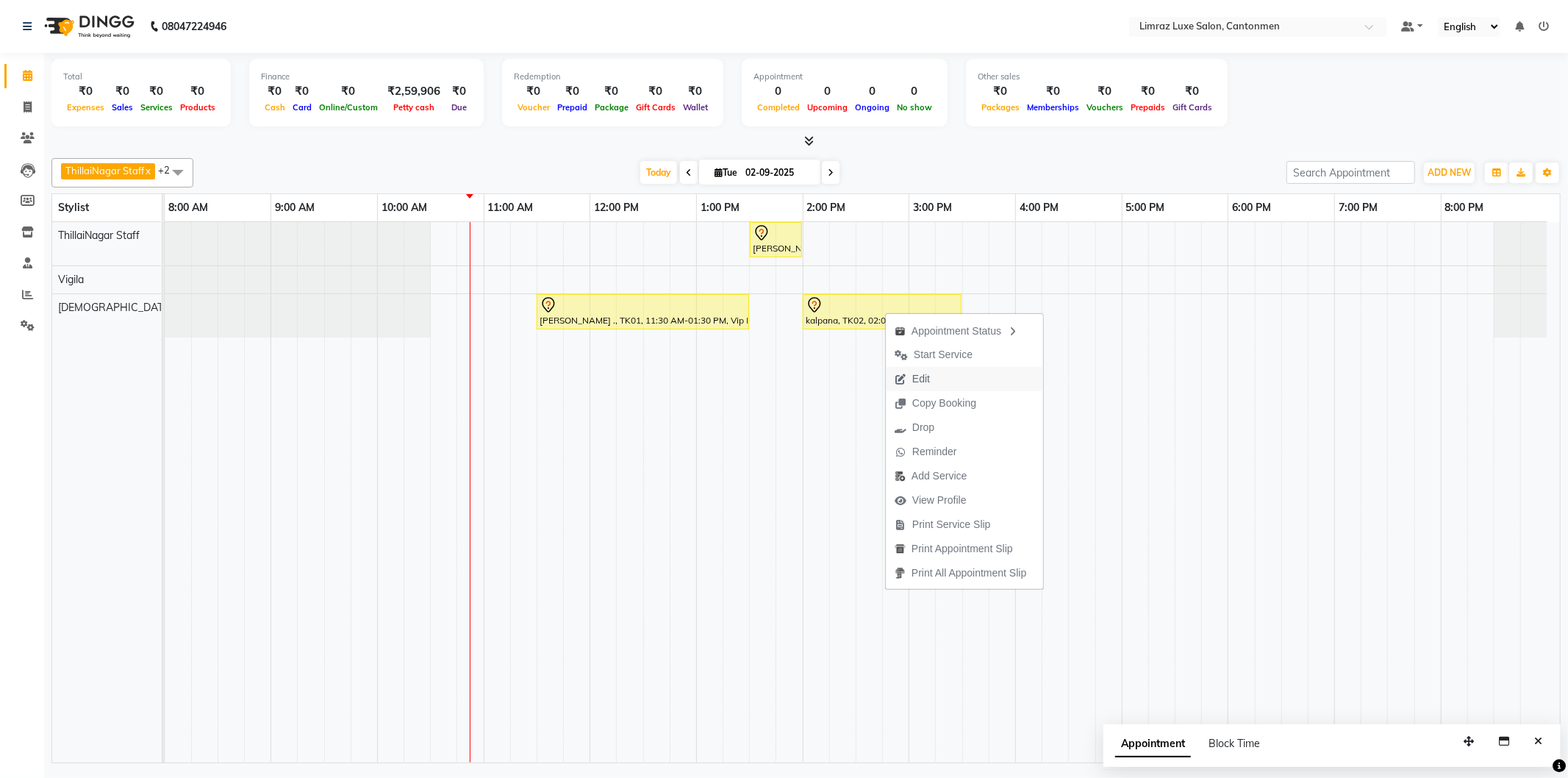
click at [924, 380] on span "Edit" at bounding box center [921, 378] width 18 height 15
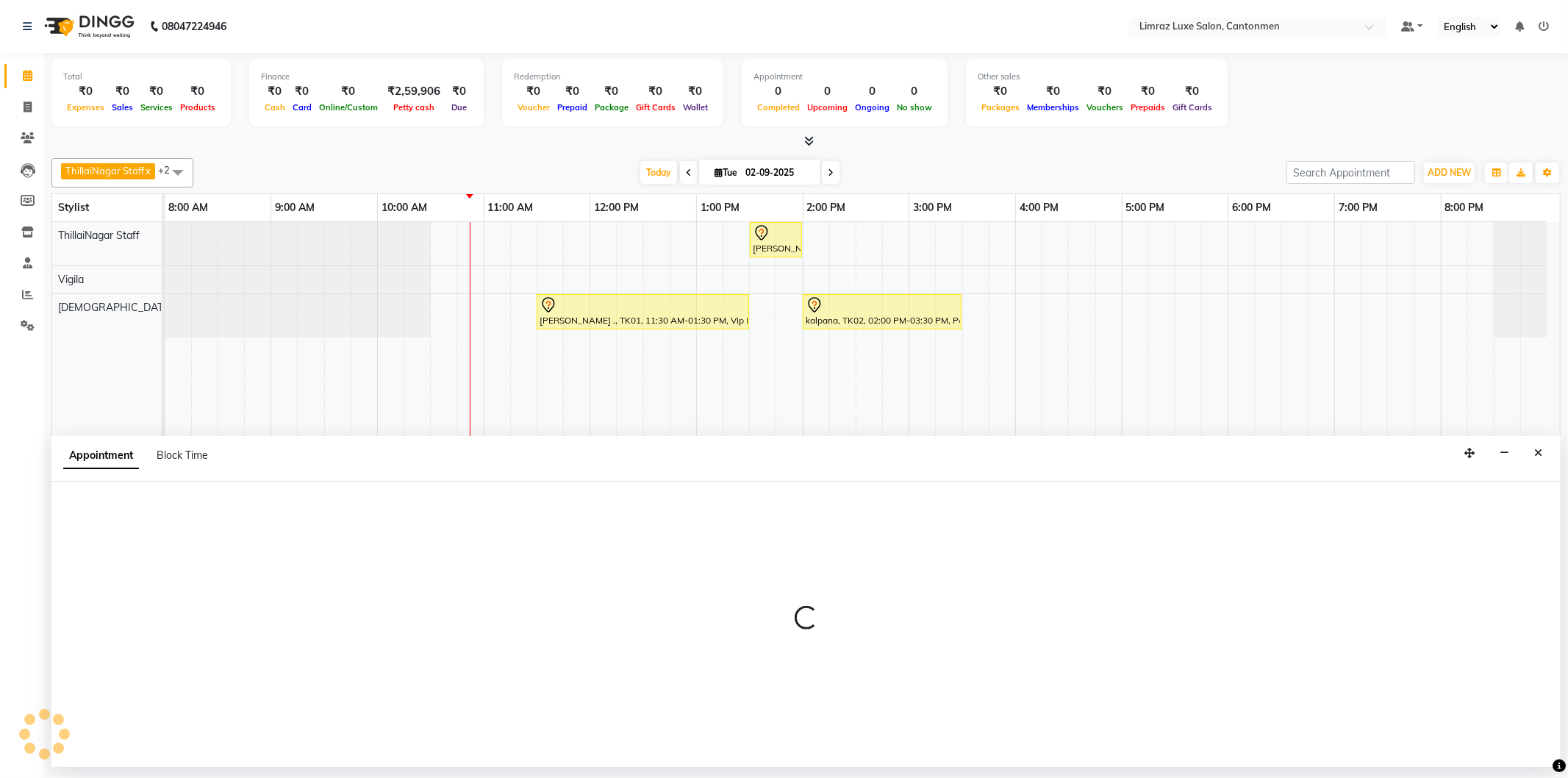
select select "tentative"
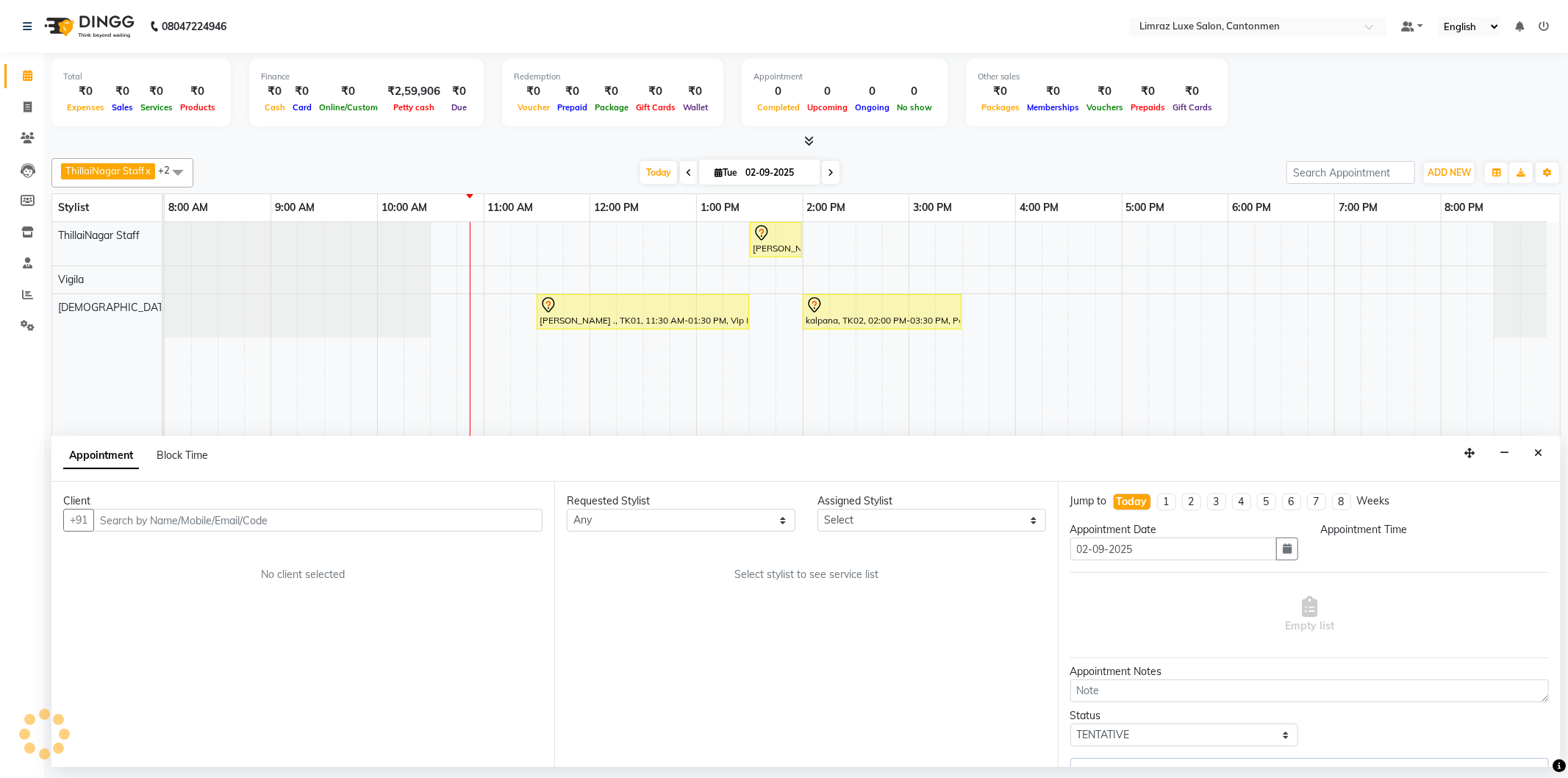
select select "63048"
select select "840"
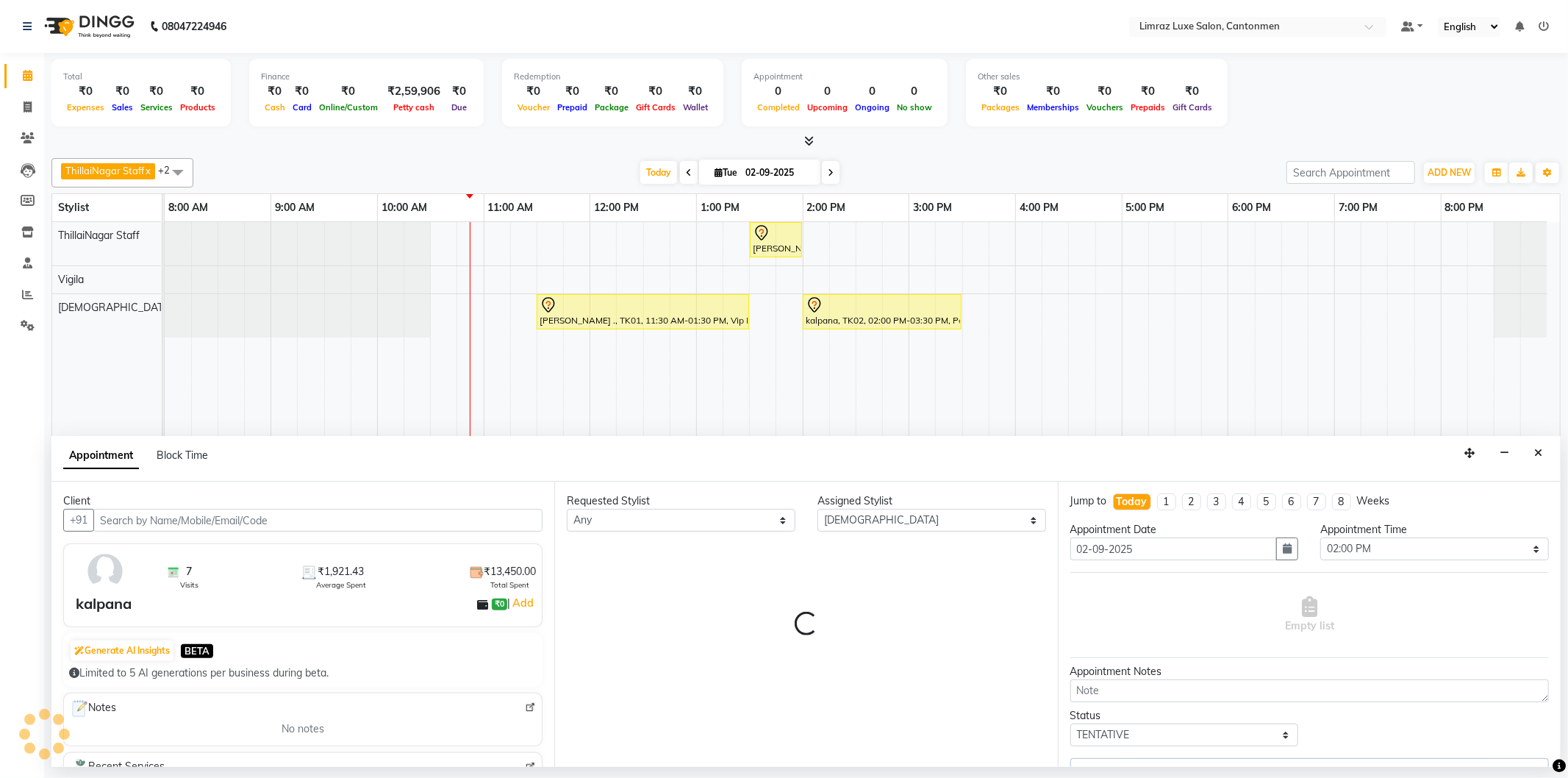
select select "3643"
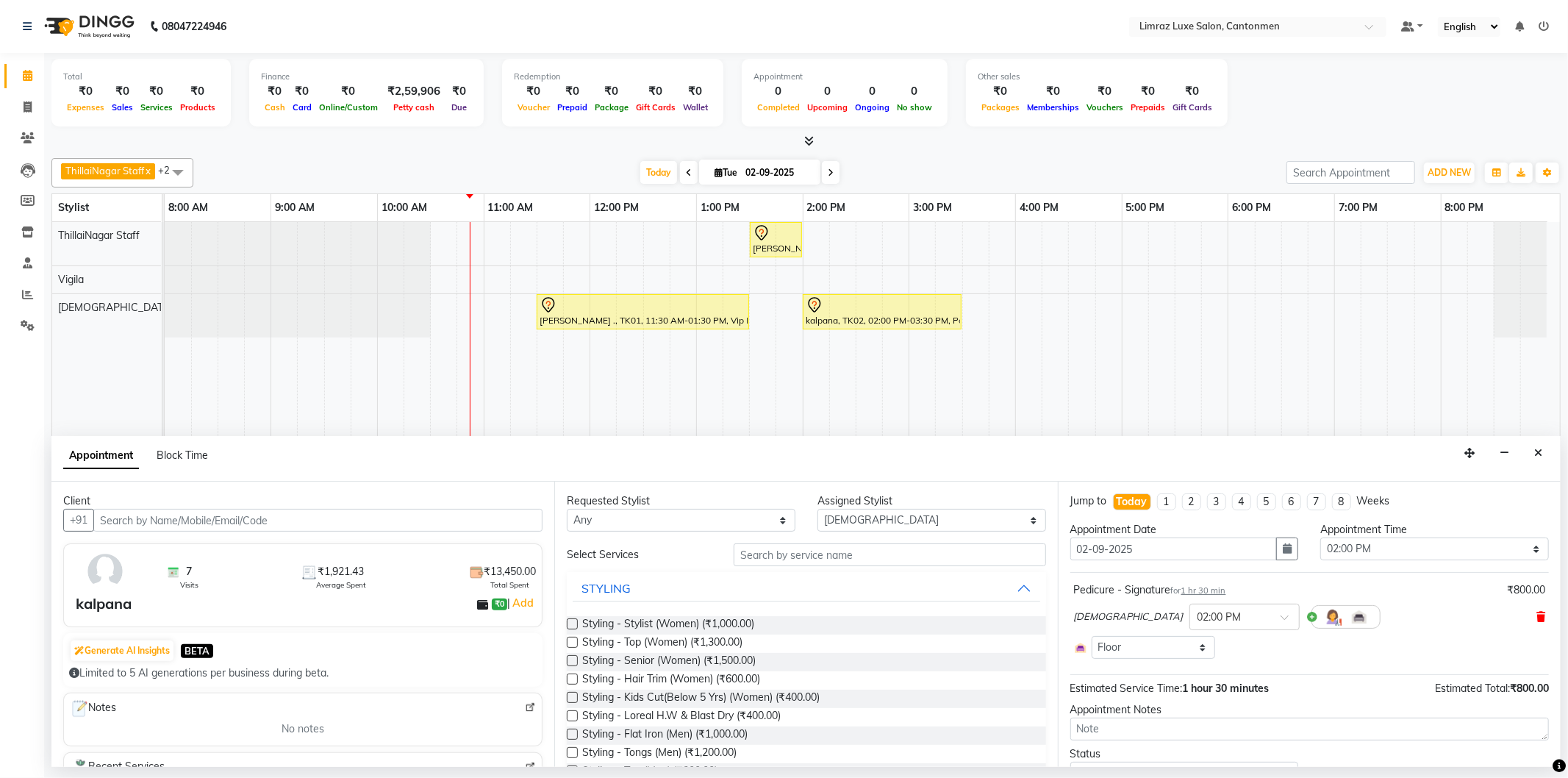
click at [1537, 620] on icon at bounding box center [1541, 617] width 9 height 11
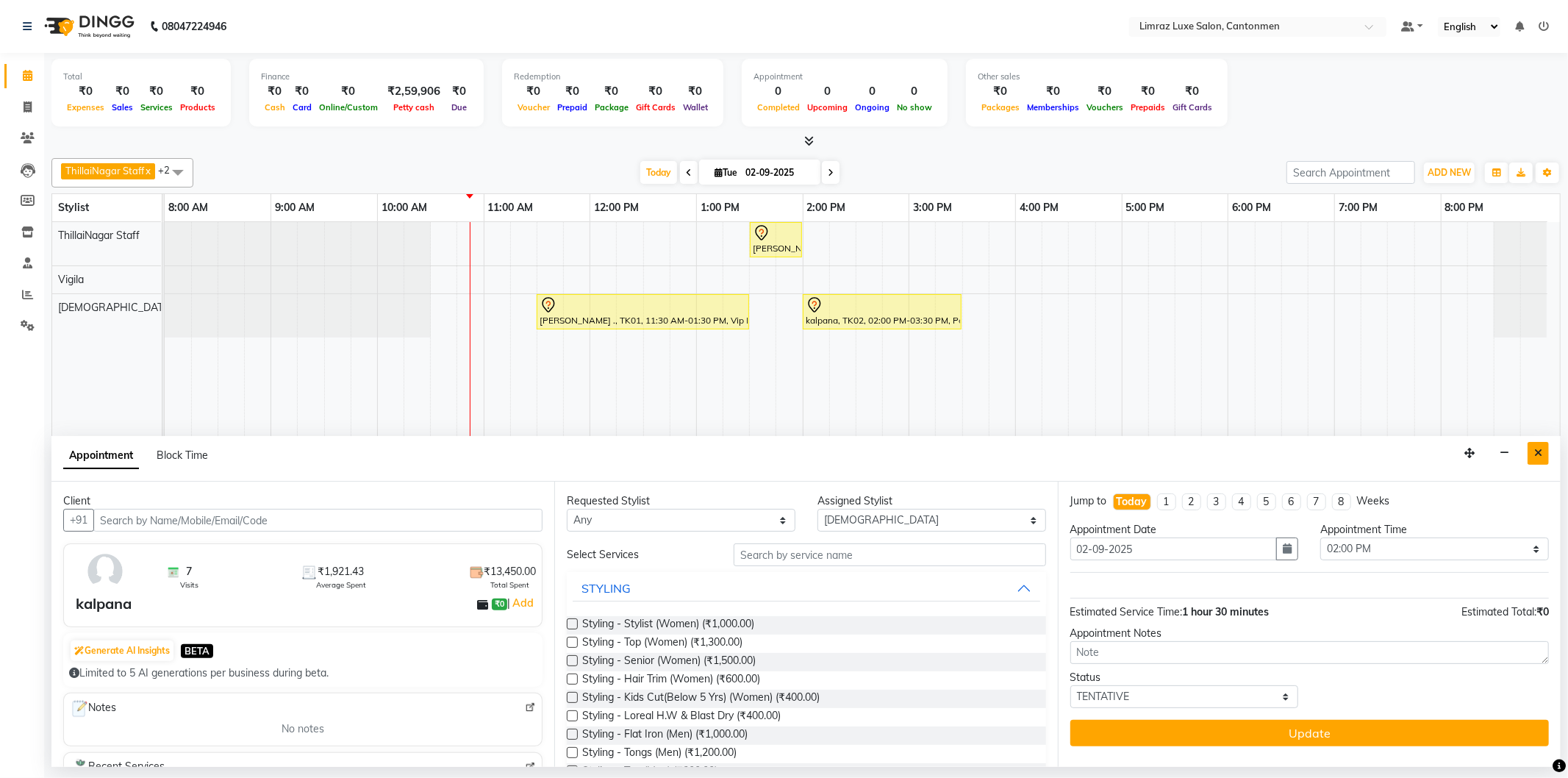
click at [1542, 452] on button "Close" at bounding box center [1539, 454] width 21 height 23
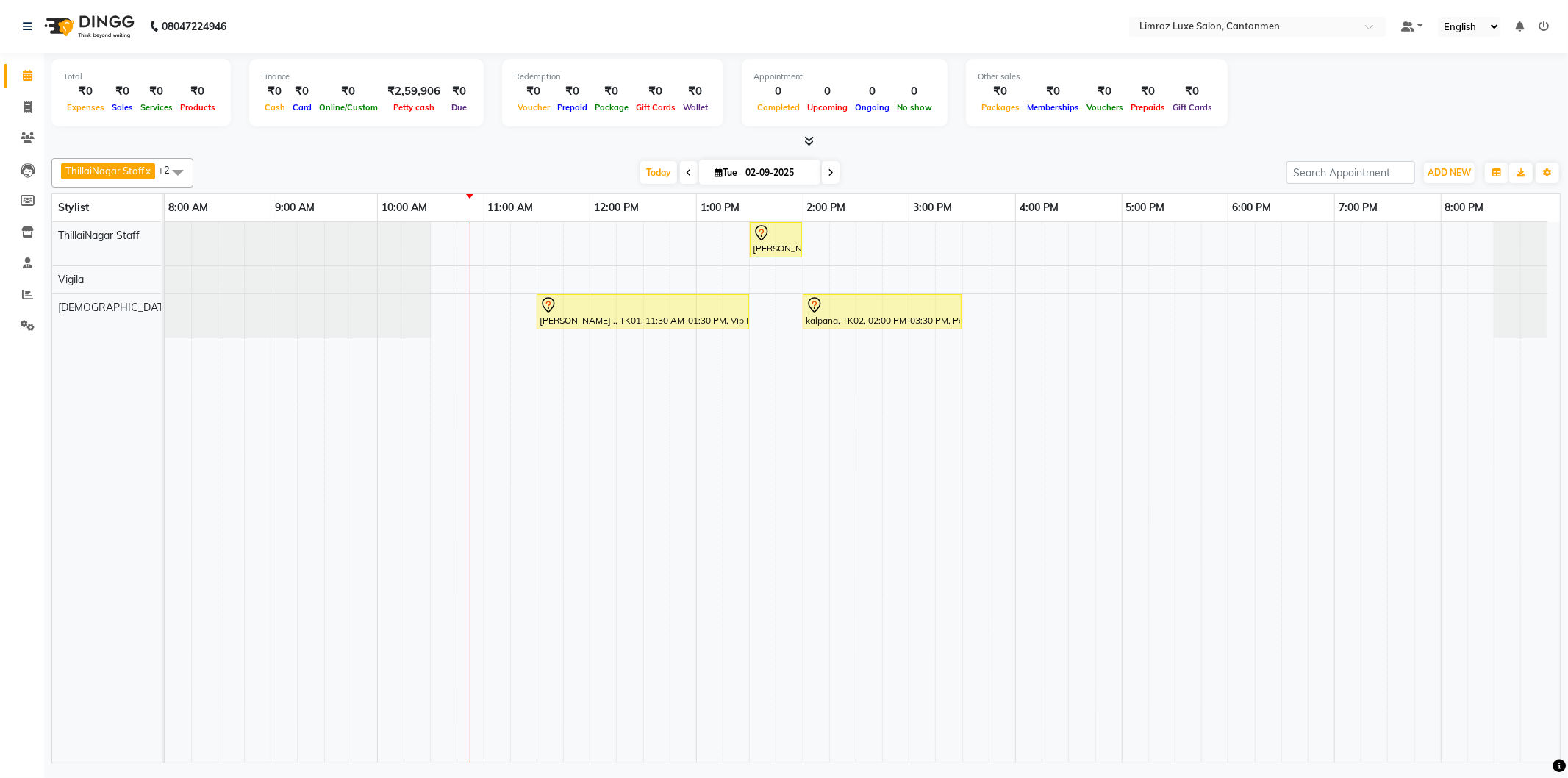
click at [181, 177] on span at bounding box center [177, 171] width 29 height 28
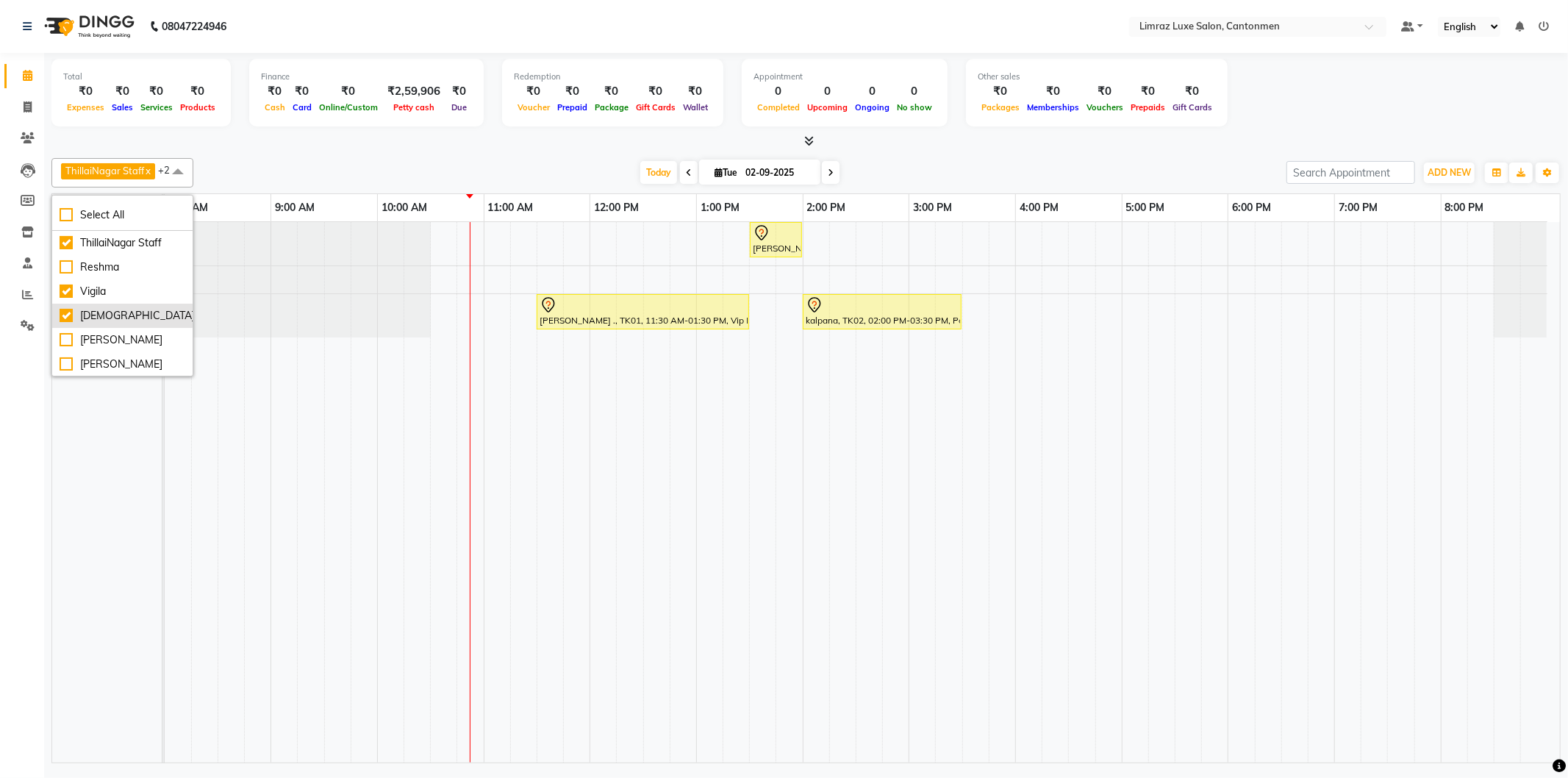
scroll to position [72, 0]
click at [121, 367] on div "[PERSON_NAME]" at bounding box center [122, 364] width 126 height 15
checkbox input "true"
click at [341, 156] on div "ThillaiNagar Staff x Vijitha x Vigila x [PERSON_NAME] x +3 Select All ThillaiNa…" at bounding box center [806, 457] width 1509 height 610
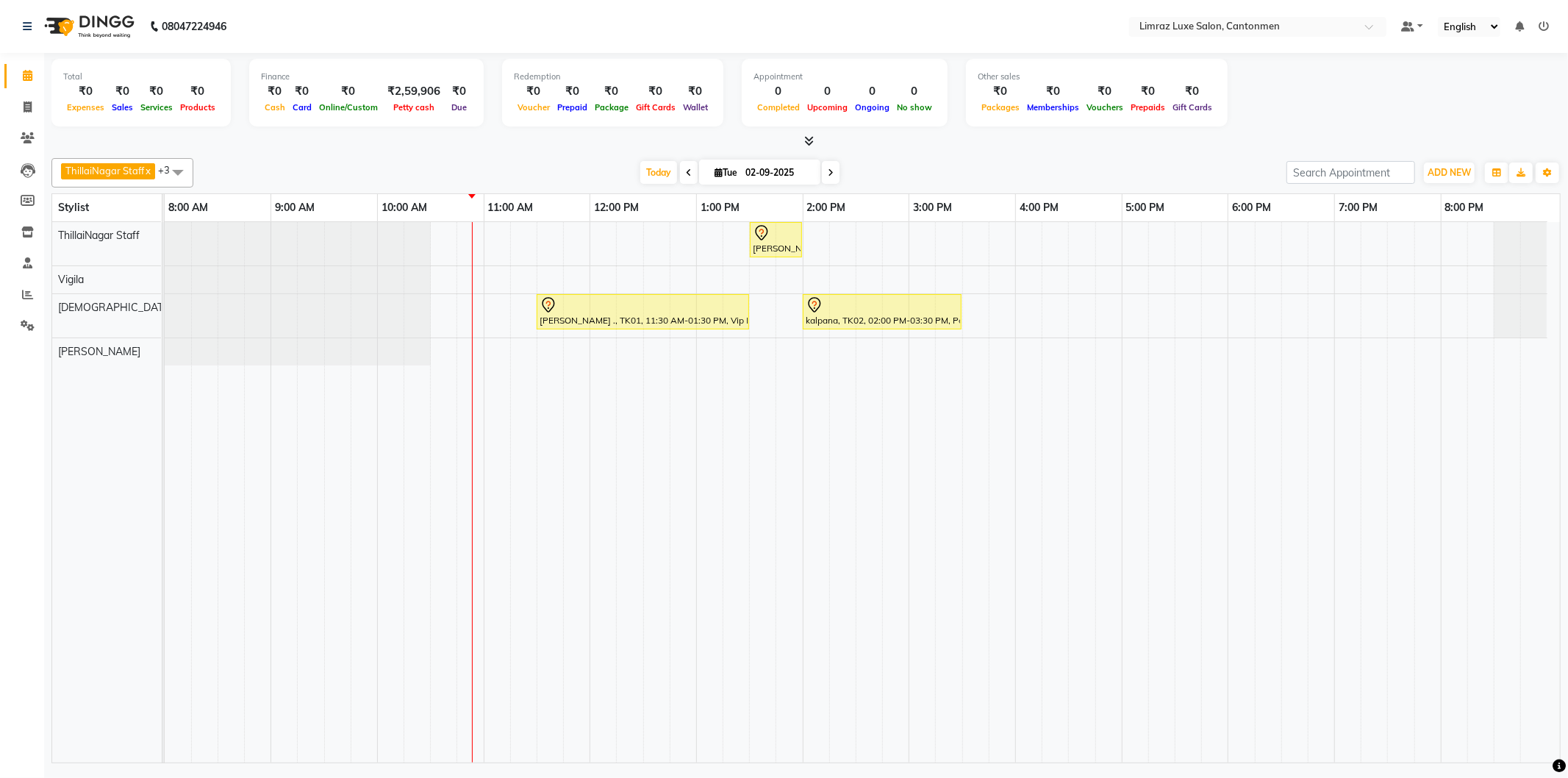
click at [172, 174] on span at bounding box center [177, 171] width 29 height 28
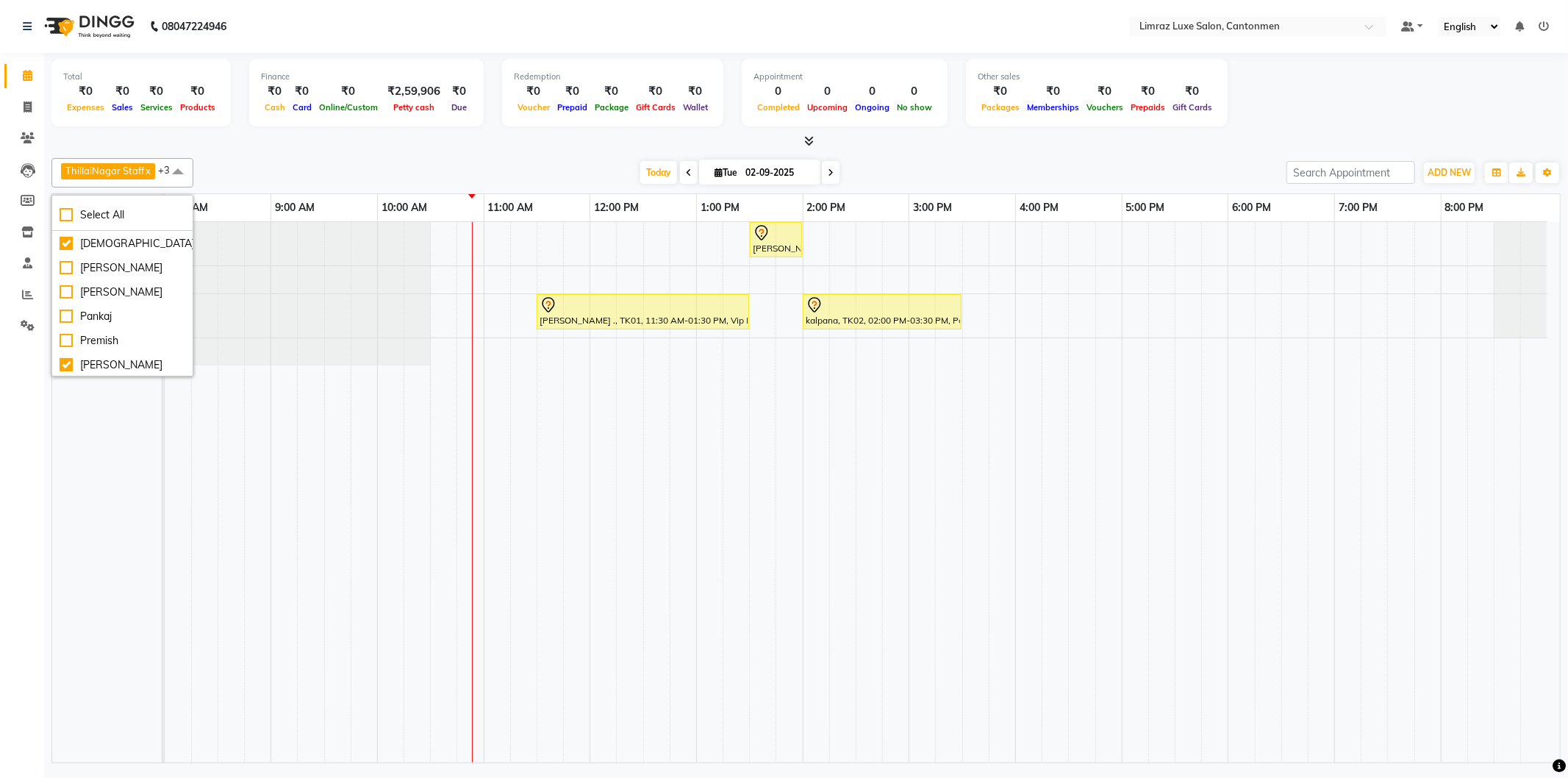
click at [912, 173] on div "[DATE] [DATE]" at bounding box center [740, 172] width 1079 height 22
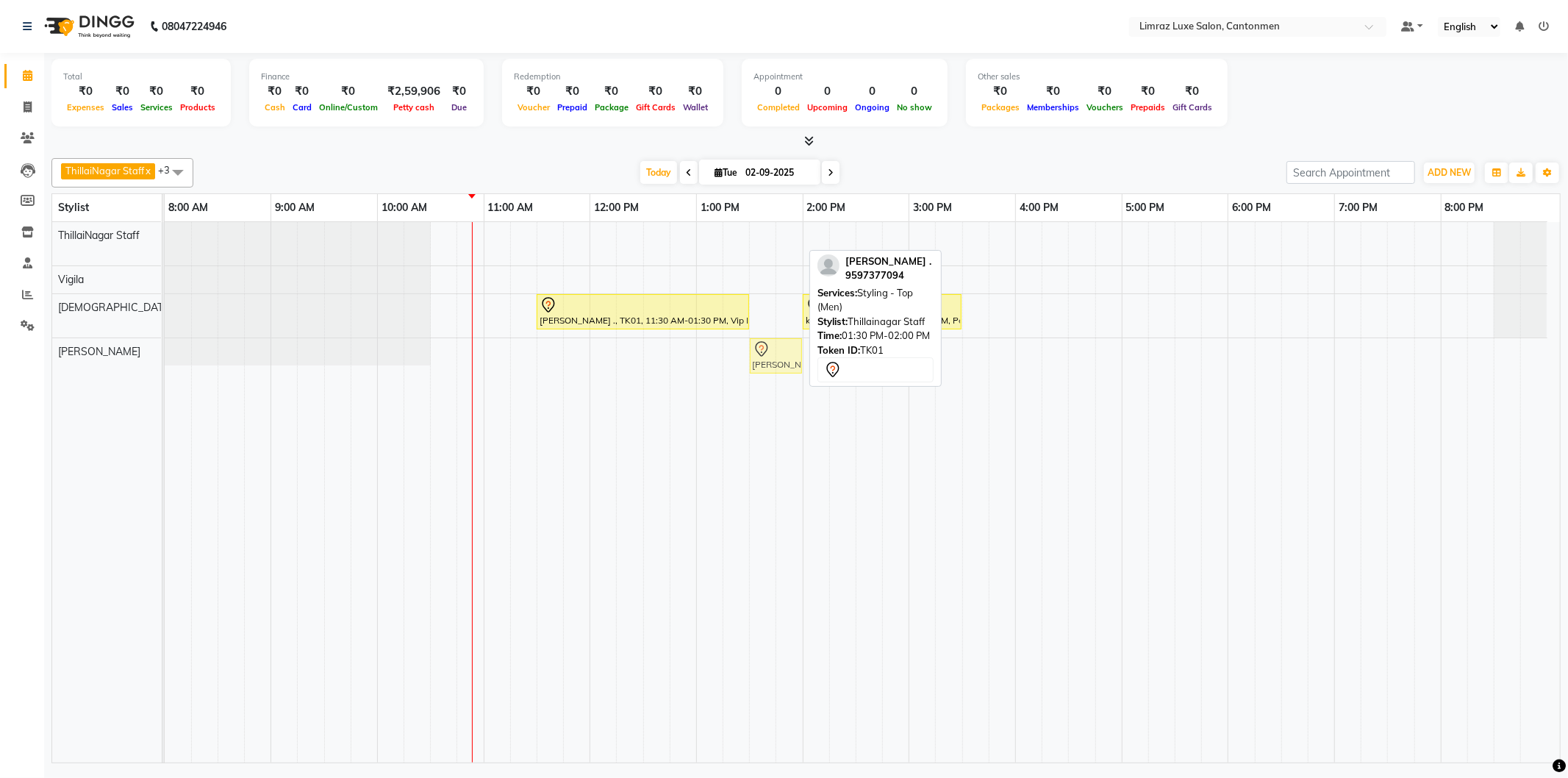
drag, startPoint x: 768, startPoint y: 233, endPoint x: 765, endPoint y: 348, distance: 115.0
click at [765, 348] on tbody "[PERSON_NAME] ., TK01, 01:30 PM-02:00 PM, Styling - Top (Men) [PERSON_NAME] ., …" at bounding box center [856, 293] width 1383 height 143
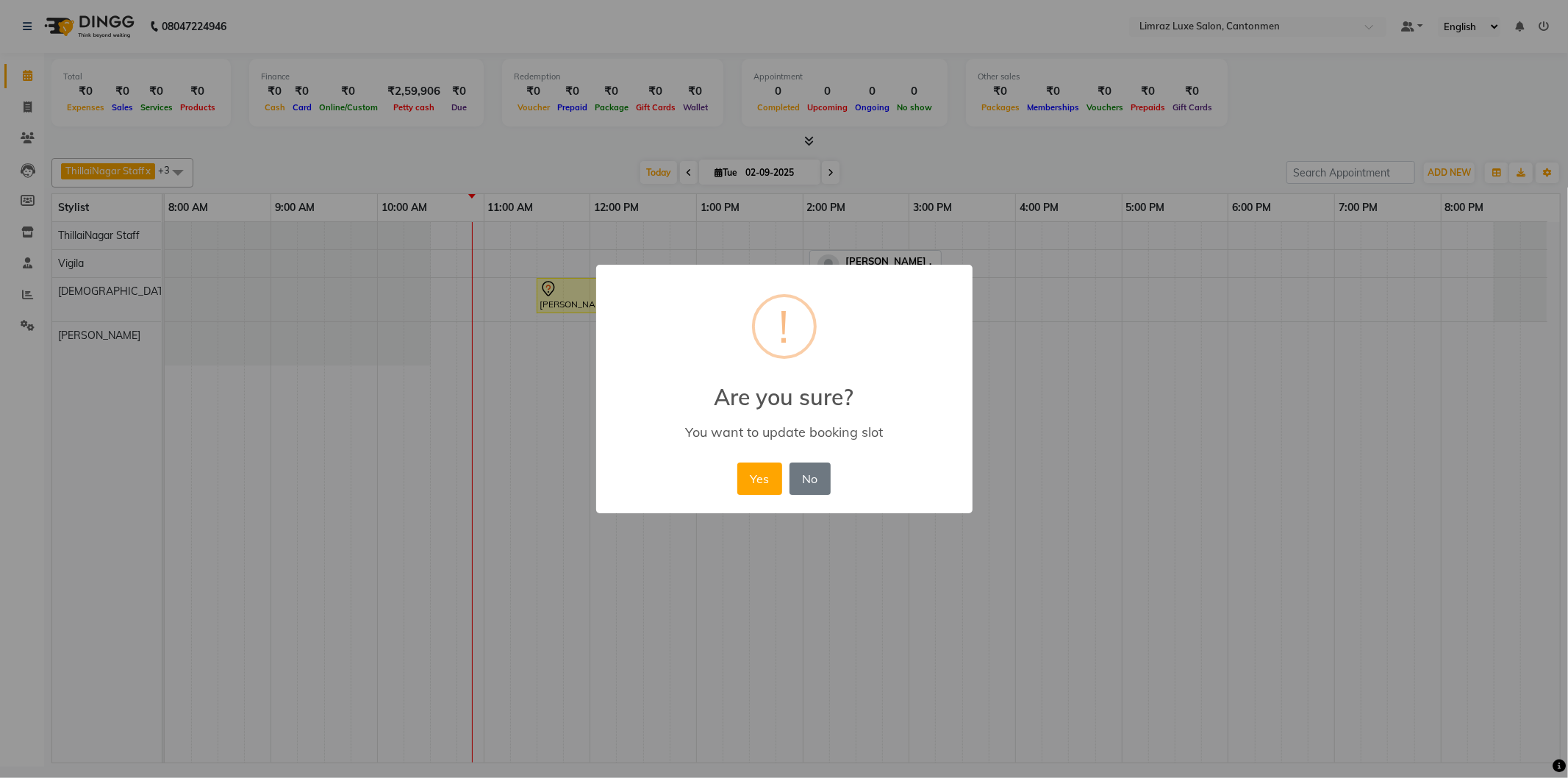
click at [737, 463] on button "Yes" at bounding box center [759, 479] width 45 height 32
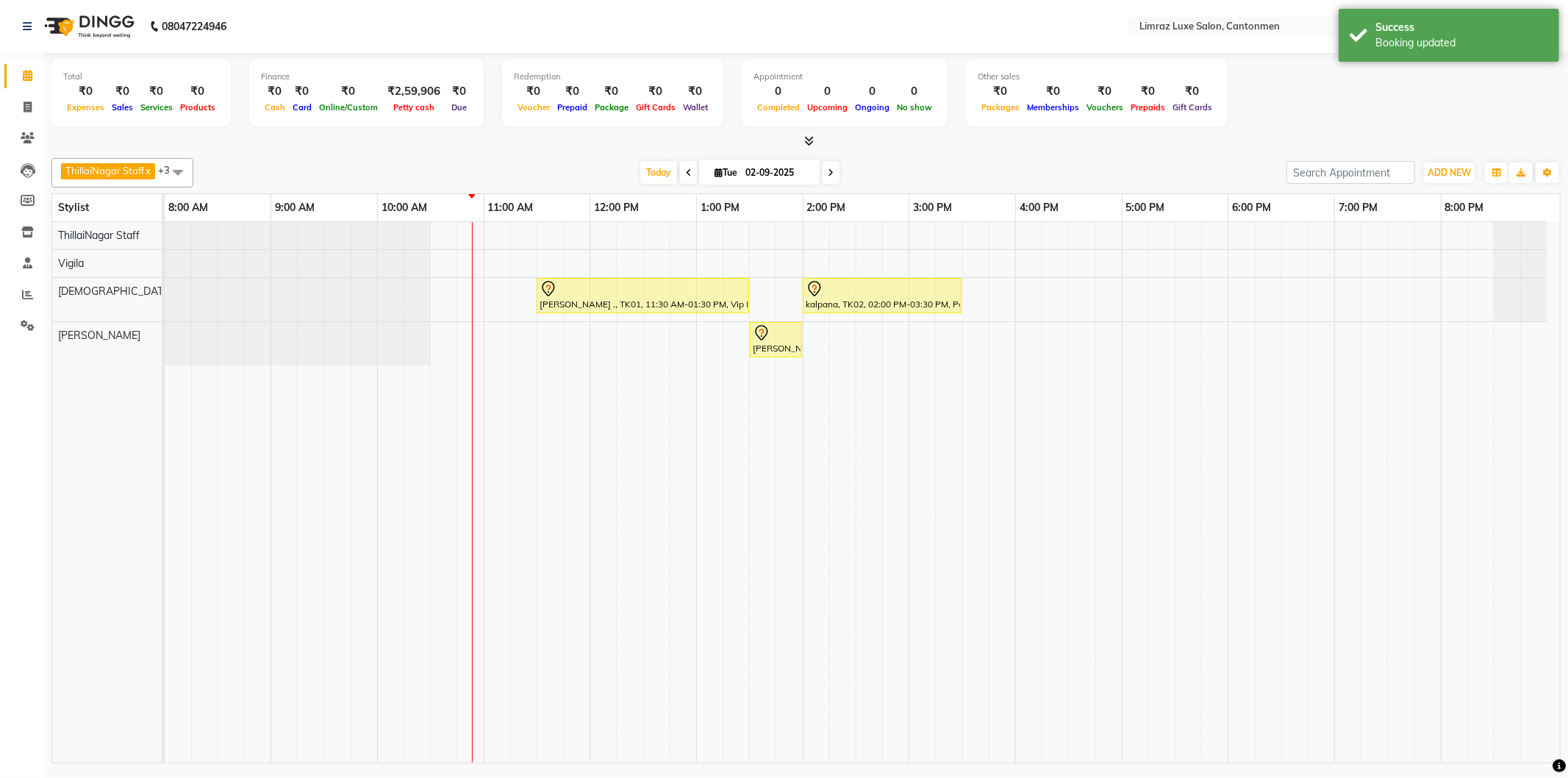
click at [177, 166] on span at bounding box center [177, 171] width 29 height 28
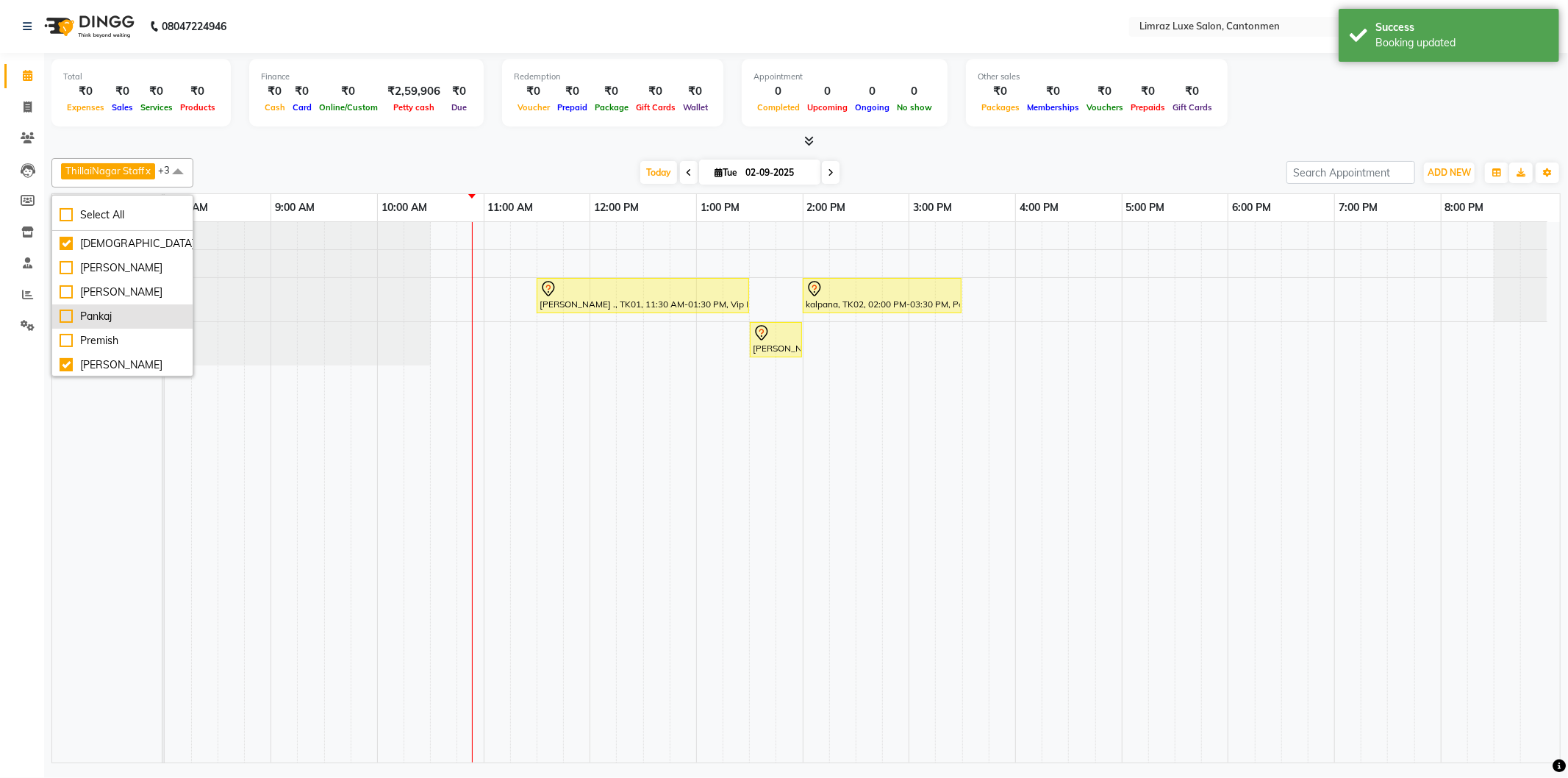
scroll to position [0, 0]
click at [119, 247] on div "ThillaiNagar Staff" at bounding box center [122, 242] width 126 height 15
checkbox input "false"
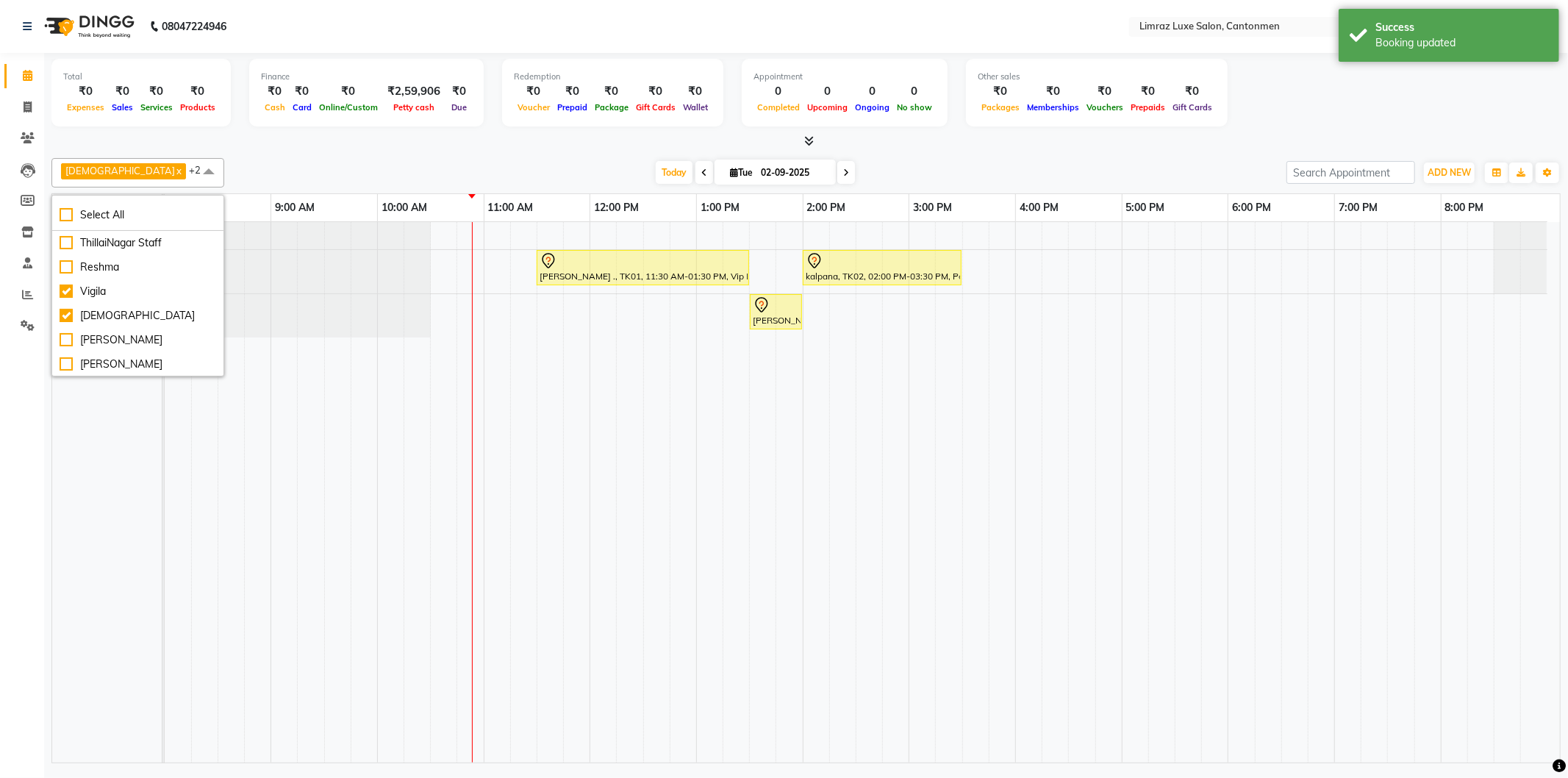
click at [407, 147] on div at bounding box center [806, 141] width 1509 height 15
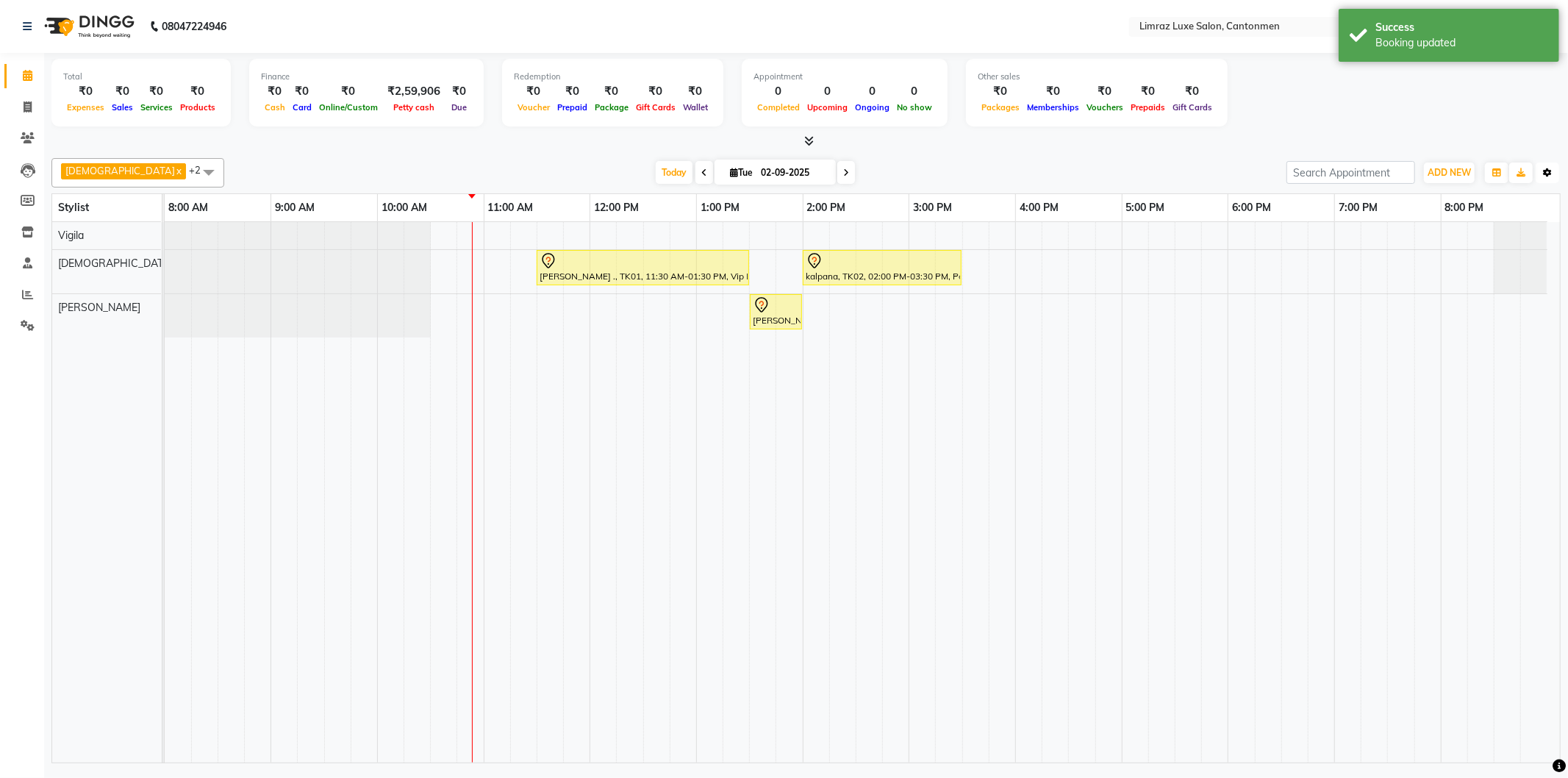
click at [1550, 176] on icon "button" at bounding box center [1547, 173] width 9 height 9
click at [1460, 272] on div "Arrange Stylists" at bounding box center [1473, 268] width 166 height 19
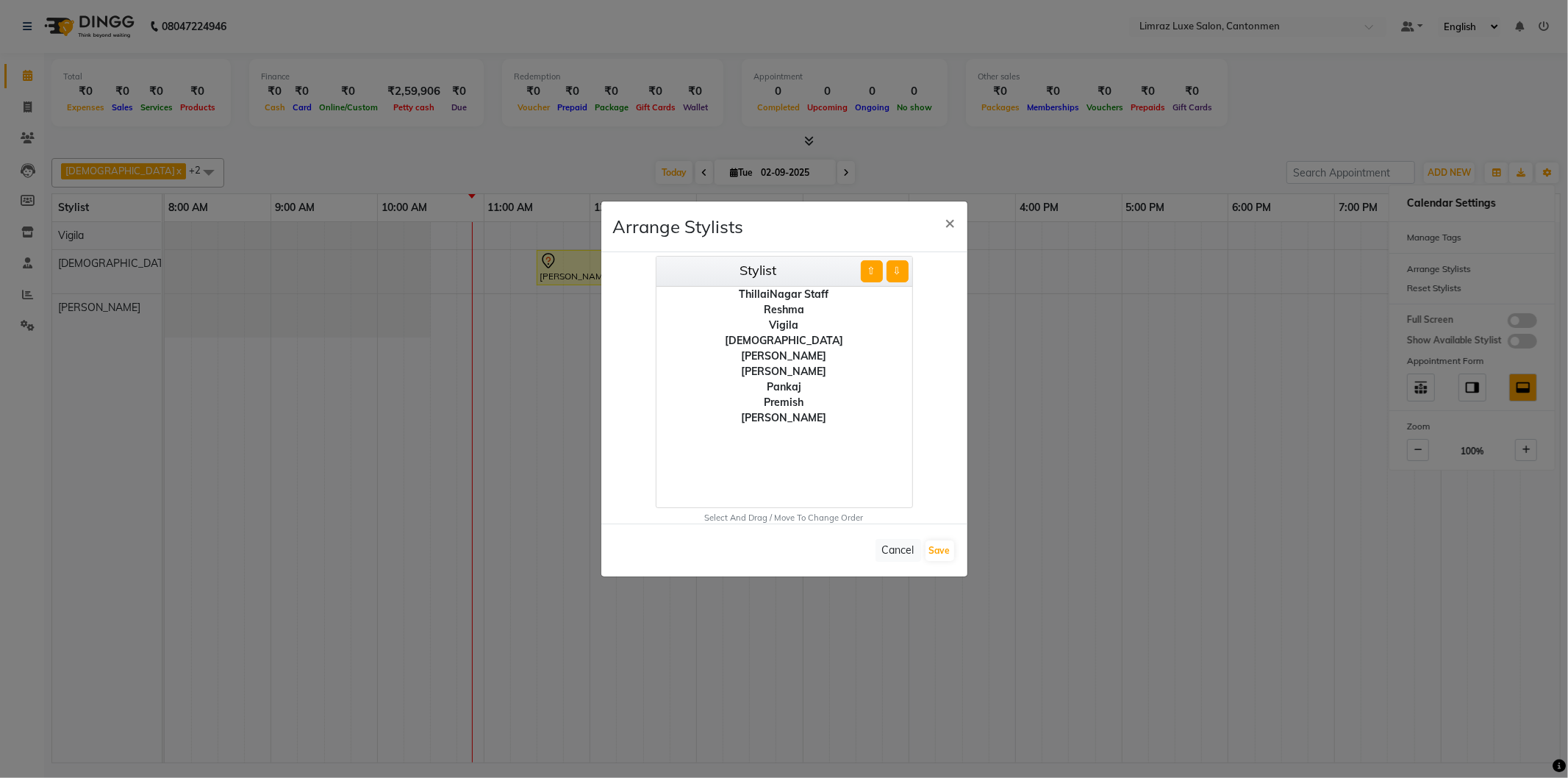
click at [797, 416] on div "[PERSON_NAME]" at bounding box center [784, 417] width 256 height 15
click at [874, 270] on button "⇧" at bounding box center [872, 271] width 22 height 22
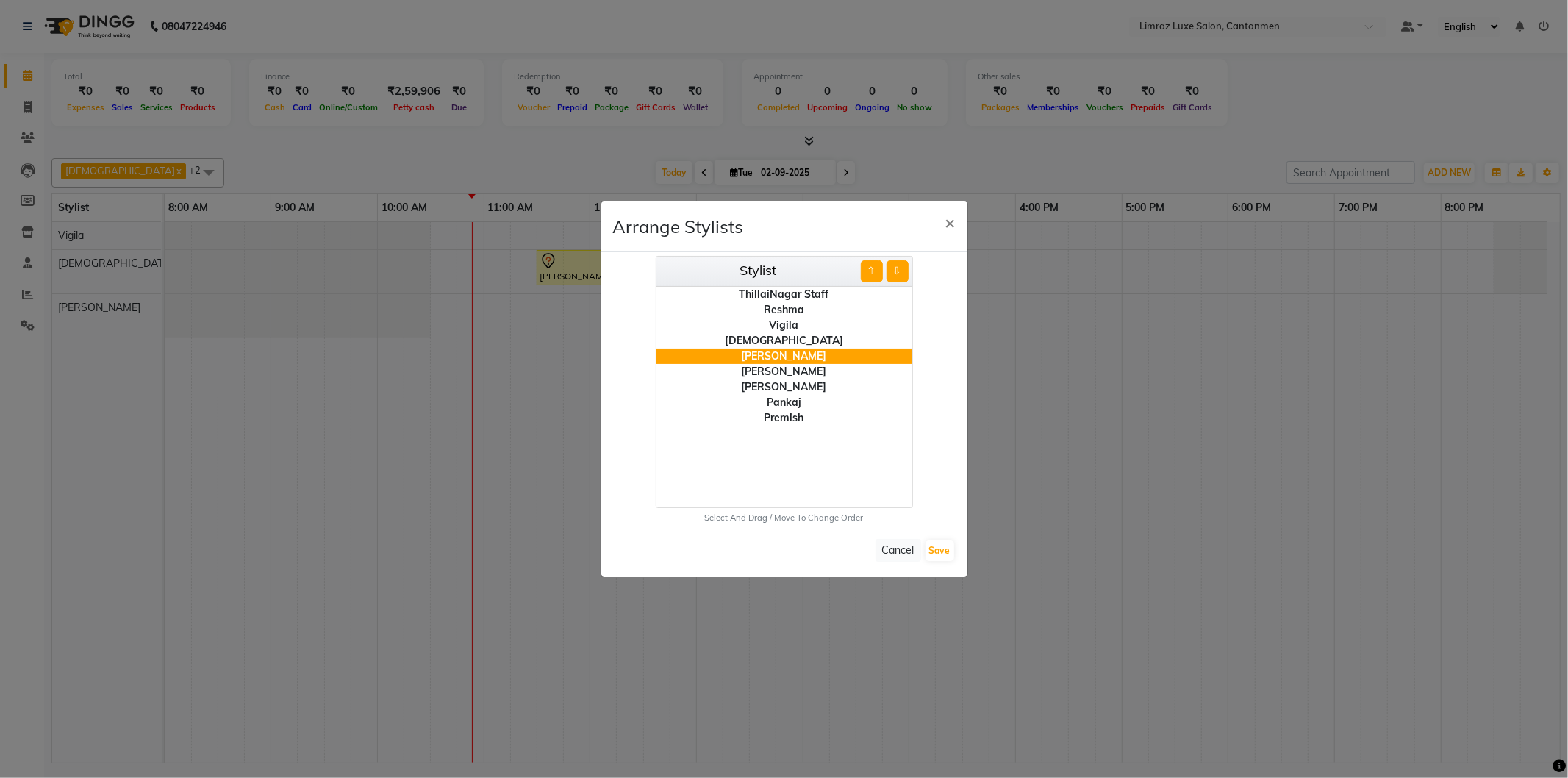
click at [874, 270] on button "⇧" at bounding box center [872, 271] width 22 height 22
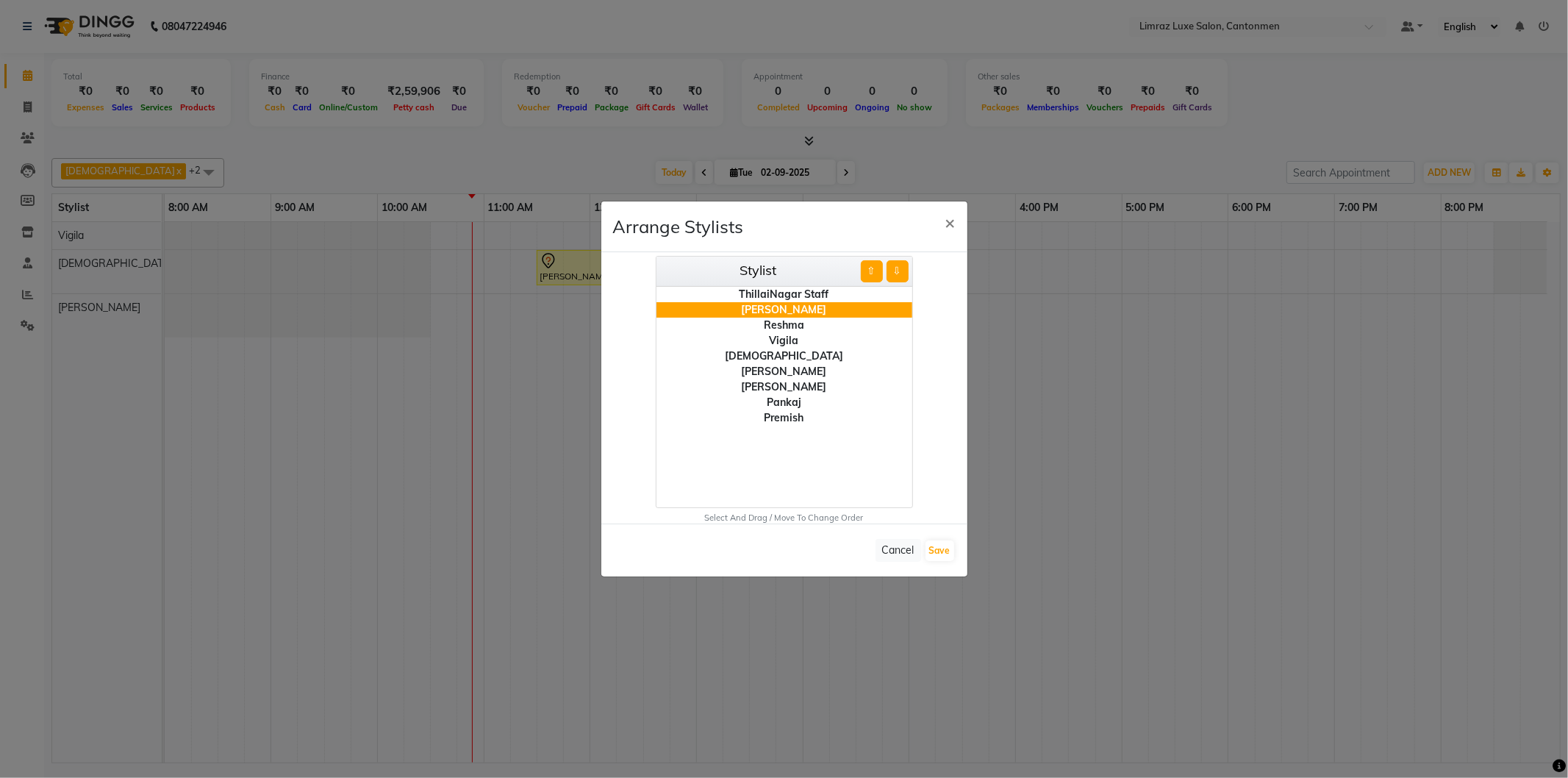
click at [874, 270] on button "⇧" at bounding box center [872, 271] width 22 height 22
click at [820, 307] on div "ThillaiNagar Staff" at bounding box center [784, 309] width 256 height 15
click at [900, 270] on button "⇩" at bounding box center [898, 271] width 22 height 22
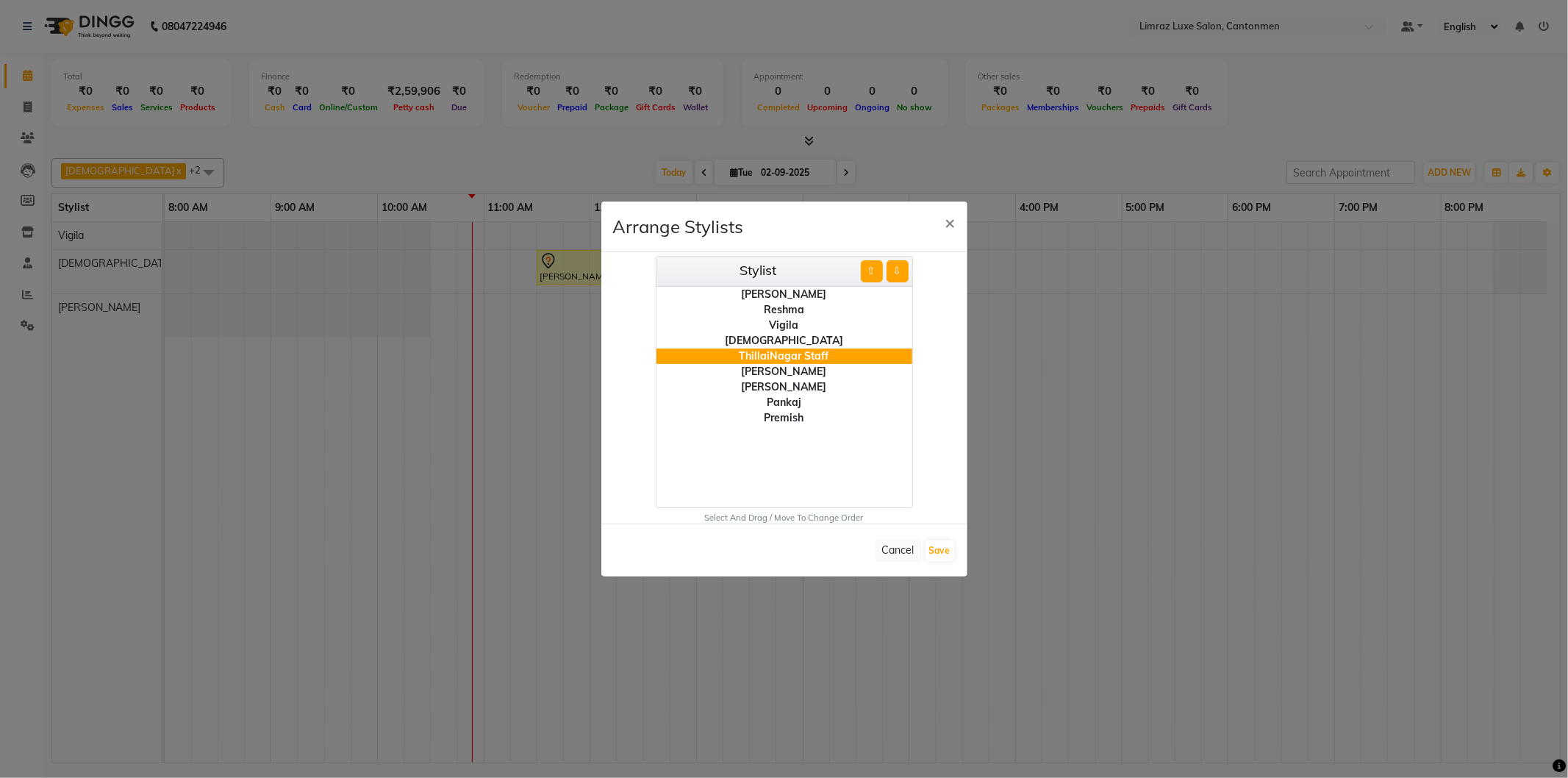
click at [900, 270] on button "⇩" at bounding box center [898, 271] width 22 height 22
click at [870, 270] on button "⇧" at bounding box center [872, 271] width 22 height 22
click at [940, 548] on button "Save" at bounding box center [940, 550] width 29 height 20
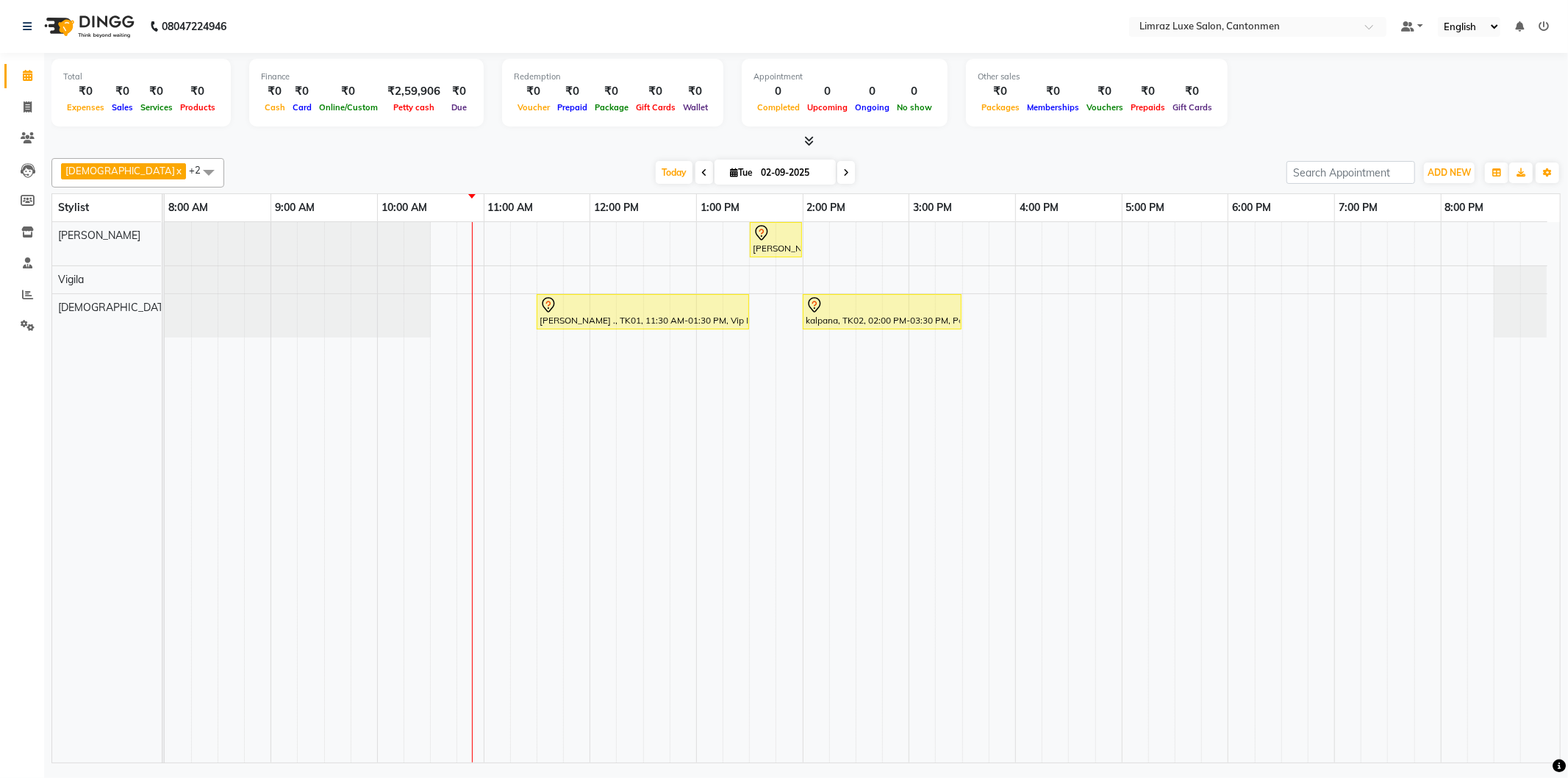
click at [324, 148] on div at bounding box center [806, 141] width 1509 height 15
click at [895, 145] on div at bounding box center [806, 141] width 1509 height 15
click at [194, 170] on span at bounding box center [209, 171] width 29 height 28
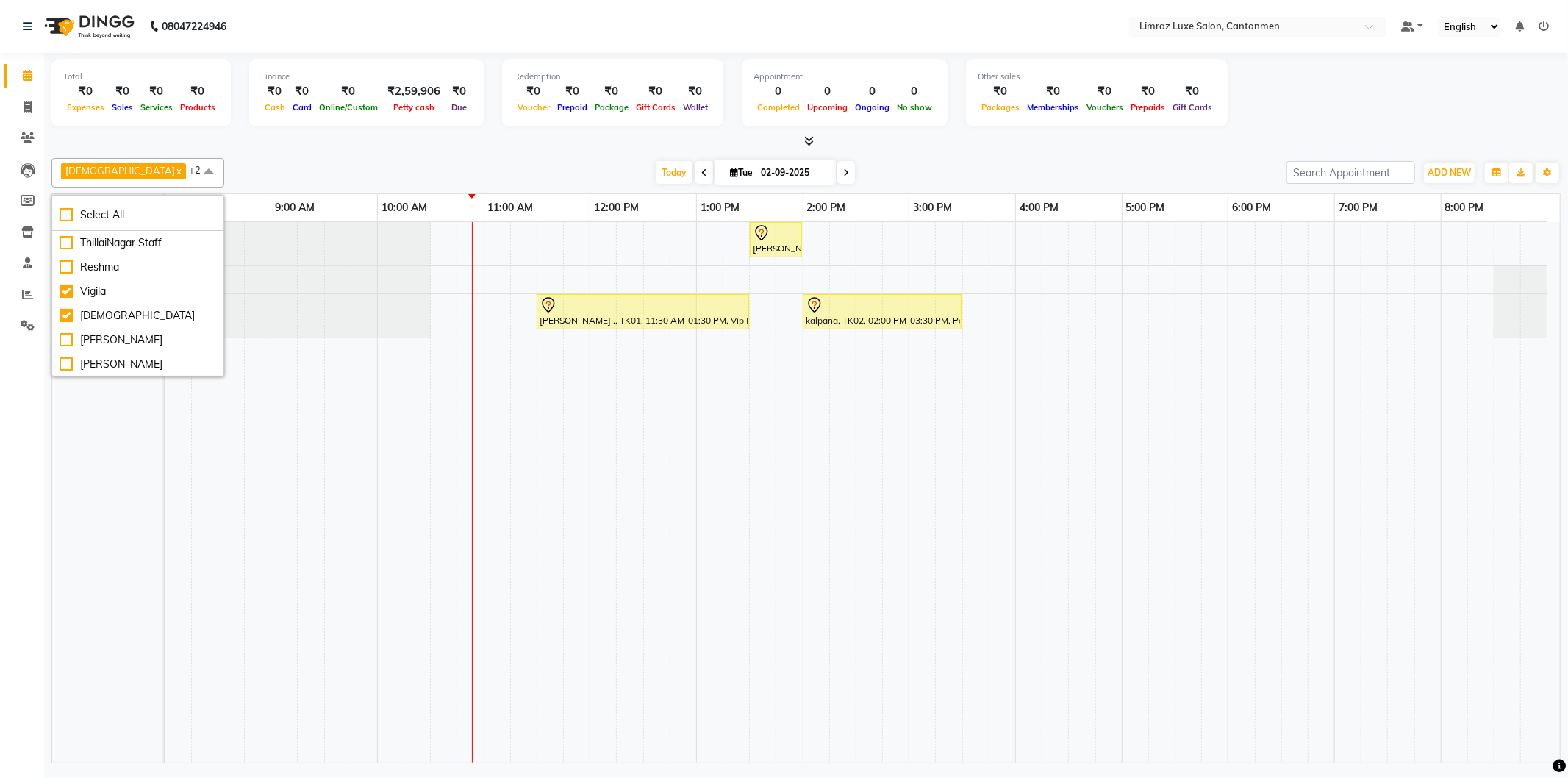
scroll to position [88, 0]
click at [254, 161] on div "[DATE] [DATE]" at bounding box center [755, 172] width 1047 height 22
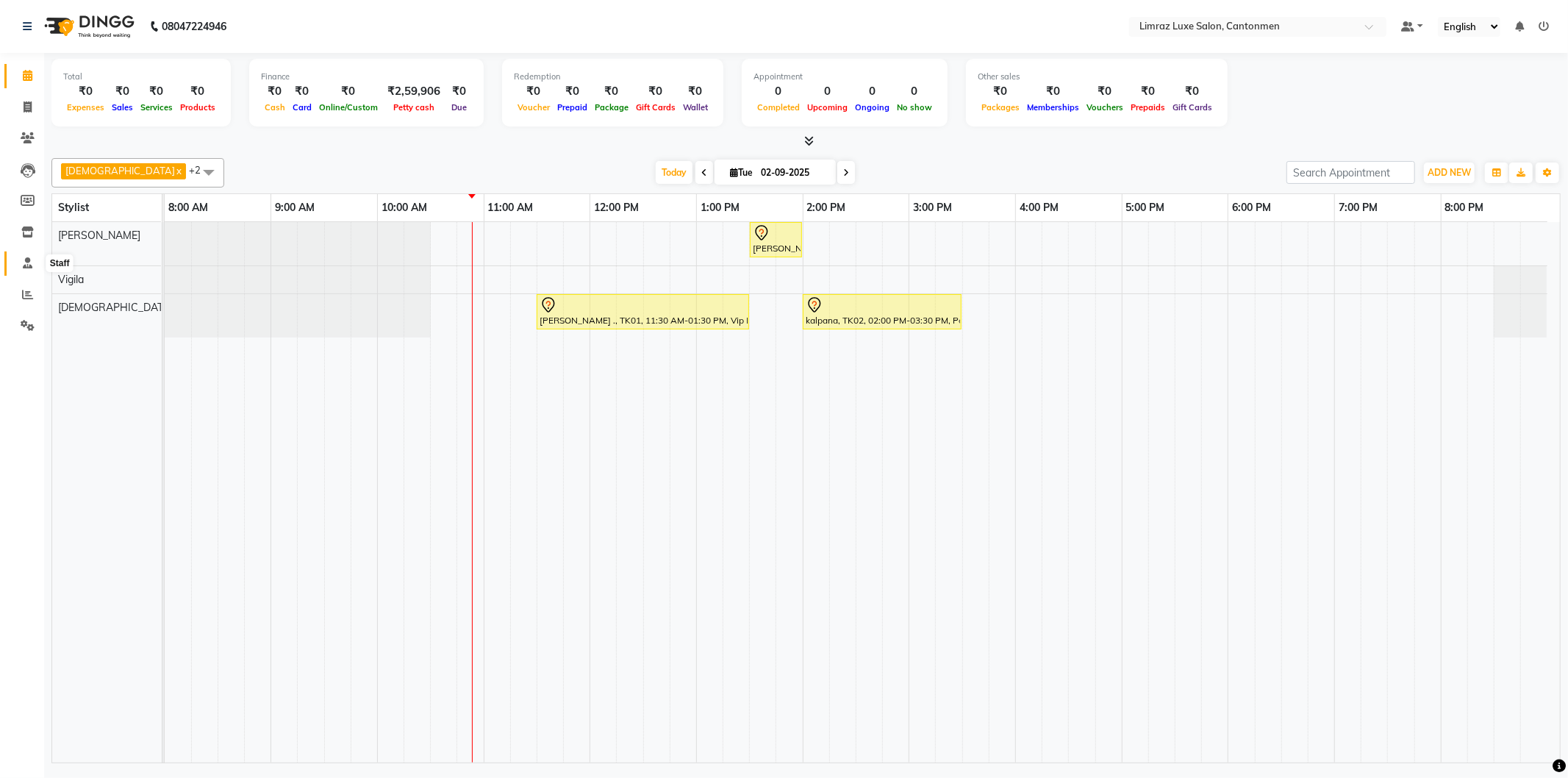
click at [18, 262] on span at bounding box center [27, 263] width 26 height 17
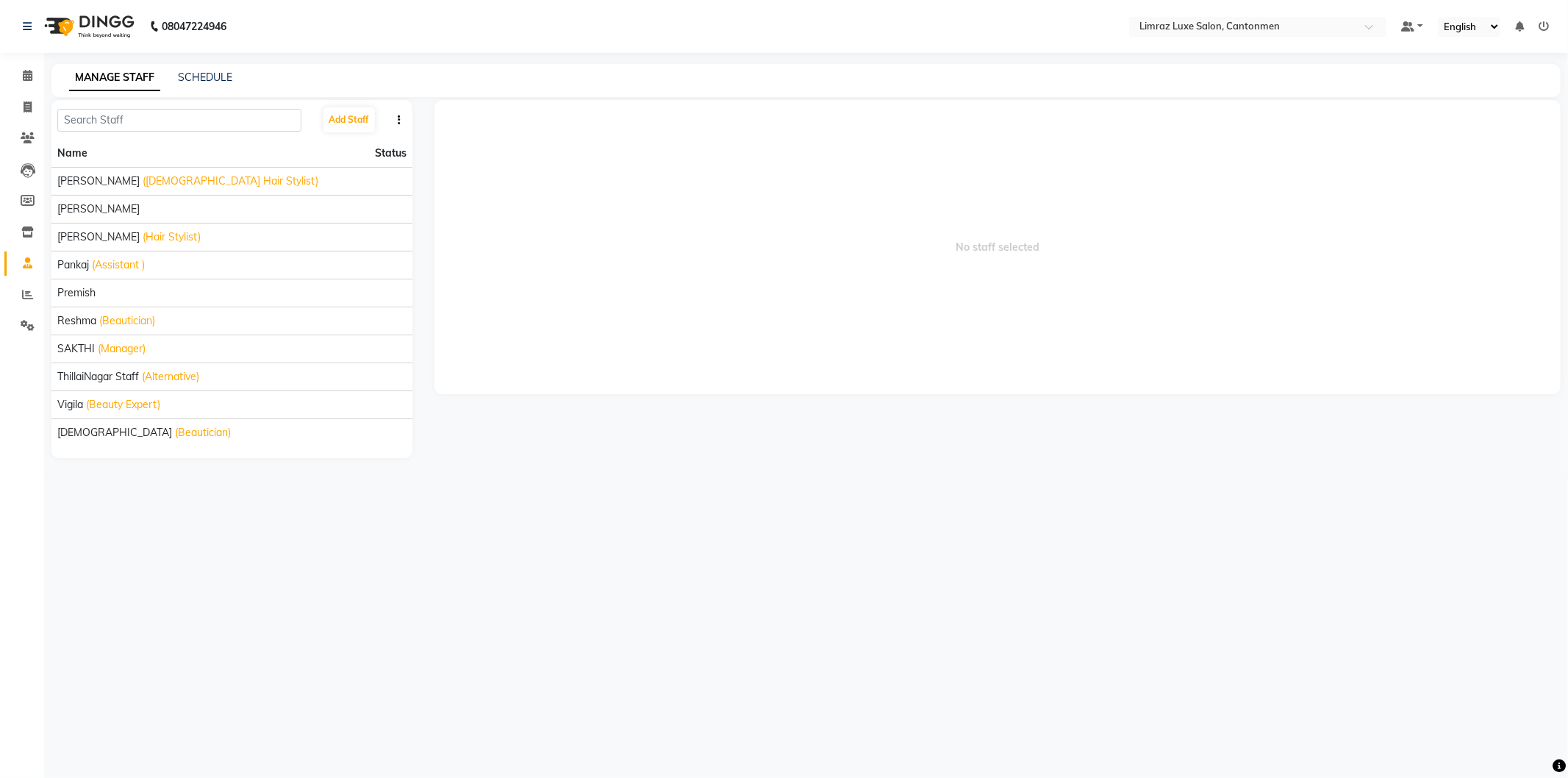
click at [82, 28] on img at bounding box center [87, 27] width 101 height 41
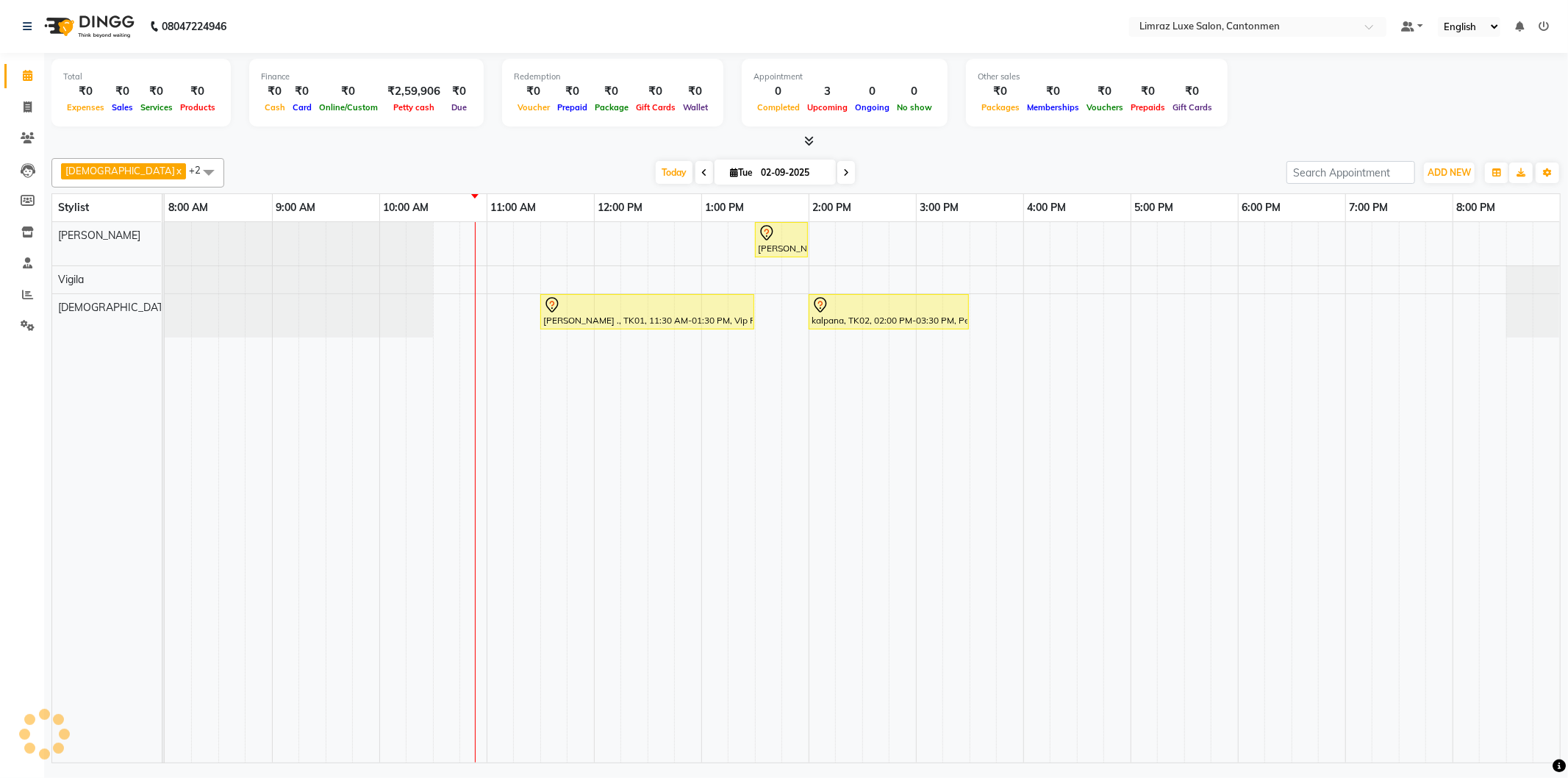
click at [1085, 155] on div "Vijitha x Vigila x [PERSON_NAME] x +2 Select All [PERSON_NAME] Vigila Vijitha T…" at bounding box center [806, 457] width 1509 height 610
